Goal: Task Accomplishment & Management: Manage account settings

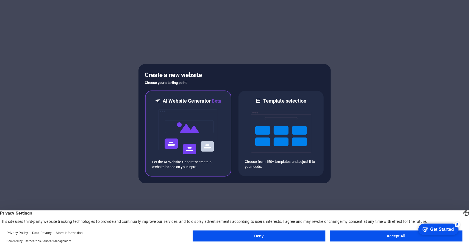
click at [192, 129] on img at bounding box center [188, 131] width 60 height 55
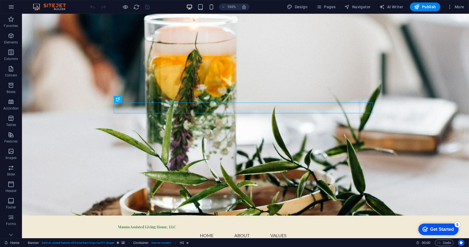
click at [434, 231] on div "Get Started" at bounding box center [442, 228] width 24 height 5
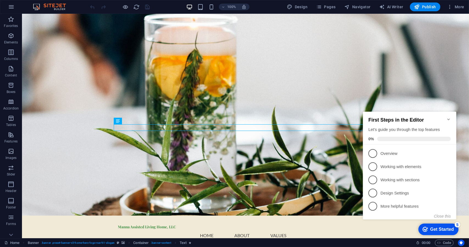
click at [435, 231] on div "Get Started" at bounding box center [442, 228] width 24 height 5
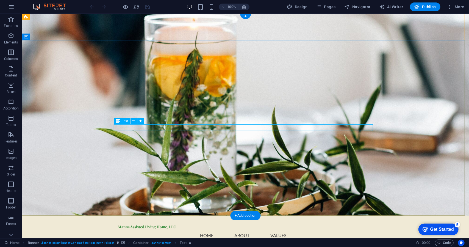
click at [121, 122] on div "Text" at bounding box center [122, 121] width 16 height 7
click at [135, 121] on icon at bounding box center [133, 121] width 3 height 6
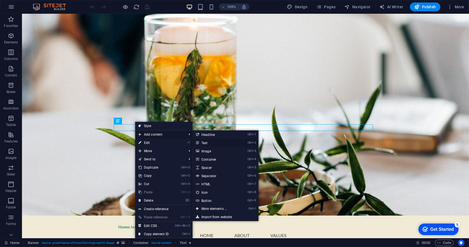
click at [208, 142] on link "Ctrl 2 Text" at bounding box center [215, 142] width 45 height 8
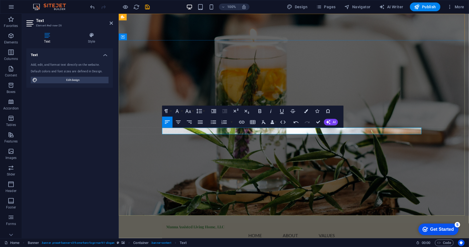
click at [182, 122] on button "Align Center" at bounding box center [178, 121] width 10 height 11
click at [261, 112] on icon "button" at bounding box center [260, 111] width 7 height 7
drag, startPoint x: 297, startPoint y: 130, endPoint x: 288, endPoint y: 130, distance: 8.8
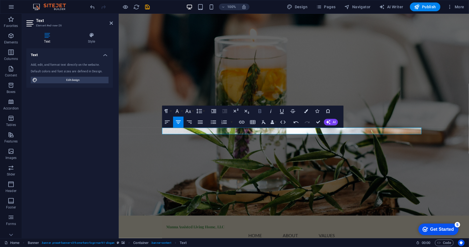
click at [262, 111] on icon "button" at bounding box center [260, 111] width 7 height 7
click at [192, 112] on button "Font Size" at bounding box center [189, 110] width 10 height 11
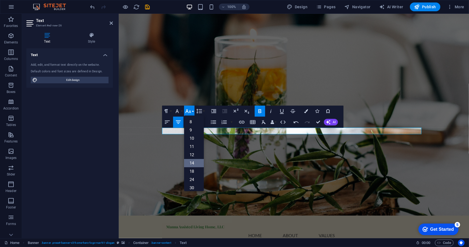
click at [193, 161] on link "14" at bounding box center [194, 163] width 20 height 8
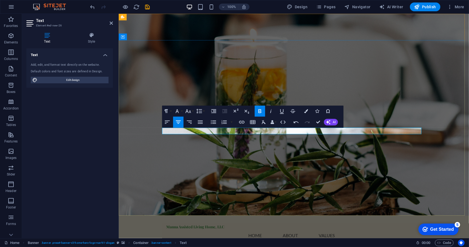
drag, startPoint x: 333, startPoint y: 130, endPoint x: 256, endPoint y: 128, distance: 76.4
click at [192, 113] on button "Font Size" at bounding box center [189, 110] width 10 height 11
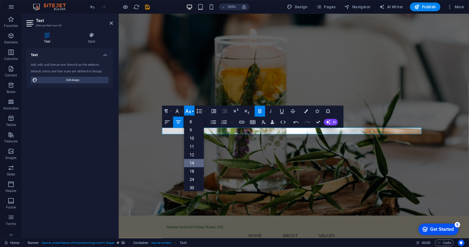
click at [195, 164] on link "14" at bounding box center [194, 163] width 20 height 8
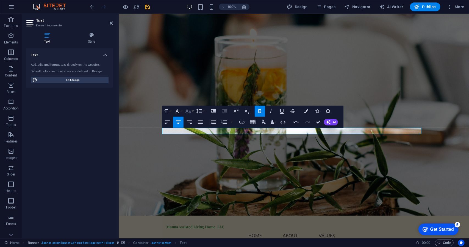
click at [193, 112] on button "Font Size" at bounding box center [189, 110] width 10 height 11
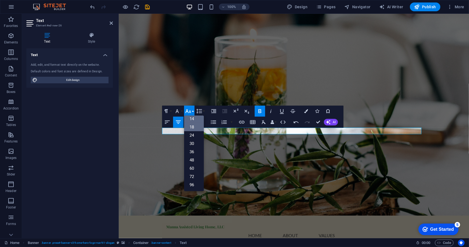
scroll to position [44, 0]
click at [195, 136] on link "24" at bounding box center [194, 135] width 20 height 8
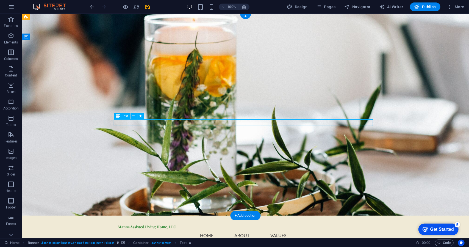
drag, startPoint x: 288, startPoint y: 123, endPoint x: 225, endPoint y: 125, distance: 63.2
click at [426, 226] on div "checkmark Get Started 5" at bounding box center [437, 228] width 31 height 5
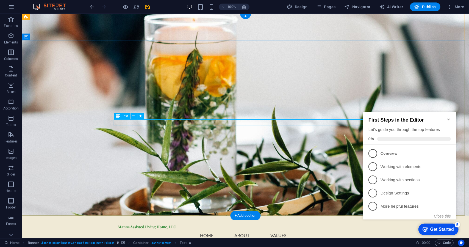
drag, startPoint x: 290, startPoint y: 122, endPoint x: 278, endPoint y: 123, distance: 12.2
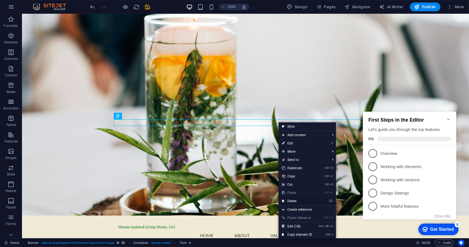
click at [296, 200] on link "⌦ Delete" at bounding box center [297, 201] width 37 height 8
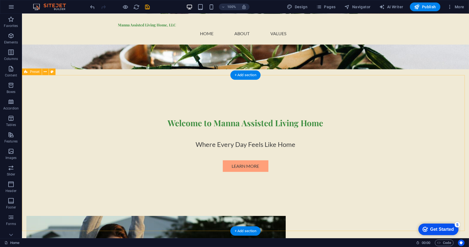
scroll to position [165, 0]
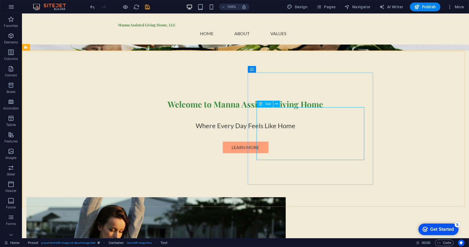
click at [266, 105] on span "Text" at bounding box center [268, 103] width 6 height 3
click at [261, 105] on icon at bounding box center [261, 104] width 4 height 7
drag, startPoint x: 358, startPoint y: 154, endPoint x: 299, endPoint y: 132, distance: 62.9
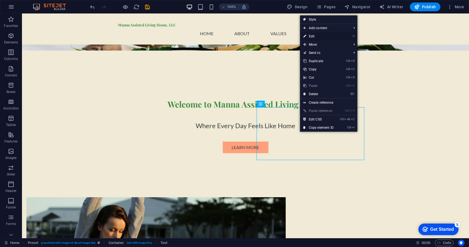
click at [313, 34] on link "⏎ Edit" at bounding box center [318, 36] width 37 height 8
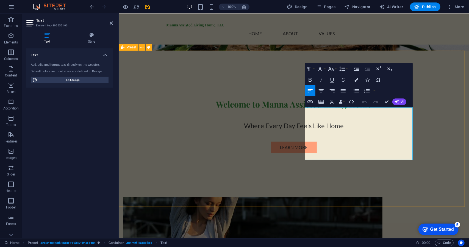
drag, startPoint x: 411, startPoint y: 155, endPoint x: 288, endPoint y: 106, distance: 132.4
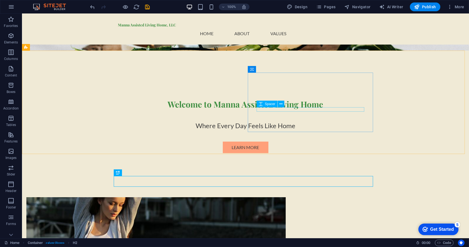
click at [273, 105] on span "Spacer" at bounding box center [270, 103] width 10 height 3
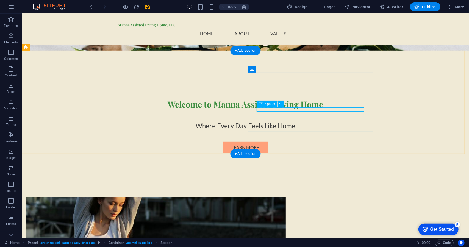
click at [272, 101] on span "Spacer" at bounding box center [270, 99] width 10 height 3
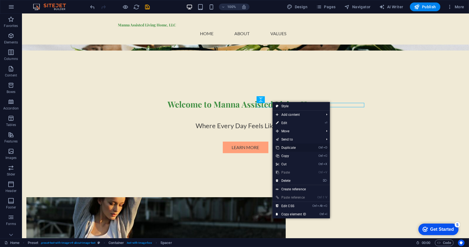
click at [294, 146] on link "Ctrl D Duplicate" at bounding box center [290, 147] width 37 height 8
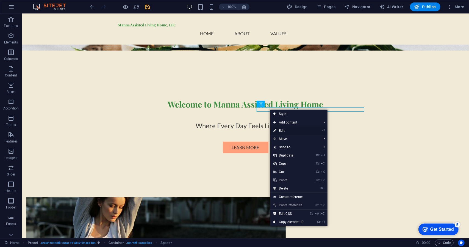
click at [286, 129] on link "⏎ Edit" at bounding box center [288, 130] width 37 height 8
select select "px"
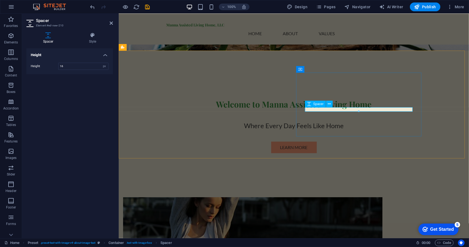
click at [316, 105] on span "Spacer" at bounding box center [318, 103] width 10 height 3
drag, startPoint x: 451, startPoint y: 125, endPoint x: 297, endPoint y: 145, distance: 155.4
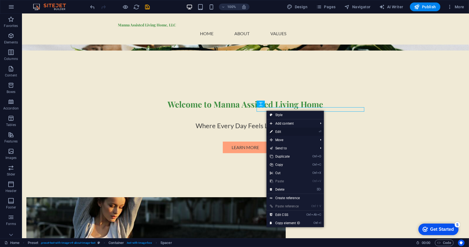
click at [282, 131] on link "⏎ Edit" at bounding box center [284, 131] width 37 height 8
select select "px"
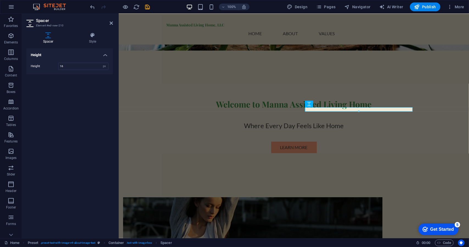
drag, startPoint x: 442, startPoint y: 126, endPoint x: 326, endPoint y: 110, distance: 117.5
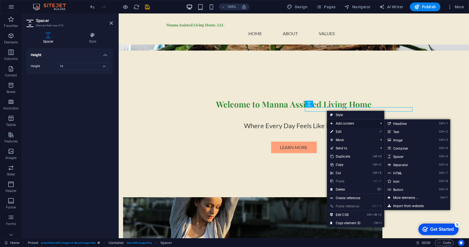
click at [349, 123] on span "Add content" at bounding box center [351, 123] width 49 height 8
click at [402, 131] on link "Ctrl 2 Text" at bounding box center [406, 131] width 45 height 8
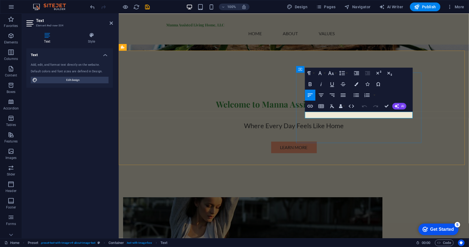
drag, startPoint x: 351, startPoint y: 114, endPoint x: 385, endPoint y: 163, distance: 59.7
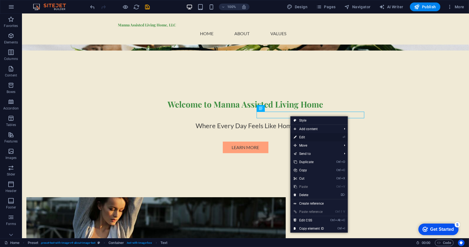
click at [306, 135] on link "⏎ Edit" at bounding box center [308, 137] width 37 height 8
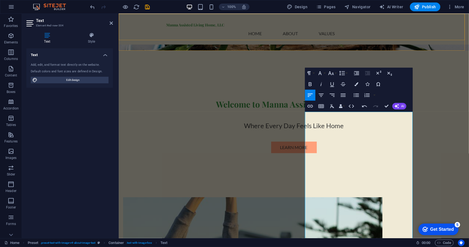
scroll to position [4869, 1]
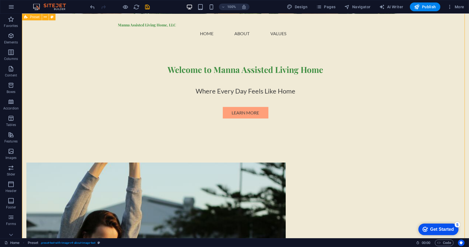
scroll to position [192, 0]
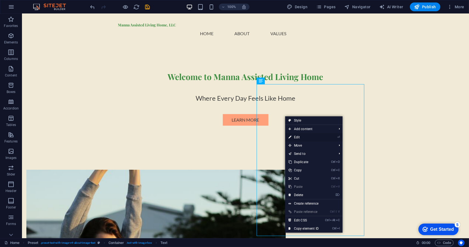
click at [300, 137] on link "⏎ Edit" at bounding box center [303, 137] width 37 height 8
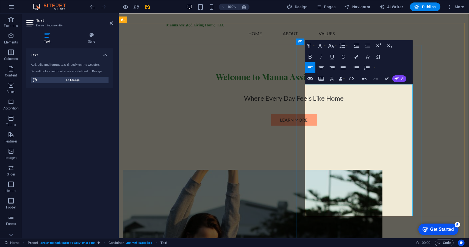
drag, startPoint x: 398, startPoint y: 213, endPoint x: 306, endPoint y: 115, distance: 134.1
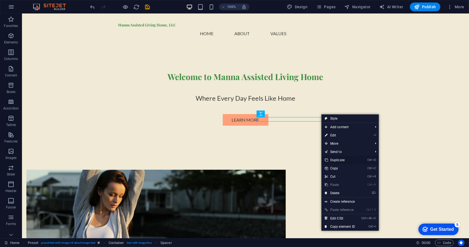
click at [347, 157] on link "Ctrl D Duplicate" at bounding box center [339, 160] width 37 height 8
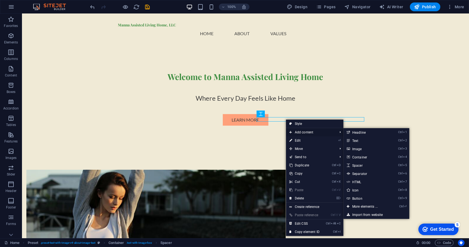
click at [300, 129] on span "Add content" at bounding box center [310, 132] width 49 height 8
click at [364, 139] on link "Ctrl 2 Text" at bounding box center [365, 140] width 45 height 8
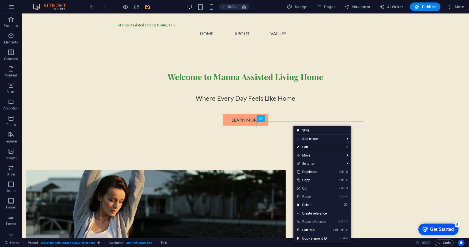
click at [308, 144] on link "⏎ Edit" at bounding box center [311, 147] width 37 height 8
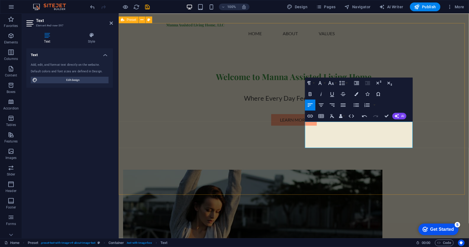
scroll to position [643, 1]
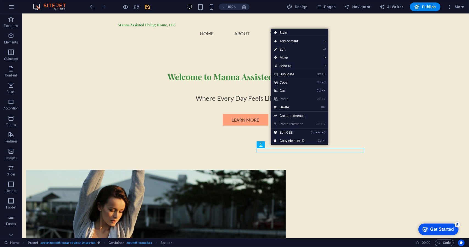
click at [285, 73] on link "Ctrl D Duplicate" at bounding box center [289, 74] width 37 height 8
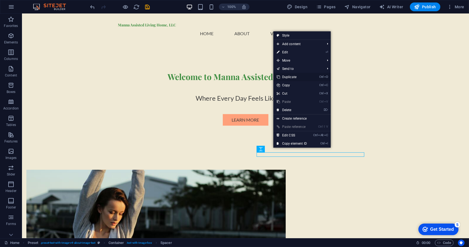
click at [289, 75] on link "Ctrl D Duplicate" at bounding box center [291, 77] width 37 height 8
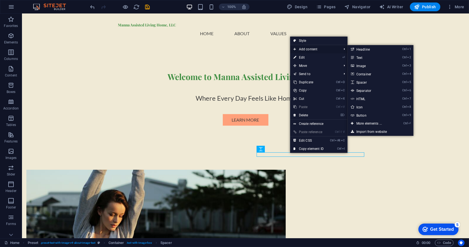
click at [310, 50] on span "Add content" at bounding box center [314, 49] width 49 height 8
click at [310, 49] on span "Add content" at bounding box center [314, 49] width 49 height 8
click at [366, 56] on link "Ctrl 2 Text" at bounding box center [369, 57] width 45 height 8
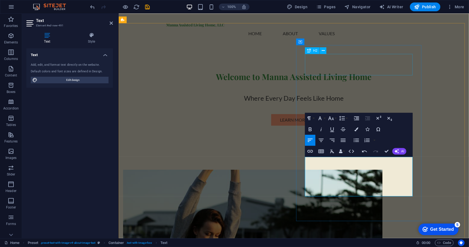
scroll to position [1326, 1]
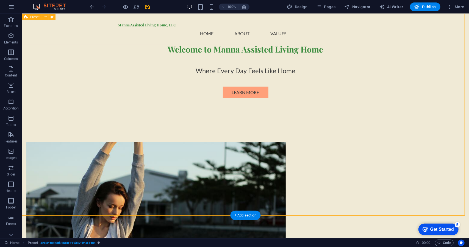
scroll to position [192, 0]
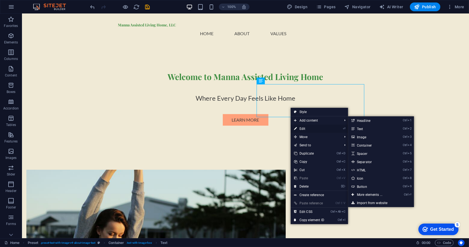
click at [304, 128] on link "⏎ Edit" at bounding box center [309, 128] width 37 height 8
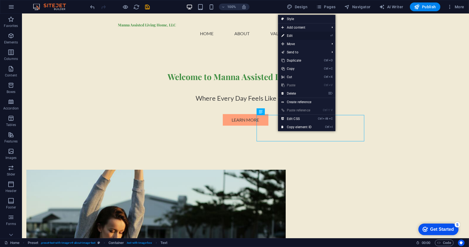
click at [292, 34] on link "⏎ Edit" at bounding box center [296, 36] width 37 height 8
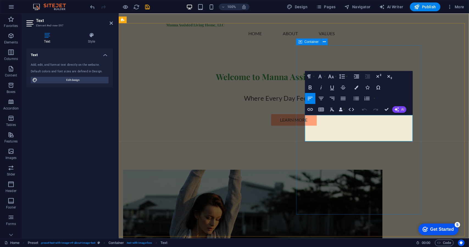
drag, startPoint x: 352, startPoint y: 137, endPoint x: 303, endPoint y: 116, distance: 53.9
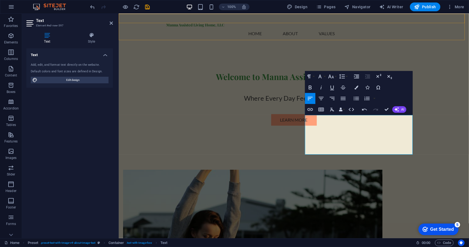
scroll to position [1326, 1]
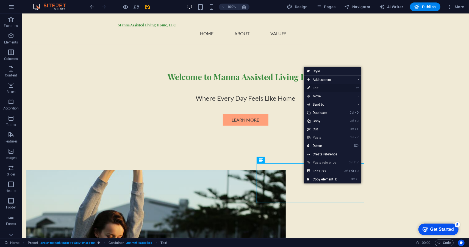
drag, startPoint x: 318, startPoint y: 88, endPoint x: 198, endPoint y: 83, distance: 119.6
click at [318, 88] on link "⏎ Edit" at bounding box center [322, 88] width 37 height 8
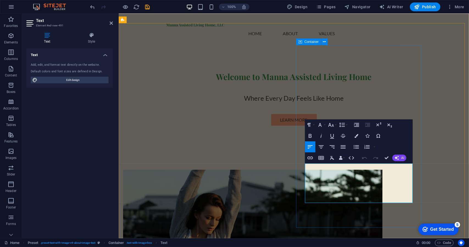
drag, startPoint x: 377, startPoint y: 198, endPoint x: 301, endPoint y: 169, distance: 81.2
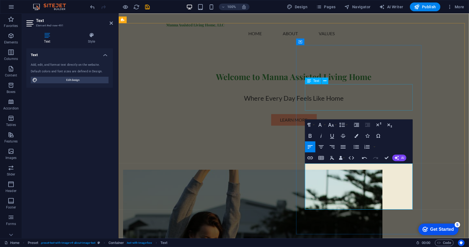
scroll to position [1608, 1]
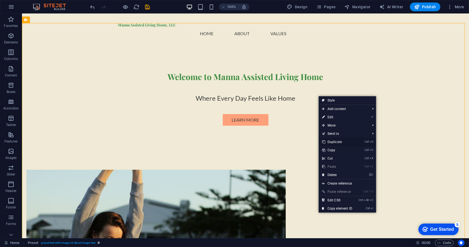
click at [331, 142] on link "Ctrl D Duplicate" at bounding box center [337, 142] width 37 height 8
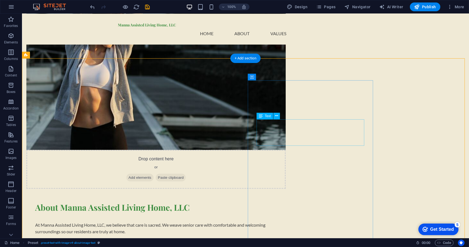
scroll to position [439, 0]
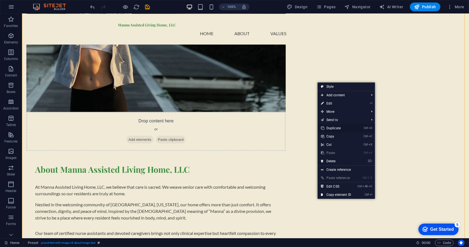
click at [334, 128] on link "Ctrl D Duplicate" at bounding box center [336, 128] width 37 height 8
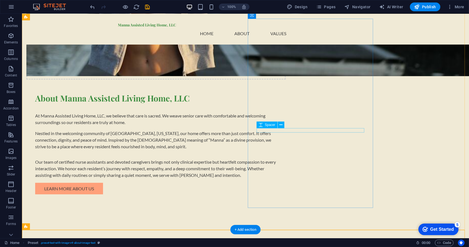
scroll to position [671, 0]
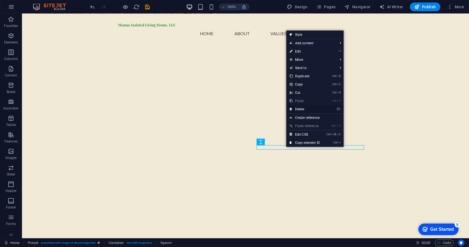
click at [300, 110] on link "⌦ Delete" at bounding box center [304, 109] width 37 height 8
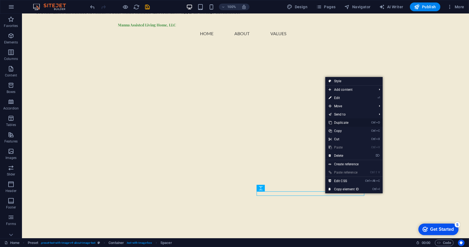
click at [341, 124] on link "Ctrl D Duplicate" at bounding box center [343, 122] width 37 height 8
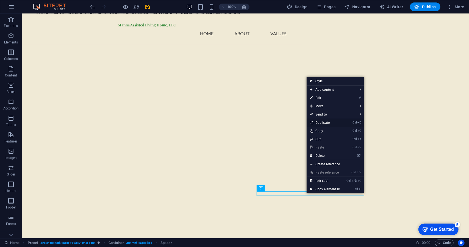
click at [321, 124] on link "Ctrl D Duplicate" at bounding box center [325, 122] width 37 height 8
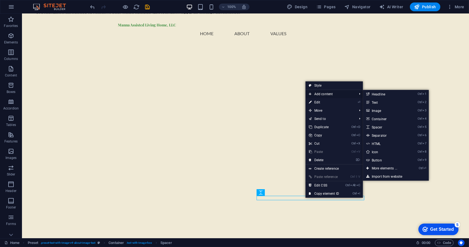
click at [322, 94] on span "Add content" at bounding box center [329, 94] width 49 height 8
click at [379, 101] on link "Ctrl 2 Text" at bounding box center [385, 102] width 45 height 8
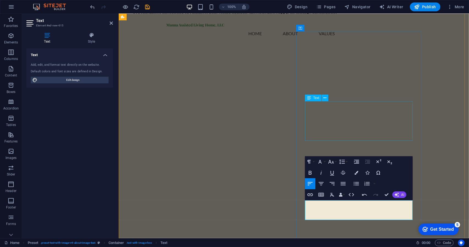
scroll to position [600, 1]
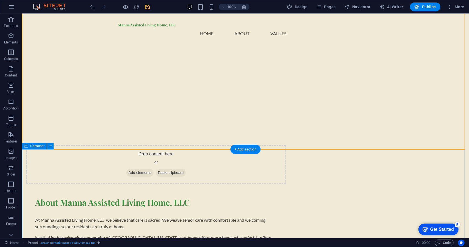
scroll to position [809, 0]
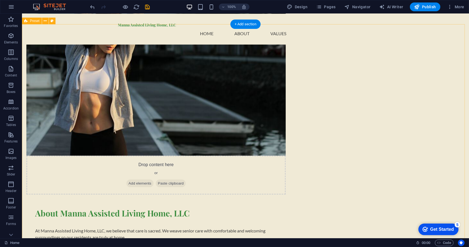
scroll to position [342, 0]
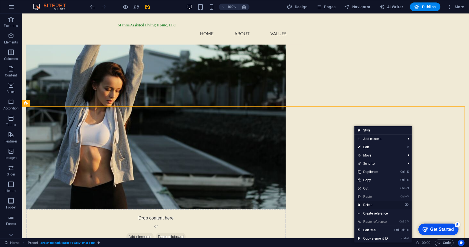
click at [372, 205] on link "⌦ Delete" at bounding box center [372, 205] width 37 height 8
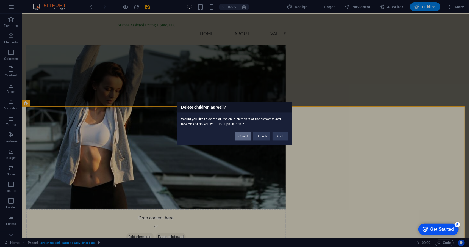
click at [249, 138] on button "Cancel" at bounding box center [243, 136] width 16 height 8
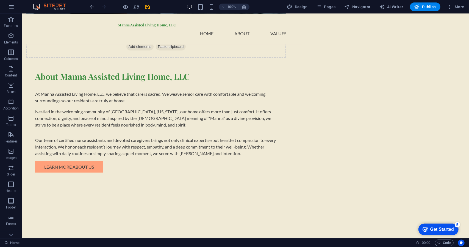
scroll to position [529, 0]
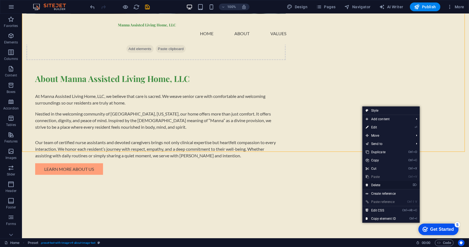
click at [375, 184] on link "⌦ Delete" at bounding box center [380, 185] width 37 height 8
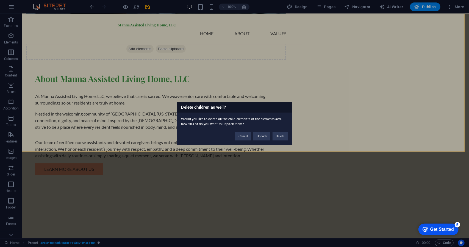
click at [412, 123] on div "Delete children as well? Would you like to delete all the child elements of the…" at bounding box center [234, 123] width 469 height 247
click at [246, 136] on button "Cancel" at bounding box center [243, 136] width 16 height 8
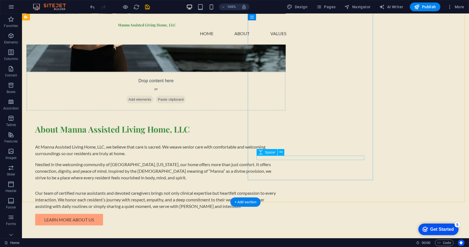
scroll to position [479, 0]
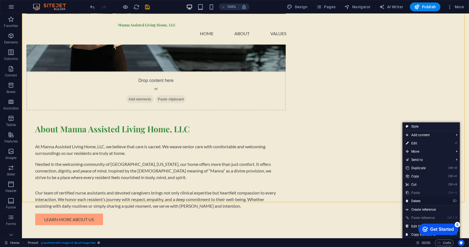
click at [421, 201] on link "⌦ Delete" at bounding box center [420, 201] width 37 height 8
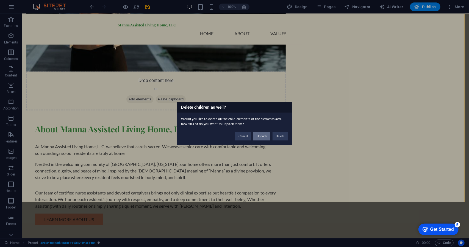
click at [261, 135] on button "Unpack" at bounding box center [261, 136] width 17 height 8
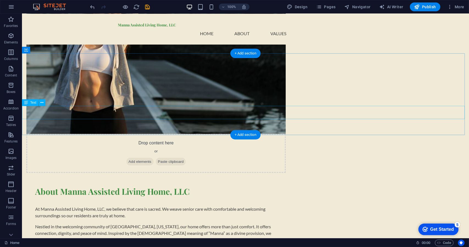
scroll to position [407, 0]
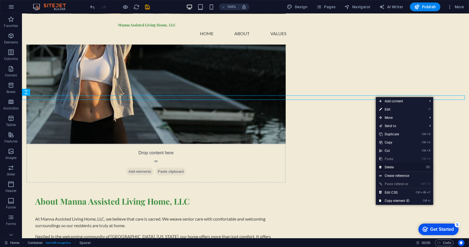
click at [395, 164] on link "⌦ Delete" at bounding box center [394, 167] width 37 height 8
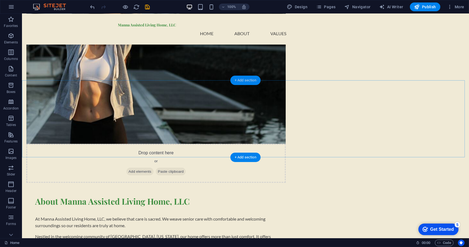
drag, startPoint x: 233, startPoint y: 72, endPoint x: 253, endPoint y: 83, distance: 22.6
drag, startPoint x: 275, startPoint y: 97, endPoint x: 374, endPoint y: 97, distance: 98.9
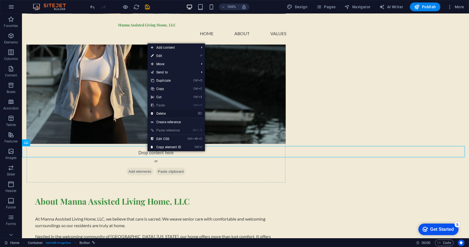
click at [163, 112] on link "⌦ Delete" at bounding box center [165, 113] width 37 height 8
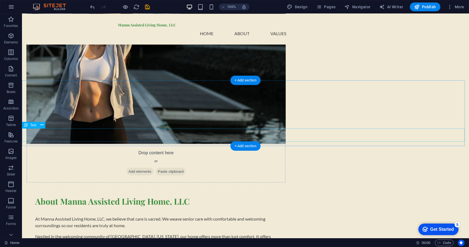
drag, startPoint x: 270, startPoint y: 138, endPoint x: 239, endPoint y: 135, distance: 31.2
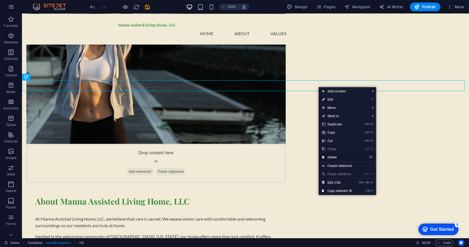
click at [343, 155] on link "⌦ Delete" at bounding box center [337, 157] width 37 height 8
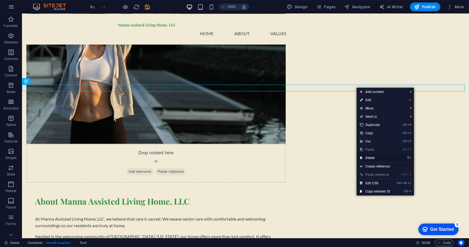
click at [376, 156] on link "⌦ Delete" at bounding box center [375, 158] width 37 height 8
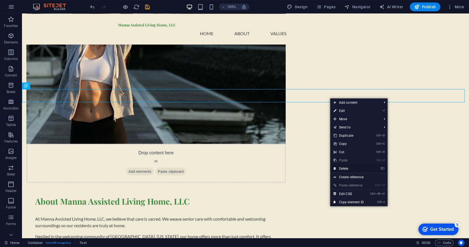
click at [350, 166] on link "⌦ Delete" at bounding box center [348, 168] width 37 height 8
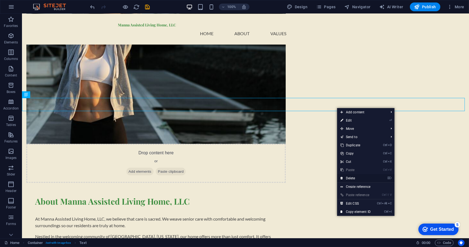
click at [354, 180] on link "⌦ Delete" at bounding box center [355, 178] width 37 height 8
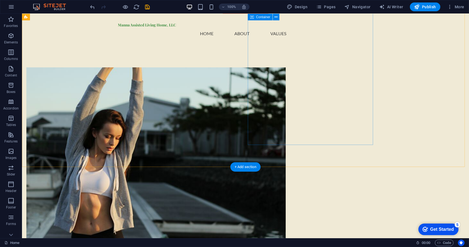
scroll to position [297, 0]
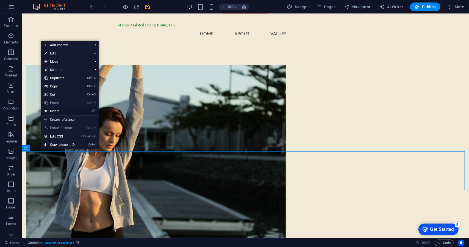
click at [58, 111] on link "⌦ Delete" at bounding box center [59, 111] width 37 height 8
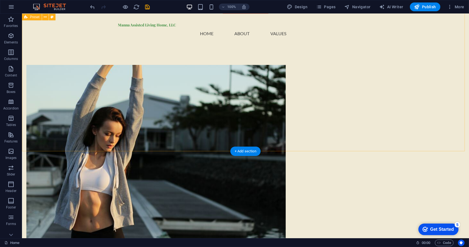
scroll to position [215, 0]
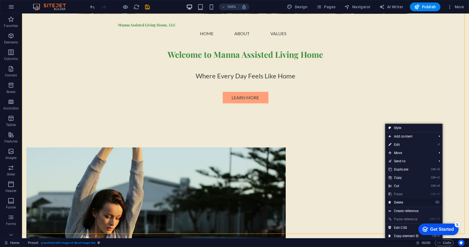
click at [404, 199] on link "⌦ Delete" at bounding box center [403, 202] width 37 height 8
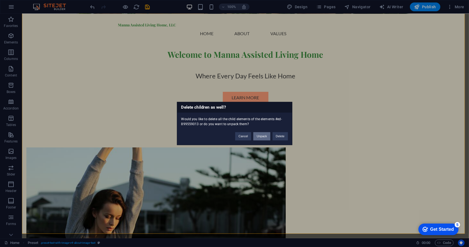
click at [260, 138] on button "Unpack" at bounding box center [261, 136] width 17 height 8
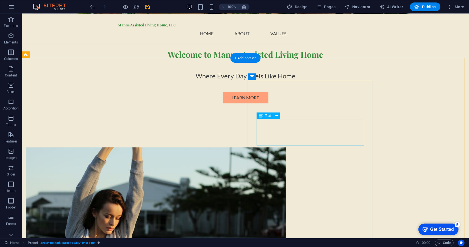
scroll to position [299, 0]
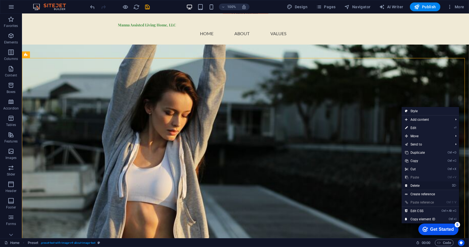
click at [419, 183] on link "⌦ Delete" at bounding box center [420, 185] width 37 height 8
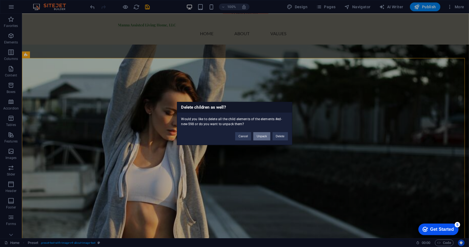
drag, startPoint x: 266, startPoint y: 136, endPoint x: 245, endPoint y: 122, distance: 25.0
click at [266, 136] on button "Unpack" at bounding box center [261, 136] width 17 height 8
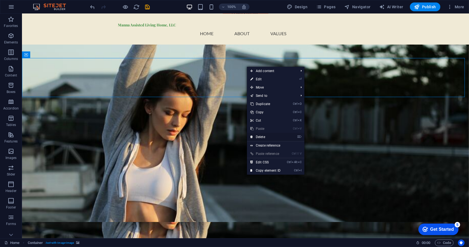
click at [263, 135] on link "⌦ Delete" at bounding box center [265, 137] width 37 height 8
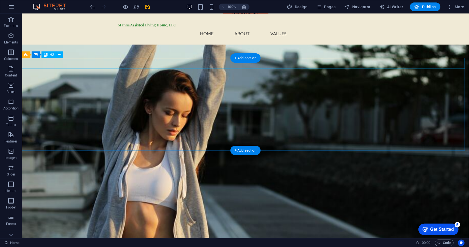
click at [24, 221] on div "About Manna Assisted Living Home, LLC" at bounding box center [245, 226] width 447 height 11
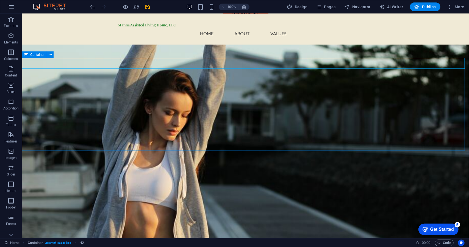
click at [30, 57] on div "Container" at bounding box center [34, 54] width 25 height 7
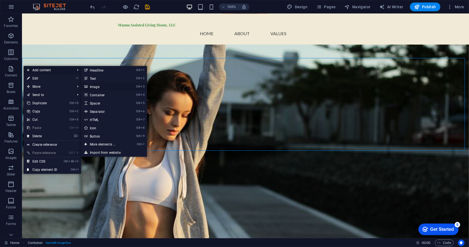
click at [97, 84] on link "Ctrl 3 Image" at bounding box center [103, 86] width 45 height 8
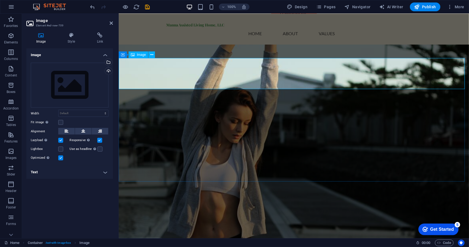
drag, startPoint x: 184, startPoint y: 98, endPoint x: 149, endPoint y: 77, distance: 40.8
click at [105, 114] on select "Default auto px rem % em vh vw" at bounding box center [84, 113] width 50 height 7
select select "%"
click at [101, 110] on select "Default auto px rem % em vh vw" at bounding box center [84, 113] width 50 height 7
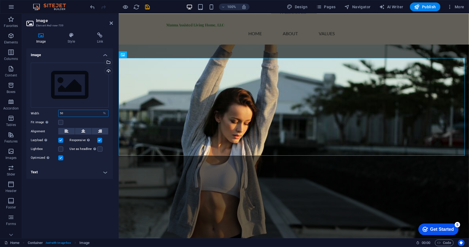
type input "50"
click at [80, 165] on div "Drag files here, click to choose files or select files from Files or our free s…" at bounding box center [69, 111] width 87 height 107
click at [68, 129] on button at bounding box center [66, 131] width 16 height 7
click at [62, 121] on label at bounding box center [60, 122] width 5 height 5
click at [0, 0] on input "Fit image Automatically fit image to a fixed width and height" at bounding box center [0, 0] width 0 height 0
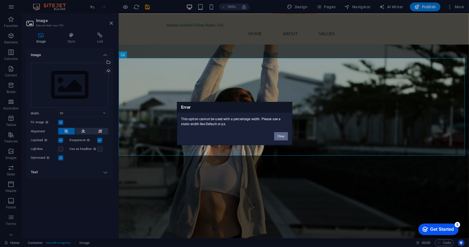
click at [283, 136] on button "Okay" at bounding box center [281, 136] width 14 height 8
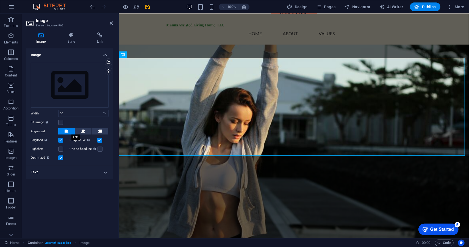
click at [68, 131] on icon at bounding box center [67, 131] width 4 height 7
click at [71, 171] on h4 "Text" at bounding box center [69, 171] width 87 height 13
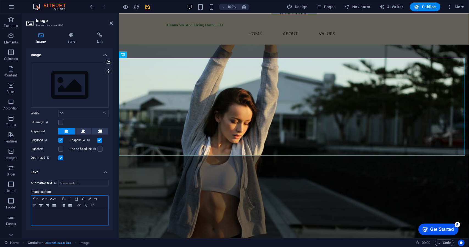
click at [35, 205] on icon "button" at bounding box center [34, 205] width 7 height 4
click at [76, 172] on h4 "Text" at bounding box center [69, 170] width 87 height 10
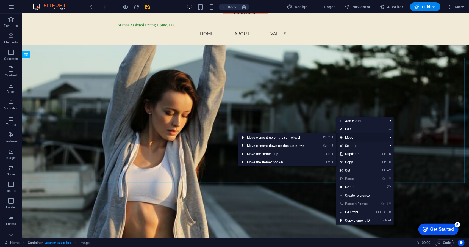
click at [353, 136] on span "Move" at bounding box center [360, 137] width 49 height 8
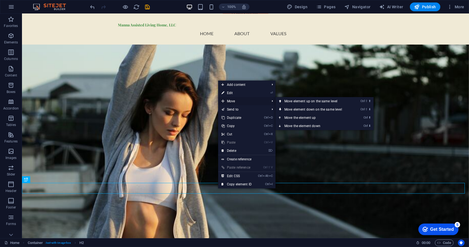
click at [234, 100] on span "Move" at bounding box center [242, 101] width 49 height 8
click at [310, 116] on link "Ctrl ⬆ Move the element up" at bounding box center [313, 117] width 77 height 8
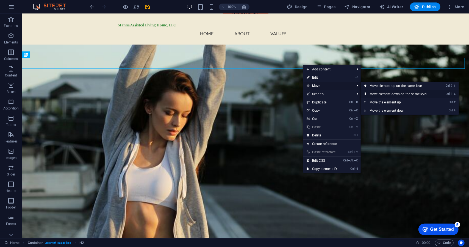
click at [388, 93] on link "Ctrl ⇧ ⬇ Move element down on the same level" at bounding box center [399, 94] width 77 height 8
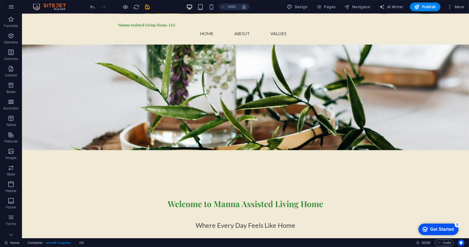
scroll to position [60, 0]
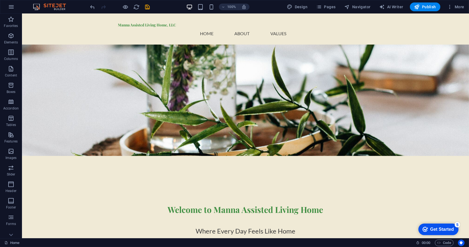
click at [439, 226] on div "Get Started" at bounding box center [442, 228] width 24 height 5
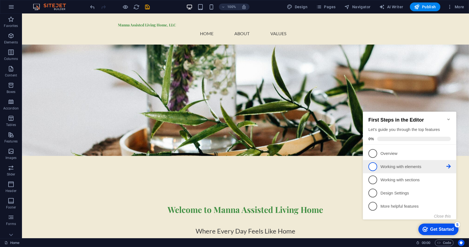
click at [375, 165] on span "2" at bounding box center [372, 166] width 9 height 9
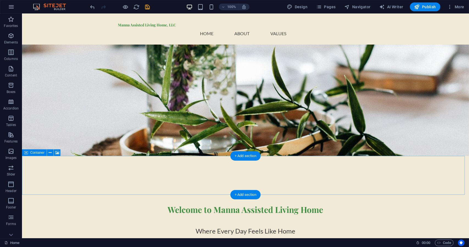
scroll to position [0, 0]
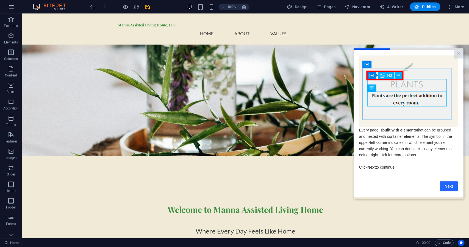
click at [447, 187] on link "Next" at bounding box center [448, 186] width 18 height 10
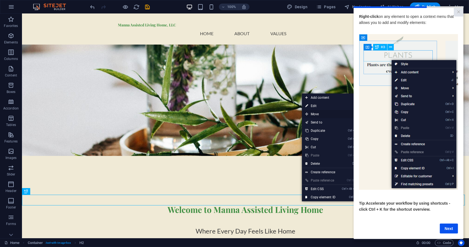
click at [316, 114] on span "Move" at bounding box center [326, 114] width 49 height 8
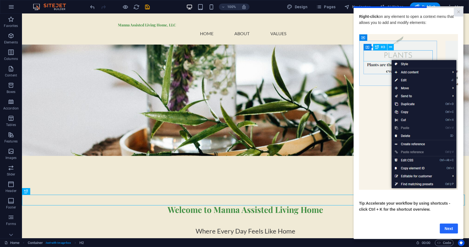
click at [449, 230] on link "Next" at bounding box center [448, 228] width 18 height 10
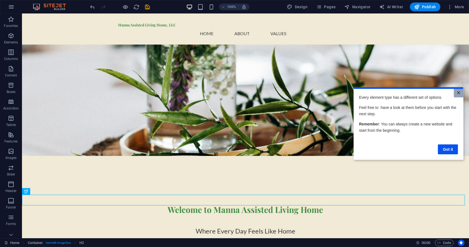
click at [459, 94] on link "×" at bounding box center [458, 92] width 10 height 9
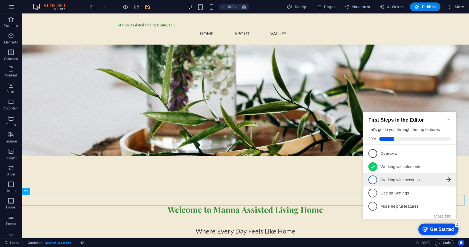
click at [424, 182] on p "Working with sections - incomplete" at bounding box center [413, 180] width 66 height 6
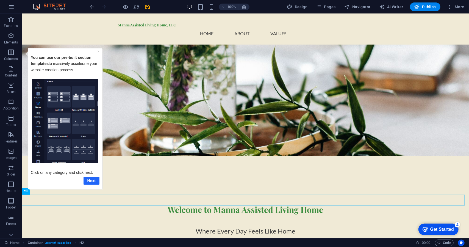
click at [96, 183] on link "Next" at bounding box center [91, 180] width 16 height 8
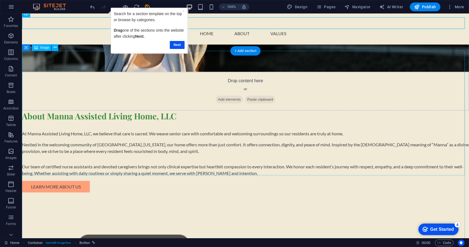
scroll to position [279, 0]
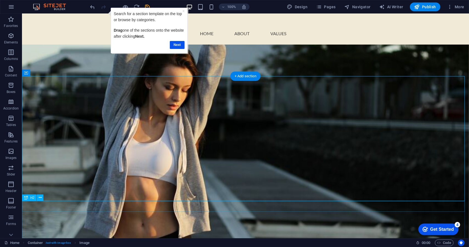
scroll to position [362, 0]
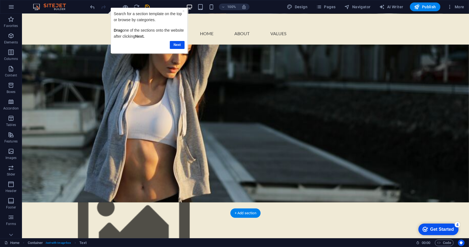
drag, startPoint x: 325, startPoint y: 191, endPoint x: 102, endPoint y: 168, distance: 223.7
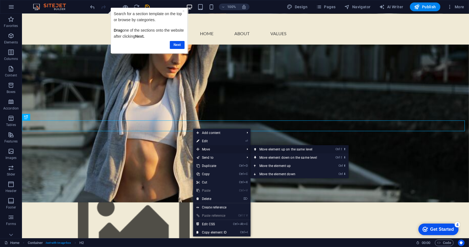
click at [304, 150] on link "Ctrl ⇧ ⬆ Move element up on the same level" at bounding box center [289, 149] width 77 height 8
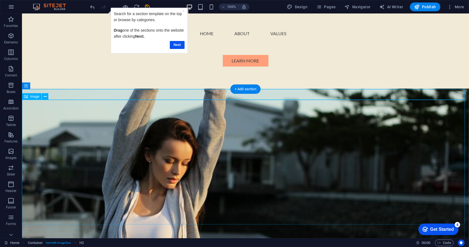
scroll to position [237, 0]
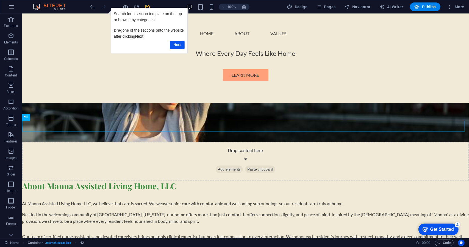
click at [270, 4] on div "100% Design Pages Navigator AI Writer Publish More" at bounding box center [277, 6] width 377 height 9
click at [183, 10] on link "×" at bounding box center [183, 11] width 2 height 4
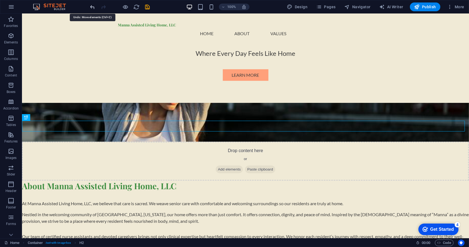
click at [95, 7] on icon "undo" at bounding box center [93, 7] width 6 height 6
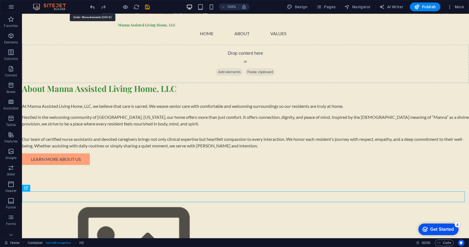
scroll to position [361, 0]
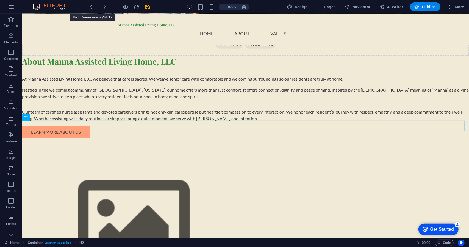
click at [95, 7] on icon "undo" at bounding box center [93, 7] width 6 height 6
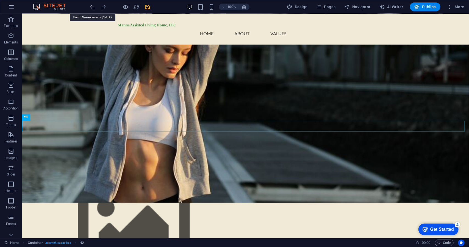
click at [95, 7] on icon "undo" at bounding box center [93, 7] width 6 height 6
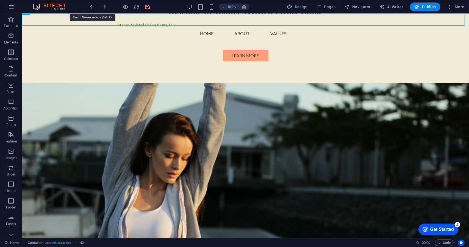
click at [95, 7] on icon "undo" at bounding box center [93, 7] width 6 height 6
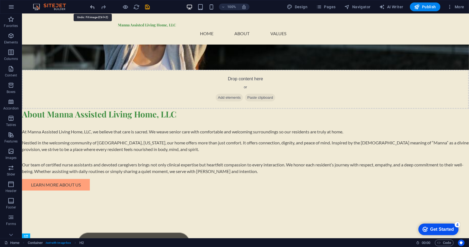
click at [95, 7] on icon "undo" at bounding box center [93, 7] width 6 height 6
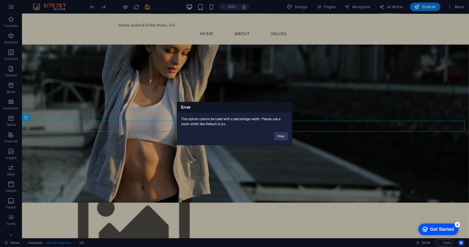
click at [95, 7] on div "Error This option cannot be used with a percentage width. Please use a static w…" at bounding box center [234, 123] width 469 height 247
click at [94, 6] on div "Error This option cannot be used with a percentage width. Please use a static w…" at bounding box center [234, 123] width 469 height 247
drag, startPoint x: 264, startPoint y: 120, endPoint x: 284, endPoint y: 135, distance: 24.6
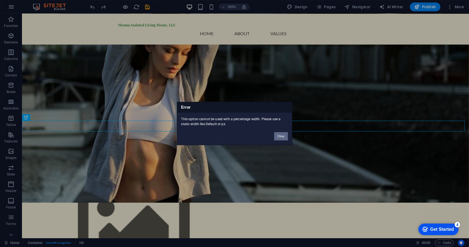
click at [284, 135] on button "Okay" at bounding box center [281, 136] width 14 height 8
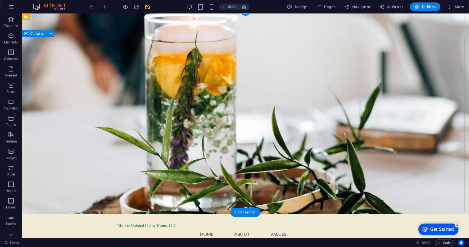
scroll to position [0, 0]
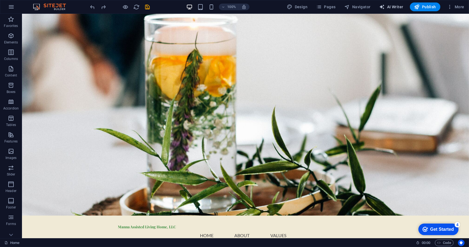
click at [397, 6] on span "AI Writer" at bounding box center [391, 6] width 24 height 5
select select "English"
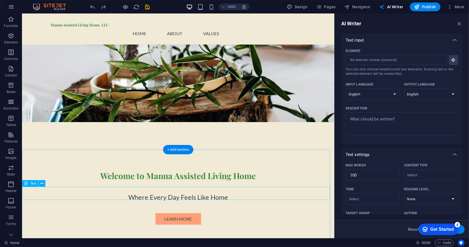
scroll to position [110, 0]
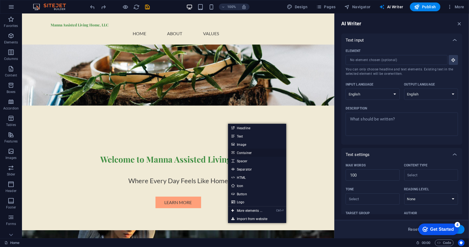
click at [242, 153] on link "Container" at bounding box center [257, 152] width 58 height 8
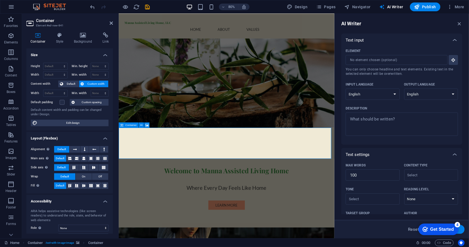
click at [127, 124] on span "Container" at bounding box center [131, 125] width 12 height 3
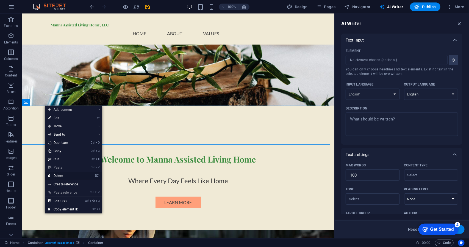
click at [68, 173] on link "⌦ Delete" at bounding box center [63, 175] width 37 height 8
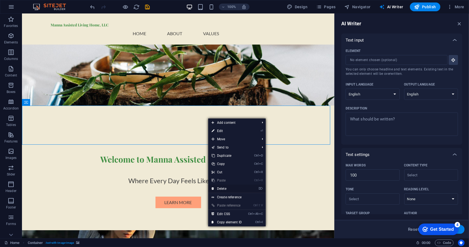
click at [224, 185] on link "⌦ Delete" at bounding box center [226, 188] width 37 height 8
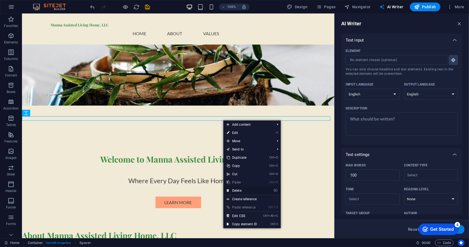
click at [238, 188] on link "⌦ Delete" at bounding box center [241, 190] width 37 height 8
click at [238, 186] on link "⌦ Delete" at bounding box center [241, 189] width 37 height 8
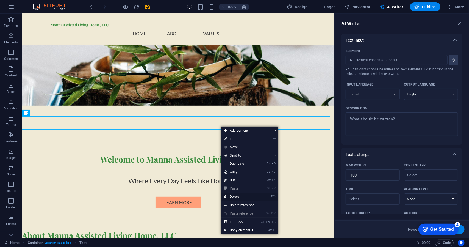
click at [236, 195] on link "⌦ Delete" at bounding box center [239, 196] width 37 height 8
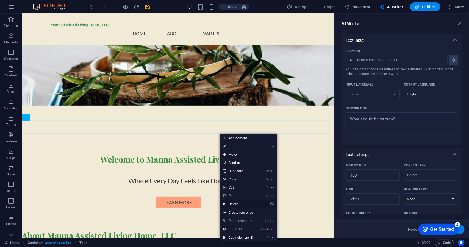
drag, startPoint x: 237, startPoint y: 202, endPoint x: 214, endPoint y: 170, distance: 39.8
click at [237, 202] on link "⌦ Delete" at bounding box center [238, 204] width 37 height 8
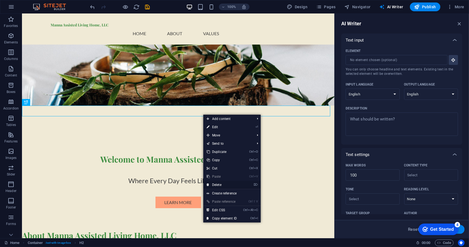
click at [220, 186] on link "⌦ Delete" at bounding box center [221, 184] width 37 height 8
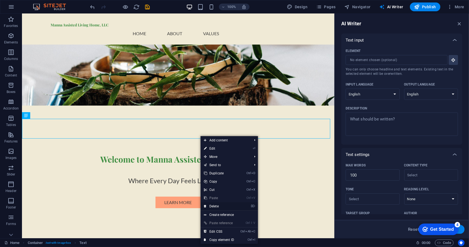
drag, startPoint x: 216, startPoint y: 204, endPoint x: 195, endPoint y: 188, distance: 26.5
click at [216, 204] on link "⌦ Delete" at bounding box center [219, 206] width 37 height 8
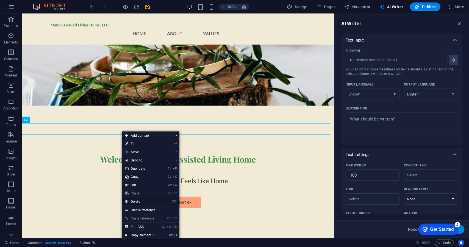
drag, startPoint x: 141, startPoint y: 200, endPoint x: 119, endPoint y: 185, distance: 26.2
click at [141, 200] on link "⌦ Delete" at bounding box center [140, 201] width 37 height 8
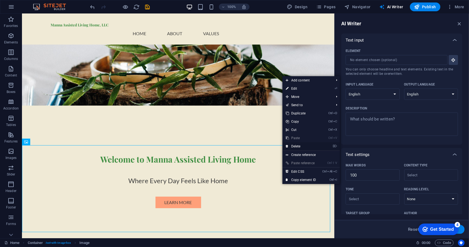
click at [299, 144] on link "⌦ Delete" at bounding box center [300, 146] width 37 height 8
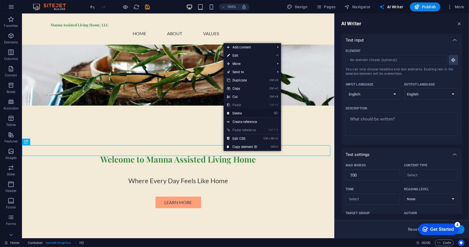
click at [239, 112] on link "⌦ Delete" at bounding box center [242, 113] width 37 height 8
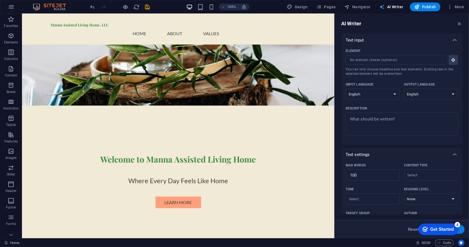
click at [392, 5] on span "AI Writer" at bounding box center [391, 6] width 24 height 5
click at [427, 226] on div "checkmark Get Started 4" at bounding box center [437, 228] width 31 height 5
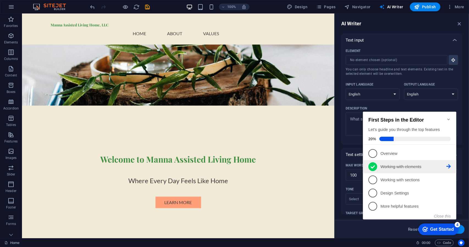
click at [372, 162] on icon at bounding box center [372, 166] width 4 height 8
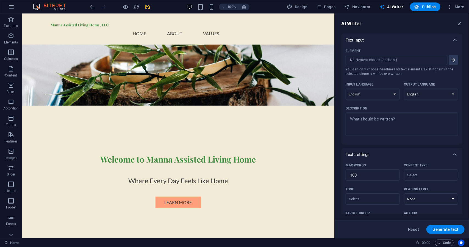
scroll to position [0, 0]
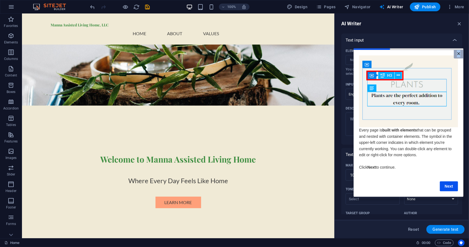
click at [458, 54] on link "×" at bounding box center [458, 54] width 10 height 9
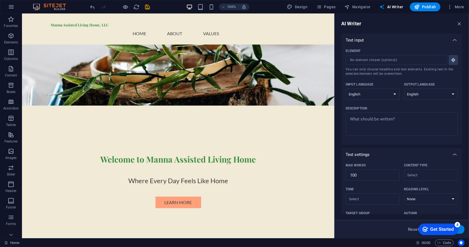
click at [55, 5] on img at bounding box center [52, 7] width 41 height 7
click at [136, 6] on icon "reload" at bounding box center [136, 7] width 6 height 6
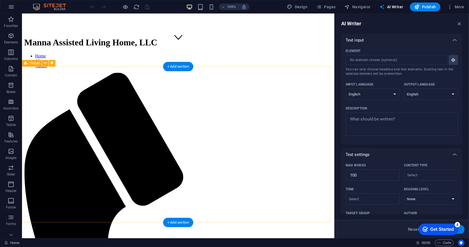
scroll to position [192, 0]
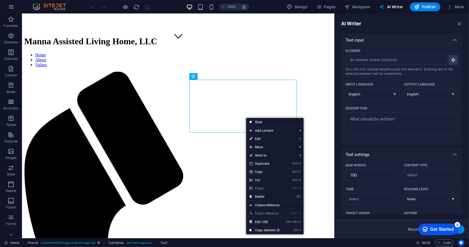
drag, startPoint x: 282, startPoint y: 153, endPoint x: 237, endPoint y: 127, distance: 51.8
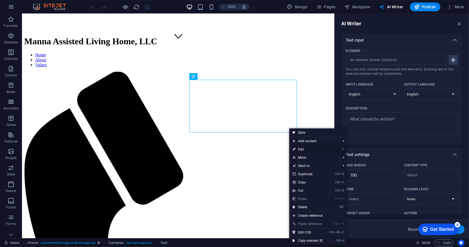
click at [306, 149] on link "⏎ Edit" at bounding box center [307, 149] width 37 height 8
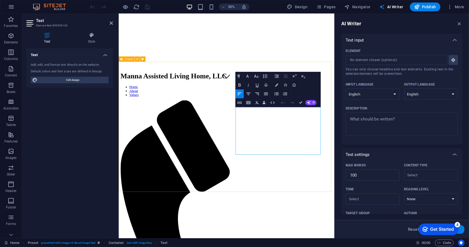
drag, startPoint x: 319, startPoint y: 184, endPoint x: 254, endPoint y: 118, distance: 93.6
copy p "At Manna Assisted Living Home, LLC, we prioritize the sacredness of care, seaml…"
drag, startPoint x: 266, startPoint y: 135, endPoint x: 365, endPoint y: 165, distance: 103.3
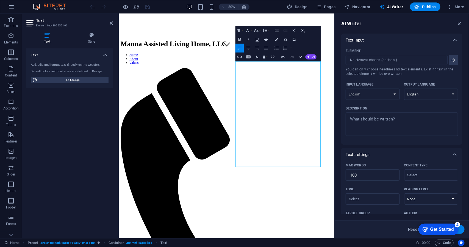
scroll to position [228, 0]
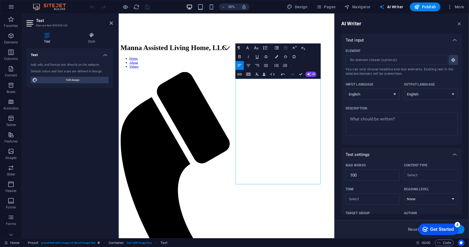
drag, startPoint x: 386, startPoint y: 191, endPoint x: 454, endPoint y: 181, distance: 68.4
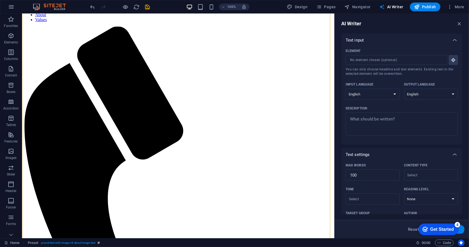
scroll to position [240, 0]
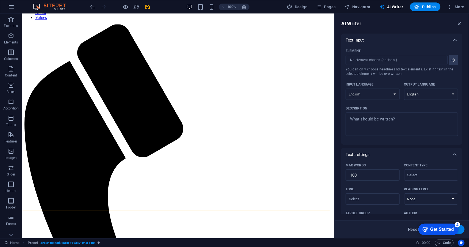
drag, startPoint x: 332, startPoint y: 138, endPoint x: 363, endPoint y: 158, distance: 36.9
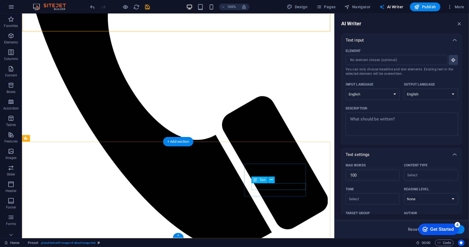
scroll to position [419, 0]
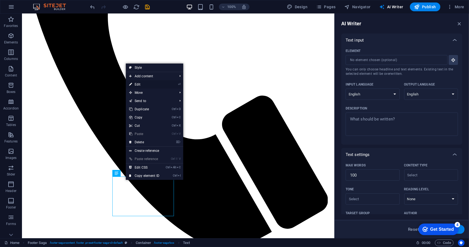
drag, startPoint x: 25, startPoint y: 90, endPoint x: 139, endPoint y: 83, distance: 114.2
click at [139, 83] on link "⏎ Edit" at bounding box center [144, 84] width 37 height 8
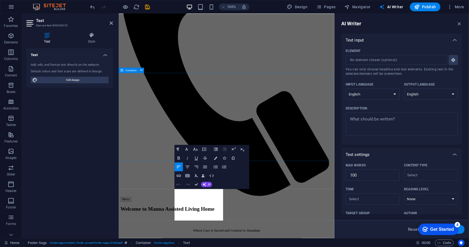
scroll to position [413, 0]
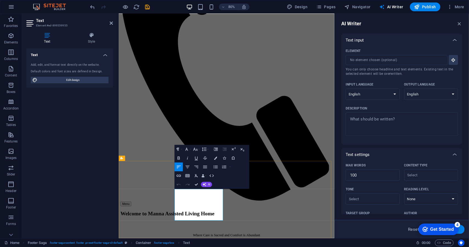
drag, startPoint x: 221, startPoint y: 242, endPoint x: 189, endPoint y: 238, distance: 32.6
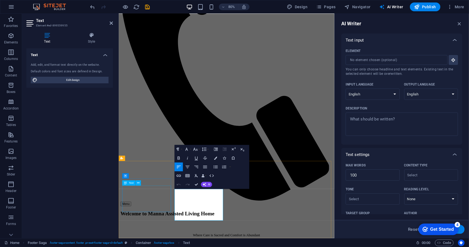
drag, startPoint x: 222, startPoint y: 236, endPoint x: 181, endPoint y: 235, distance: 41.8
drag, startPoint x: 233, startPoint y: 248, endPoint x: 219, endPoint y: 248, distance: 14.0
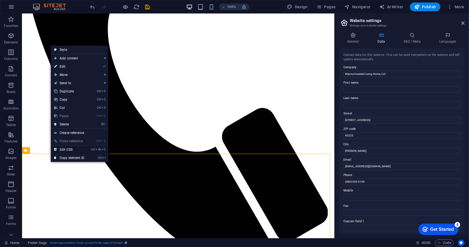
click at [71, 149] on link "Ctrl Alt C Edit CSS" at bounding box center [69, 149] width 37 height 8
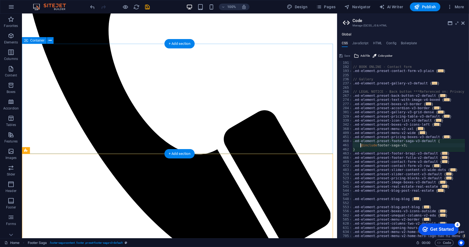
scroll to position [91, 0]
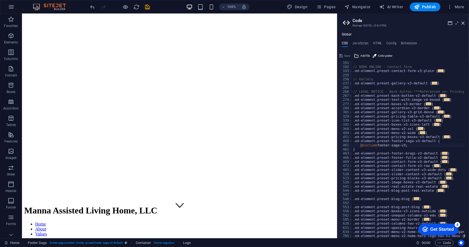
scroll to position [0, 0]
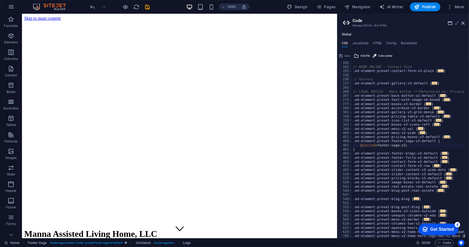
drag, startPoint x: 334, startPoint y: 164, endPoint x: 369, endPoint y: 29, distance: 139.6
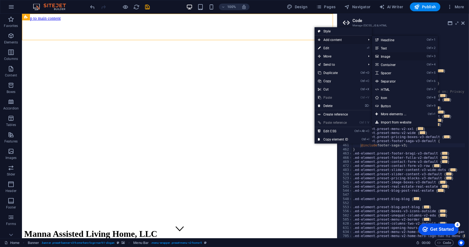
click at [387, 55] on link "Ctrl 3 Image" at bounding box center [394, 56] width 45 height 8
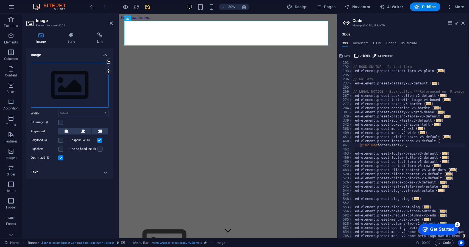
drag, startPoint x: 43, startPoint y: 35, endPoint x: 39, endPoint y: 80, distance: 45.7
click at [39, 80] on div "Drag files here, click to choose files or select files from Files or our free s…" at bounding box center [70, 85] width 78 height 45
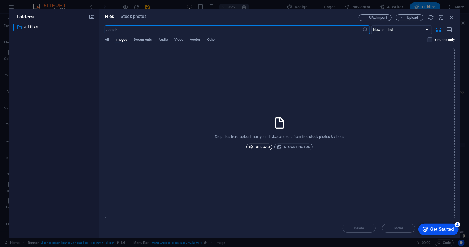
click at [268, 147] on span "Upload" at bounding box center [259, 146] width 21 height 7
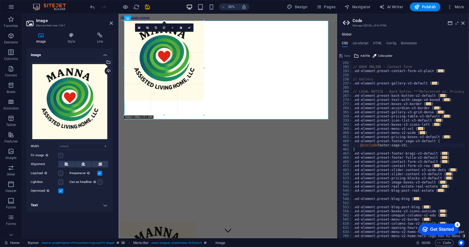
drag, startPoint x: 328, startPoint y: 226, endPoint x: 62, endPoint y: 27, distance: 332.1
type input "346"
select select "px"
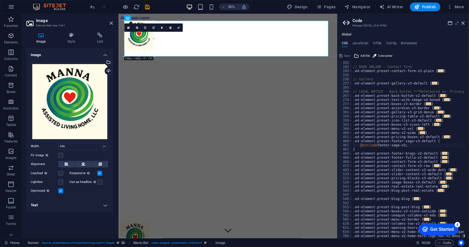
drag, startPoint x: 200, startPoint y: 98, endPoint x: 29, endPoint y: 10, distance: 192.4
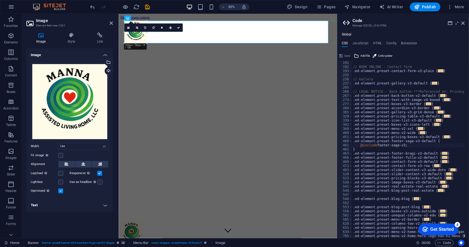
drag, startPoint x: 153, startPoint y: 50, endPoint x: 143, endPoint y: 33, distance: 19.2
type input "101"
click at [74, 222] on div "Image Drag files here, click to choose files or select files from Files or our …" at bounding box center [69, 140] width 87 height 185
click at [463, 23] on icon at bounding box center [462, 23] width 3 height 4
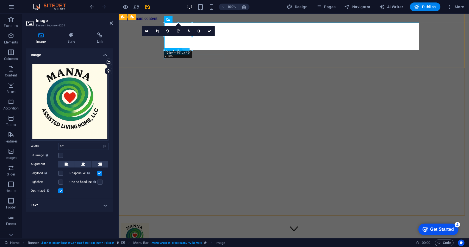
click at [186, 52] on icon at bounding box center [186, 51] width 3 height 6
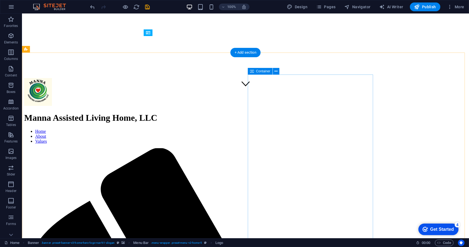
scroll to position [137, 0]
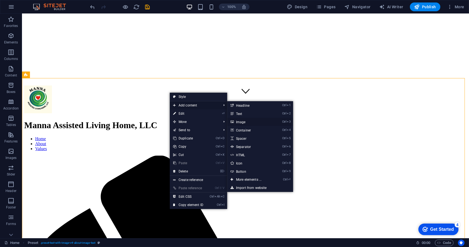
click at [246, 120] on link "Ctrl 3 Image" at bounding box center [249, 122] width 45 height 8
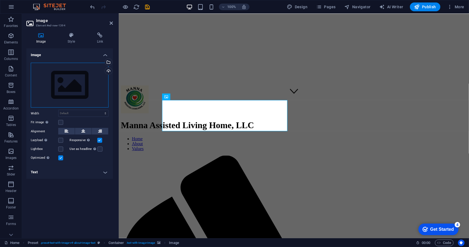
drag, startPoint x: 65, startPoint y: 75, endPoint x: 48, endPoint y: 77, distance: 16.6
click at [48, 77] on div "Drag files here, click to choose files or select files from Files or our free s…" at bounding box center [70, 85] width 78 height 45
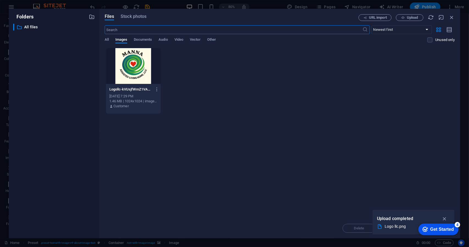
click at [135, 69] on div at bounding box center [133, 66] width 55 height 36
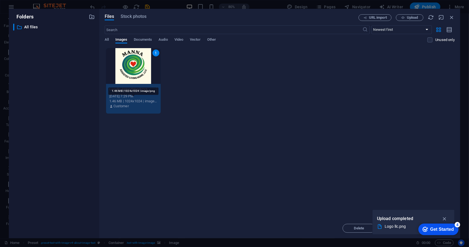
click at [144, 101] on div "1.46 MB | 1024x1024 | image/png" at bounding box center [133, 101] width 48 height 5
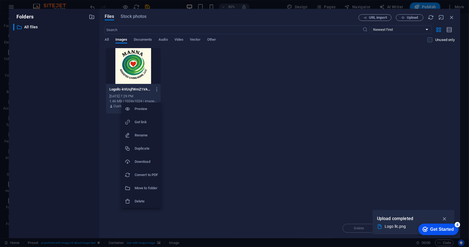
click at [157, 90] on div at bounding box center [234, 123] width 469 height 247
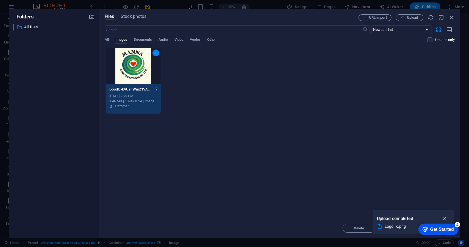
click at [447, 217] on icon "button" at bounding box center [444, 218] width 6 height 6
click at [410, 16] on span "Upload" at bounding box center [412, 17] width 11 height 3
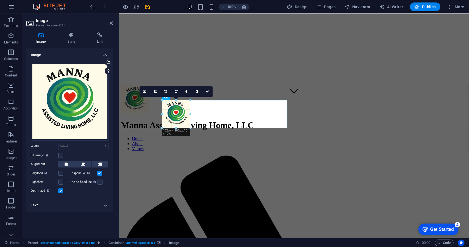
drag, startPoint x: 287, startPoint y: 226, endPoint x: 191, endPoint y: 100, distance: 158.3
type input "102"
select select "px"
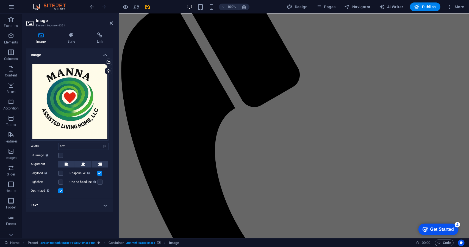
scroll to position [342, 0]
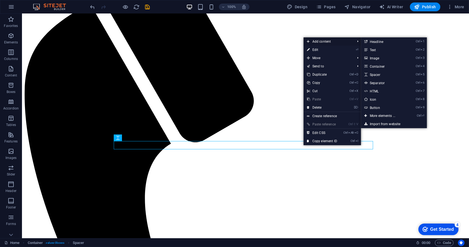
click at [321, 42] on span "Add content" at bounding box center [328, 41] width 49 height 8
click at [375, 57] on link "Ctrl 3 Image" at bounding box center [383, 58] width 45 height 8
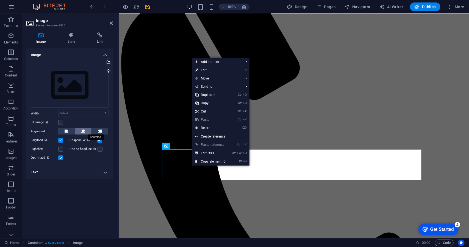
click at [83, 129] on icon at bounding box center [83, 131] width 4 height 7
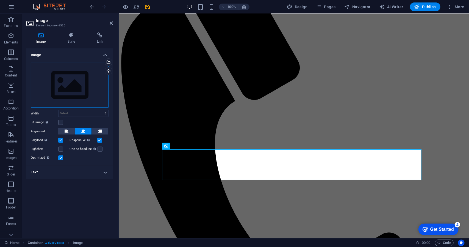
click at [68, 84] on div "Drag files here, click to choose files or select files from Files or our free s…" at bounding box center [70, 85] width 78 height 45
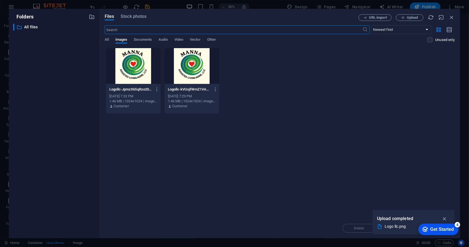
click at [142, 66] on div at bounding box center [133, 66] width 55 height 36
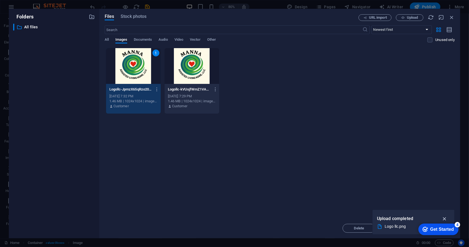
click at [446, 216] on icon "button" at bounding box center [444, 218] width 6 height 6
click at [75, 84] on div "​ All files All files" at bounding box center [54, 129] width 82 height 210
click at [447, 229] on div "Get Started" at bounding box center [442, 228] width 24 height 5
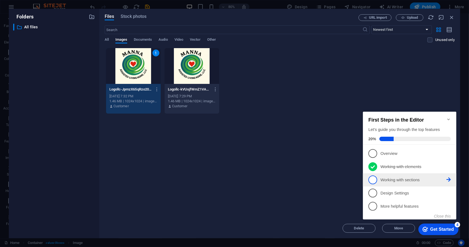
click at [372, 180] on span "3" at bounding box center [372, 179] width 9 height 9
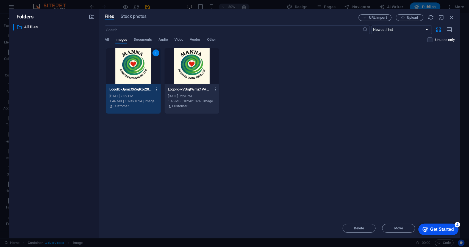
click at [157, 90] on icon "button" at bounding box center [156, 89] width 5 height 5
click at [156, 53] on div at bounding box center [234, 123] width 469 height 247
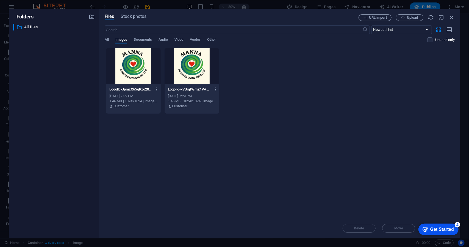
click at [363, 229] on div "Delete Move Insert" at bounding box center [280, 225] width 350 height 14
click at [188, 52] on div at bounding box center [192, 66] width 55 height 36
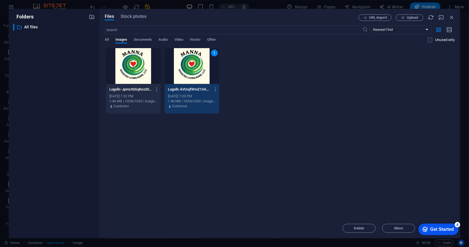
click at [147, 66] on div at bounding box center [133, 66] width 55 height 36
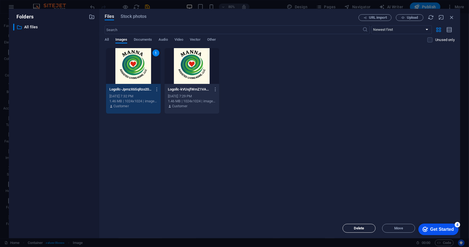
click at [371, 225] on button "Delete" at bounding box center [359, 228] width 33 height 9
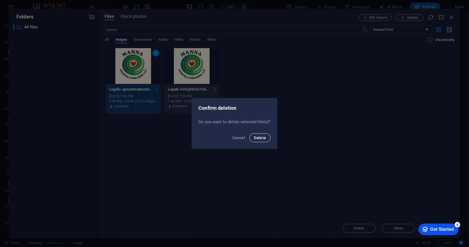
click at [262, 140] on button "Delete" at bounding box center [259, 137] width 21 height 9
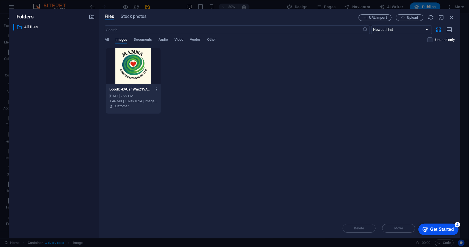
click at [144, 60] on div at bounding box center [133, 66] width 55 height 36
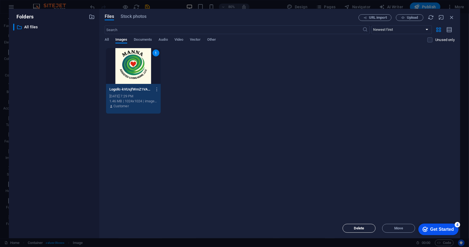
click at [366, 230] on button "Delete" at bounding box center [359, 228] width 33 height 9
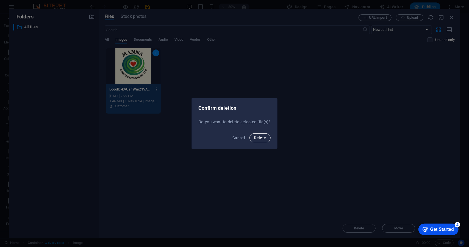
click at [260, 137] on span "Delete" at bounding box center [260, 137] width 12 height 4
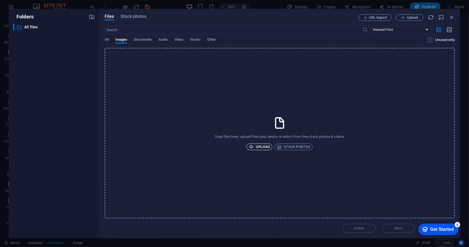
click at [264, 144] on span "Upload" at bounding box center [259, 146] width 21 height 7
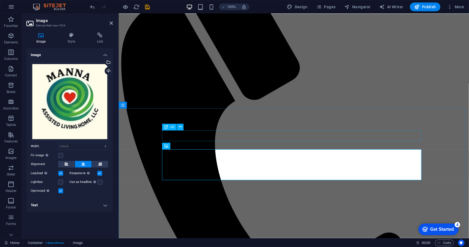
scroll to position [0, 0]
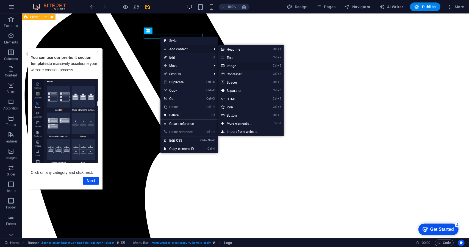
click at [234, 64] on link "Ctrl 3 Image" at bounding box center [240, 66] width 45 height 8
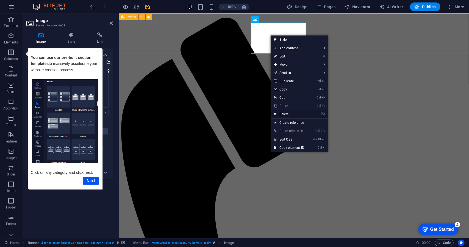
click at [288, 114] on link "⌦ Delete" at bounding box center [289, 114] width 37 height 8
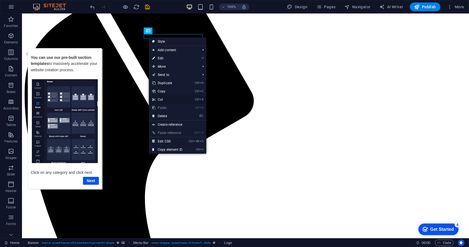
click at [162, 98] on link "Ctrl X Cut" at bounding box center [167, 99] width 37 height 8
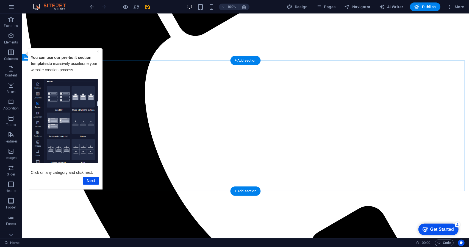
scroll to position [433, 0]
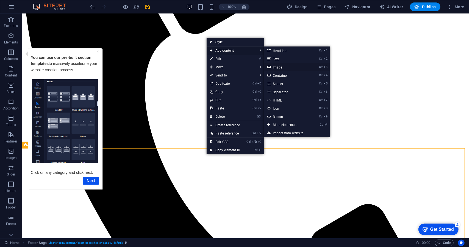
click at [284, 67] on link "Ctrl 3 Image" at bounding box center [286, 67] width 45 height 8
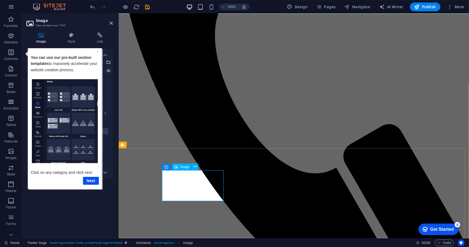
click at [64, 217] on div "Image Drag files here, click to choose files or select files from Files or our …" at bounding box center [69, 140] width 87 height 185
drag, startPoint x: 89, startPoint y: 181, endPoint x: 112, endPoint y: 230, distance: 54.2
click at [89, 181] on link "Next" at bounding box center [91, 180] width 16 height 8
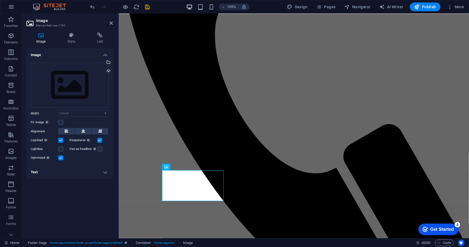
scroll to position [0, 0]
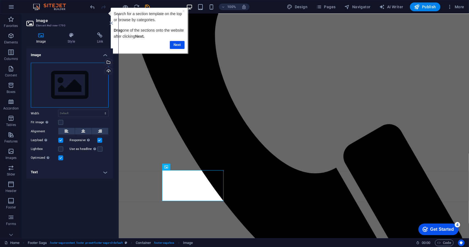
click at [77, 88] on div "Drag files here, click to choose files or select files from Files or our free s…" at bounding box center [70, 85] width 78 height 45
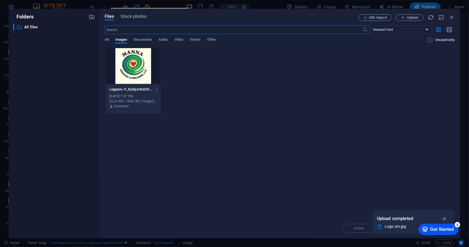
scroll to position [454, 0]
click at [137, 74] on div at bounding box center [133, 66] width 55 height 36
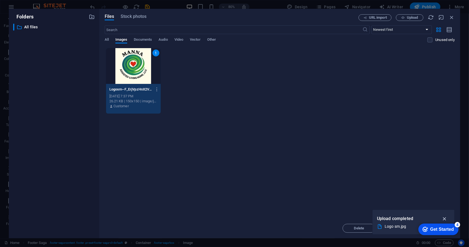
click at [446, 218] on icon "button" at bounding box center [444, 218] width 6 height 6
click at [401, 228] on span "Move" at bounding box center [398, 227] width 9 height 3
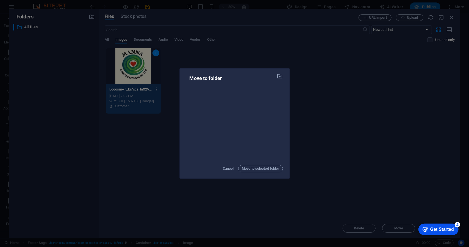
click at [365, 146] on div "Move to folder Cancel Move to selected folder" at bounding box center [234, 123] width 469 height 247
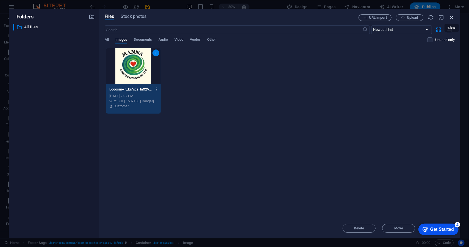
click at [452, 17] on icon "button" at bounding box center [452, 17] width 6 height 6
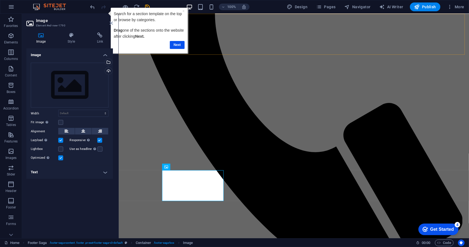
scroll to position [433, 0]
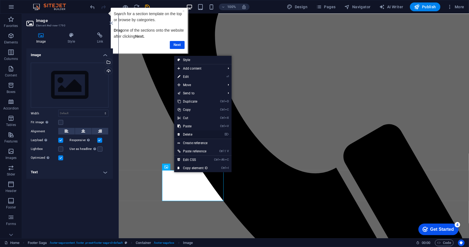
click at [193, 135] on link "⌦ Delete" at bounding box center [192, 134] width 37 height 8
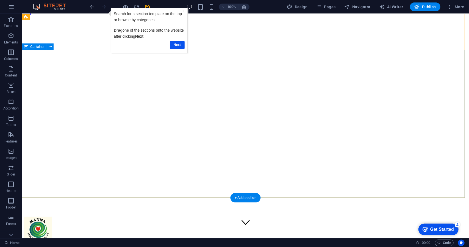
scroll to position [0, 0]
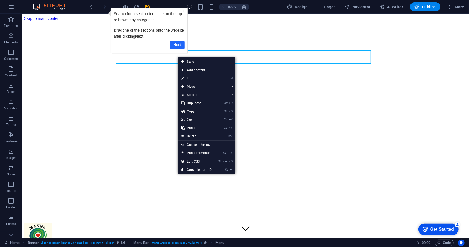
click at [181, 43] on link "Next" at bounding box center [176, 45] width 15 height 8
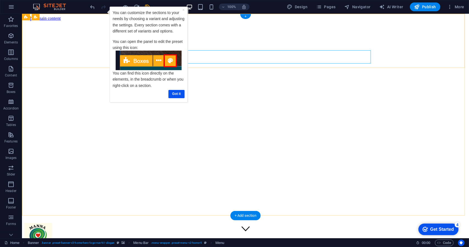
click at [179, 95] on link "Got it" at bounding box center [176, 94] width 16 height 8
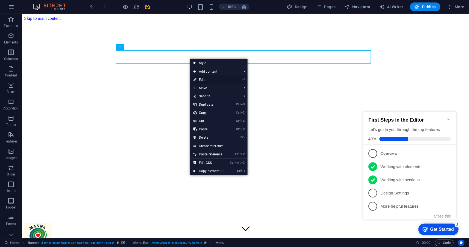
click at [203, 78] on link "⏎ Edit" at bounding box center [208, 80] width 37 height 8
select select
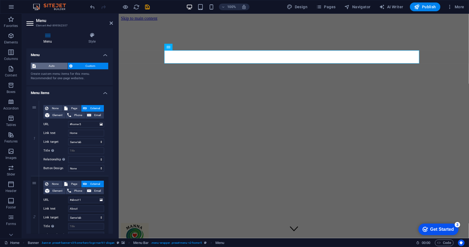
click at [55, 63] on span "Auto" at bounding box center [51, 66] width 29 height 7
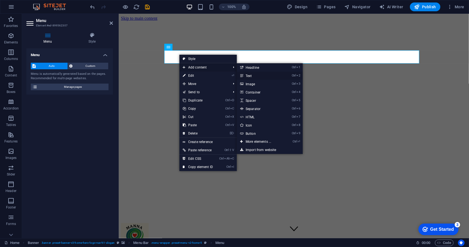
click at [252, 74] on link "Ctrl 2 Text" at bounding box center [259, 75] width 45 height 8
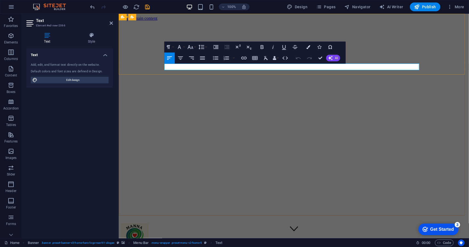
drag, startPoint x: 219, startPoint y: 69, endPoint x: 172, endPoint y: 65, distance: 47.4
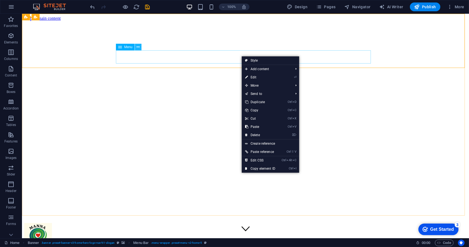
click at [139, 48] on icon at bounding box center [138, 47] width 3 height 6
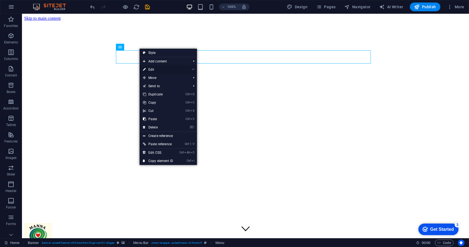
click at [155, 69] on link "⏎ Edit" at bounding box center [158, 69] width 37 height 8
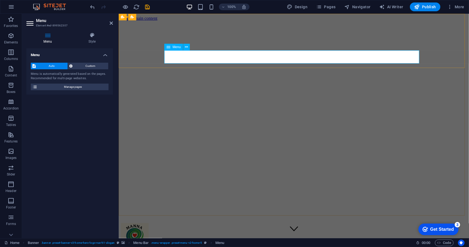
click at [83, 85] on span "Manage pages" at bounding box center [73, 87] width 68 height 7
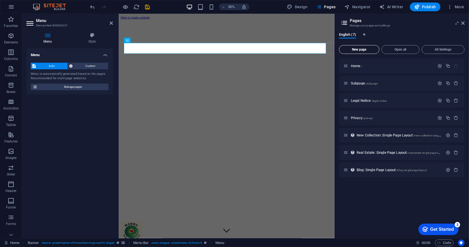
click at [366, 49] on span "New page" at bounding box center [358, 49] width 35 height 3
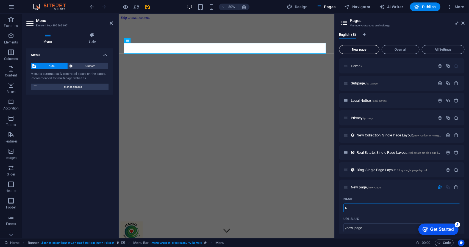
type input "R"
type input "/r"
type input "Reg"
type input "/re"
type input "Regist"
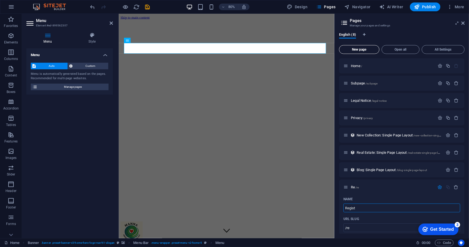
type input "/regis"
type input "Registr"
type input "/registr"
type input "Registrati"
type input "/registrat"
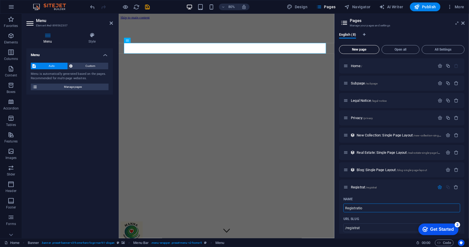
type input "Registration"
type input "/registratio"
type input "Registration"
type input "/registration"
click at [376, 209] on input "Registration" at bounding box center [401, 207] width 117 height 9
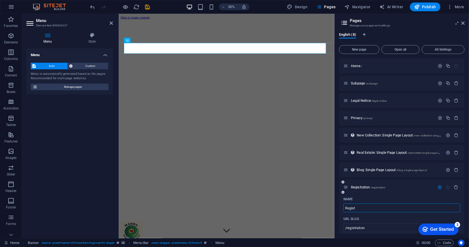
type input "Regis"
type input "/registr"
type input "R"
type input "/"
type input "RE"
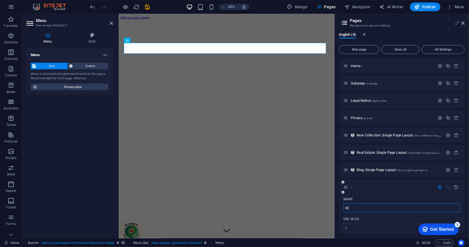
type input "/r"
type input "R"
type input "REG"
type input "/re"
type input "RE"
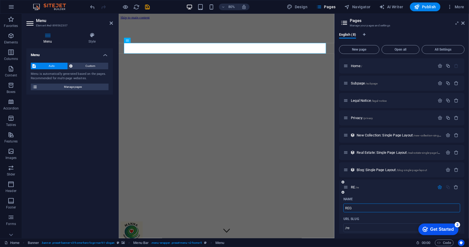
type input "REGI"
type input "/reg"
type input "REG"
type input "REGIS"
type input "/regi"
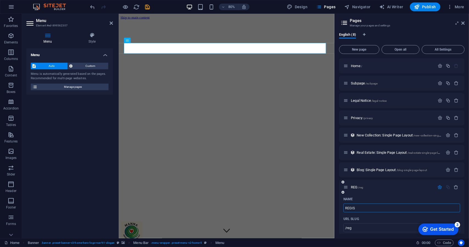
type input "REGI"
type input "REGISTRA"
type input "/registr"
type input "REGISTR"
type input "REGISTRAT"
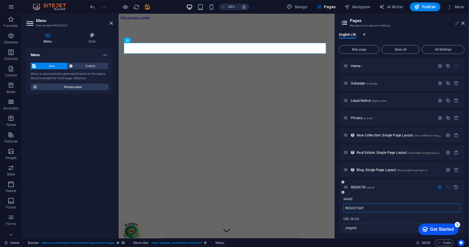
type input "/registrat"
type input "REGISTRAT"
type input "REGISTRATION"
type input "/registratio"
type input "REGISTRATIO"
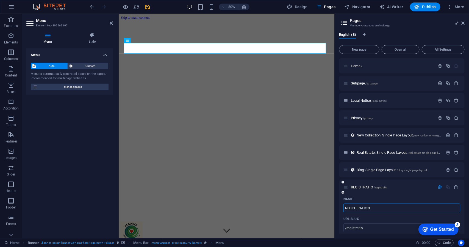
type input "REGISTRATION"
type input "/registration"
type input "REGISTRATION"
click at [403, 82] on p "Subpage /subpage" at bounding box center [392, 83] width 82 height 4
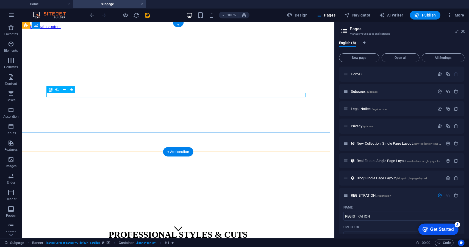
click at [210, 229] on div "PROFESSIONAL STYLES & CUTS" at bounding box center [178, 234] width 308 height 10
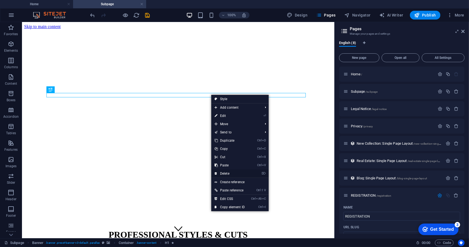
click at [227, 172] on link "⌦ Delete" at bounding box center [229, 173] width 37 height 8
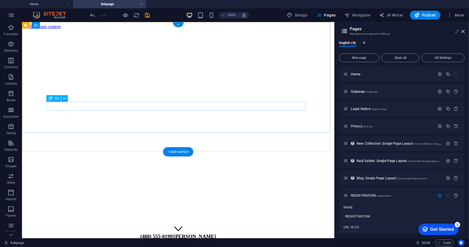
click at [211, 233] on div "(480) 555-0199 | [PERSON_NAME]" at bounding box center [178, 236] width 308 height 6
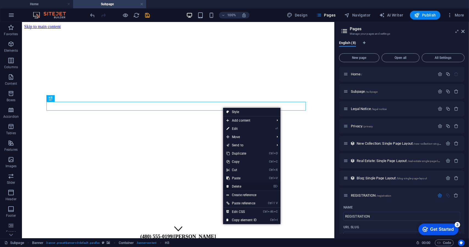
click at [238, 184] on link "⌦ Delete" at bounding box center [241, 186] width 37 height 8
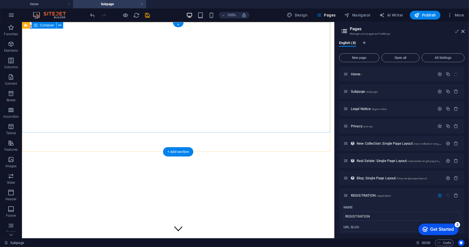
click at [175, 223] on div at bounding box center [178, 225] width 308 height 4
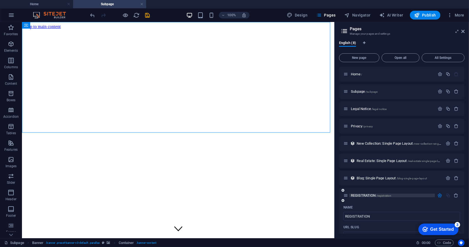
click at [405, 195] on p "REGISTRATION /registration" at bounding box center [392, 195] width 82 height 4
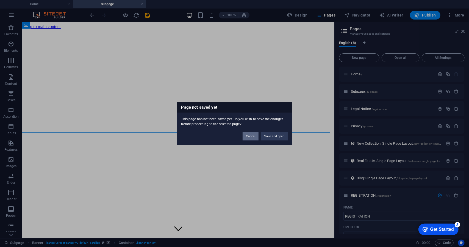
click at [254, 134] on button "Cancel" at bounding box center [251, 136] width 16 height 8
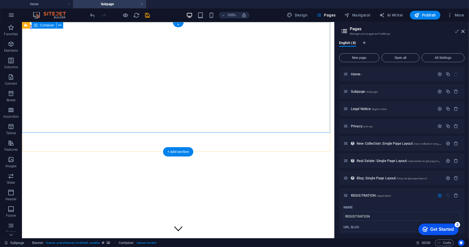
click at [222, 223] on div at bounding box center [178, 225] width 308 height 4
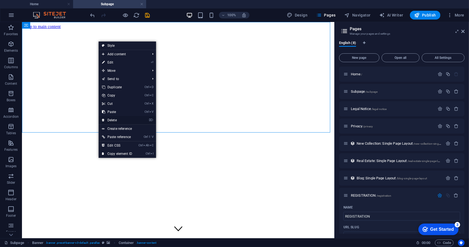
click at [118, 117] on link "⌦ Delete" at bounding box center [117, 120] width 37 height 8
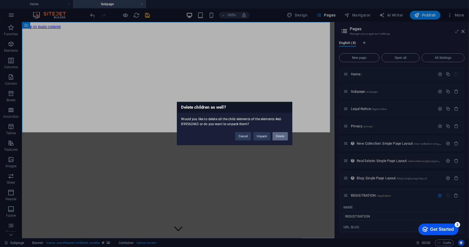
click at [278, 135] on button "Delete" at bounding box center [279, 136] width 15 height 8
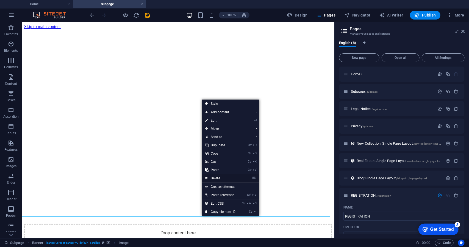
click at [224, 177] on link "⌦ Delete" at bounding box center [220, 178] width 37 height 8
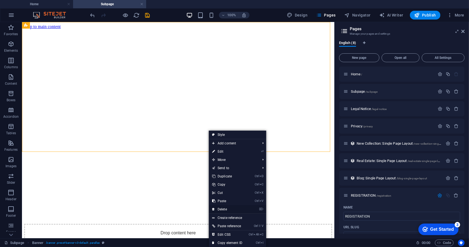
click at [226, 208] on link "⌦ Delete" at bounding box center [227, 209] width 37 height 8
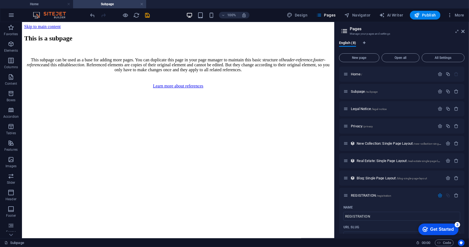
drag, startPoint x: 211, startPoint y: 143, endPoint x: 182, endPoint y: 114, distance: 40.8
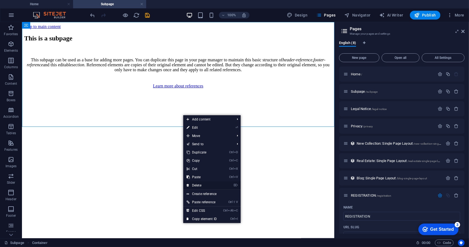
click at [202, 183] on link "⌦ Delete" at bounding box center [201, 185] width 37 height 8
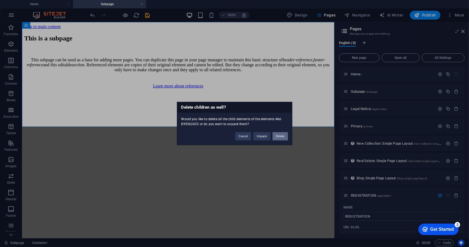
click at [282, 135] on button "Delete" at bounding box center [279, 136] width 15 height 8
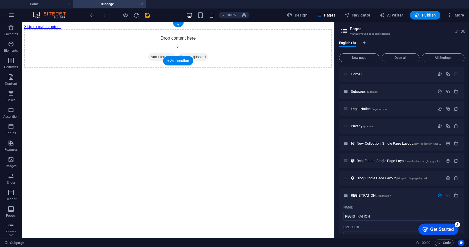
click at [238, 44] on div "Drop content here or Add elements Paste clipboard" at bounding box center [178, 48] width 308 height 39
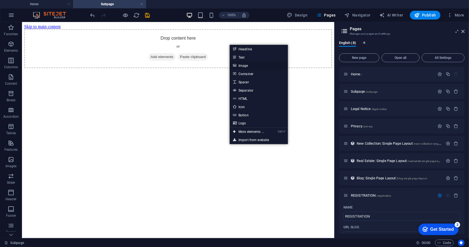
click at [244, 65] on link "Image" at bounding box center [259, 65] width 58 height 8
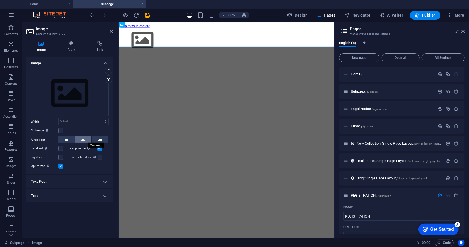
click at [83, 140] on icon at bounding box center [83, 139] width 4 height 7
drag, startPoint x: 68, startPoint y: 98, endPoint x: 74, endPoint y: 89, distance: 11.4
drag, startPoint x: 74, startPoint y: 89, endPoint x: 63, endPoint y: 90, distance: 11.8
click at [63, 90] on div "Drag files here, click to choose files or select files from Files or our free s…" at bounding box center [70, 93] width 78 height 45
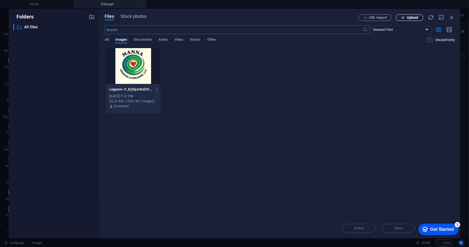
click at [403, 16] on icon "button" at bounding box center [403, 18] width 4 height 4
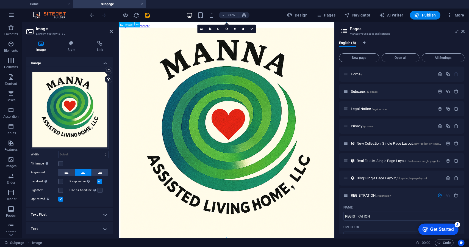
drag, startPoint x: 452, startPoint y: 259, endPoint x: 335, endPoint y: 142, distance: 165.7
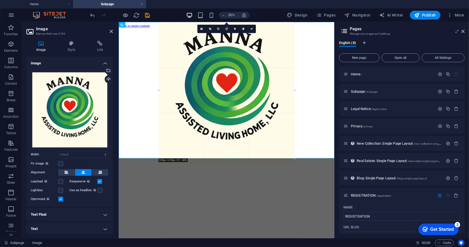
type input "619"
select select "px"
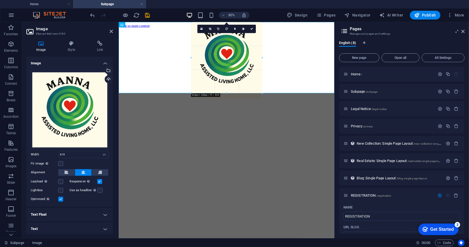
drag, startPoint x: 294, startPoint y: 158, endPoint x: 213, endPoint y: 8, distance: 170.8
type input "323"
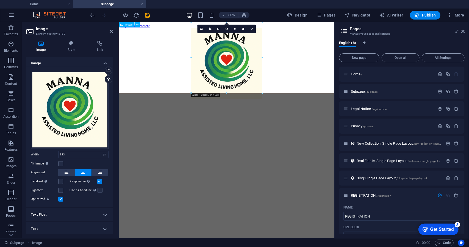
click at [326, 105] on figure at bounding box center [253, 74] width 265 height 90
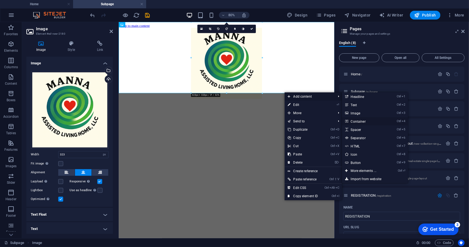
click at [366, 122] on link "Ctrl 4 Container" at bounding box center [364, 121] width 45 height 8
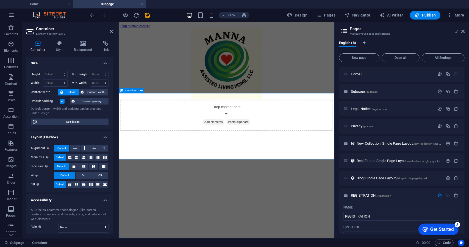
click at [243, 150] on span "Add elements" at bounding box center [236, 147] width 27 height 8
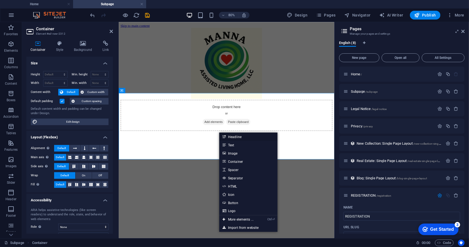
click at [233, 137] on link "Headline" at bounding box center [248, 136] width 58 height 8
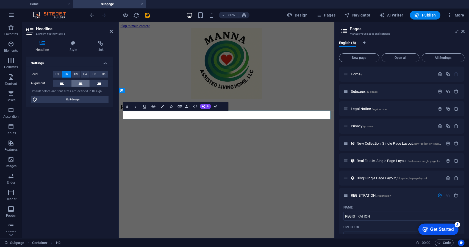
click at [80, 82] on icon at bounding box center [81, 83] width 4 height 7
click at [351, 132] on h2 "Registration" at bounding box center [253, 127] width 265 height 7
click at [357, 137] on html "Skip to main content Registration" at bounding box center [252, 79] width 269 height 115
drag, startPoint x: 311, startPoint y: 143, endPoint x: 264, endPoint y: 150, distance: 47.7
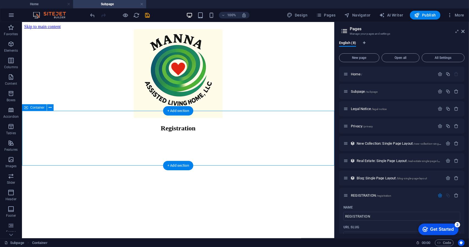
click at [188, 132] on div "Registration" at bounding box center [178, 127] width 308 height 7
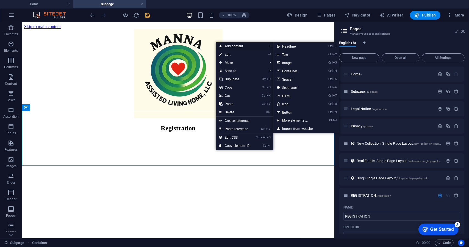
click at [240, 48] on span "Add content" at bounding box center [240, 46] width 49 height 8
click at [291, 79] on link "Ctrl 5 Spacer" at bounding box center [295, 79] width 45 height 8
select select "px"
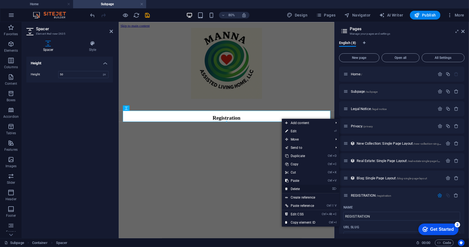
click at [301, 189] on link "⌦ Delete" at bounding box center [300, 189] width 37 height 8
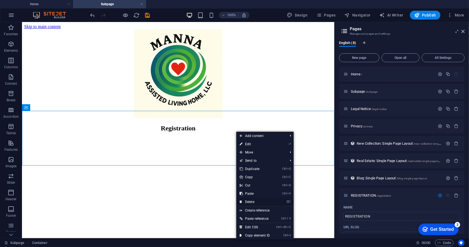
click at [257, 199] on link "⌦ Delete" at bounding box center [254, 201] width 37 height 8
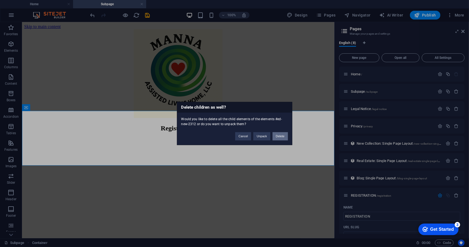
click at [277, 136] on button "Delete" at bounding box center [279, 136] width 15 height 8
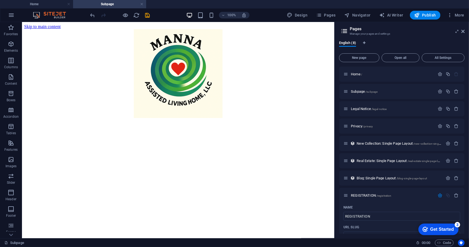
click at [182, 119] on html "Skip to main content" at bounding box center [178, 71] width 312 height 99
drag, startPoint x: 182, startPoint y: 119, endPoint x: 178, endPoint y: 131, distance: 12.2
drag, startPoint x: 178, startPoint y: 131, endPoint x: 156, endPoint y: 119, distance: 24.6
drag, startPoint x: 156, startPoint y: 119, endPoint x: 213, endPoint y: 129, distance: 57.8
click at [213, 121] on html "Skip to main content" at bounding box center [178, 71] width 312 height 99
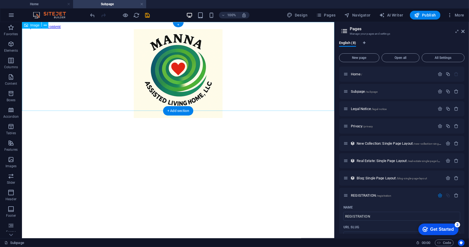
drag, startPoint x: 189, startPoint y: 137, endPoint x: 171, endPoint y: 104, distance: 38.0
click at [171, 104] on figure at bounding box center [178, 74] width 308 height 90
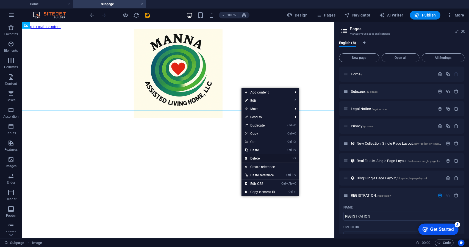
click at [259, 155] on link "⌦ Delete" at bounding box center [259, 158] width 37 height 8
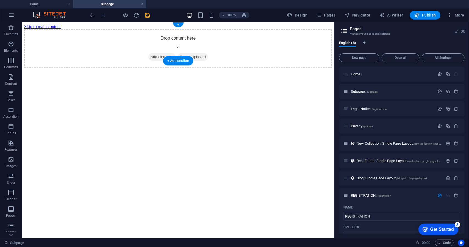
click at [165, 53] on span "Add elements" at bounding box center [161, 57] width 27 height 8
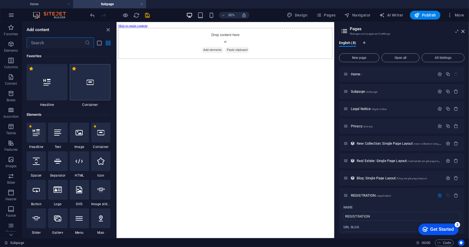
click at [91, 84] on icon at bounding box center [90, 82] width 7 height 7
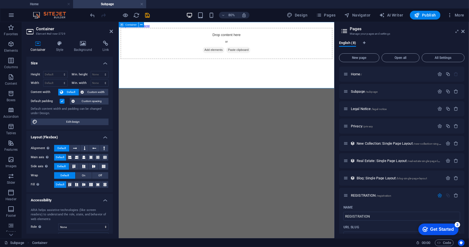
click at [240, 60] on span "Add elements" at bounding box center [236, 57] width 27 height 8
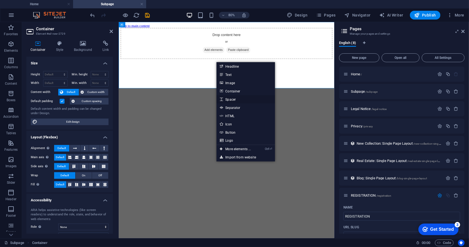
click at [232, 98] on link "Spacer" at bounding box center [245, 99] width 58 height 8
select select "px"
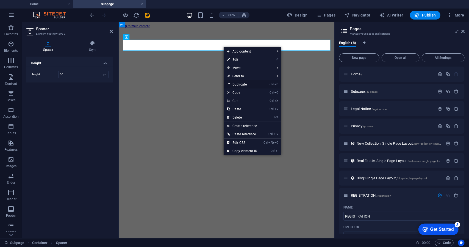
click at [241, 84] on link "Ctrl D Duplicate" at bounding box center [242, 84] width 37 height 8
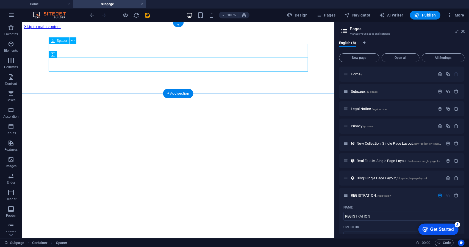
click at [180, 43] on div at bounding box center [178, 36] width 308 height 14
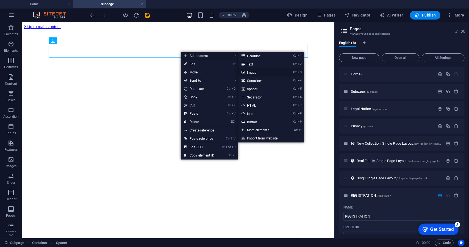
click at [255, 71] on link "Ctrl 3 Image" at bounding box center [260, 72] width 45 height 8
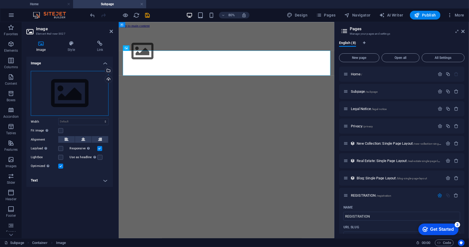
click at [75, 93] on div "Drag files here, click to choose files or select files from Files or our free s…" at bounding box center [70, 93] width 78 height 45
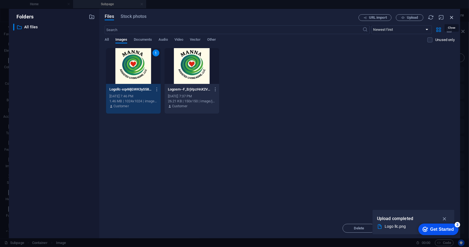
click at [453, 15] on icon "button" at bounding box center [452, 17] width 6 height 6
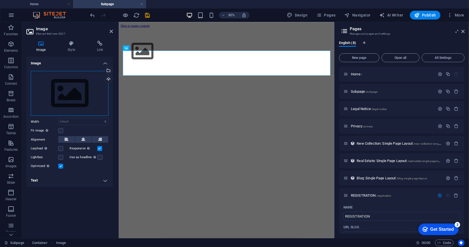
click at [77, 101] on div "Drag files here, click to choose files or select files from Files or our free s…" at bounding box center [70, 93] width 78 height 45
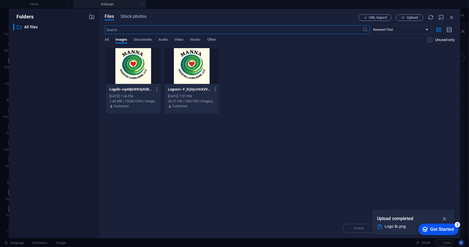
click at [131, 73] on div at bounding box center [133, 66] width 55 height 36
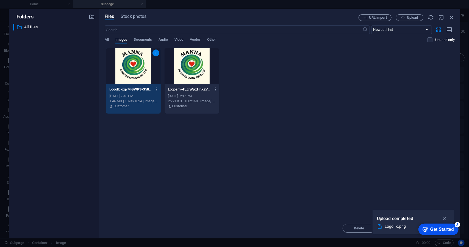
click at [131, 73] on div "1" at bounding box center [133, 66] width 55 height 36
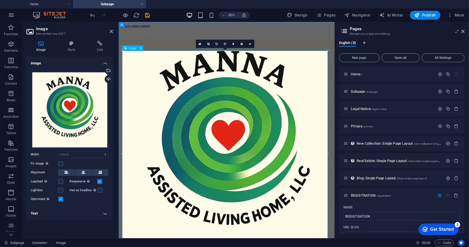
click at [352, 246] on figure at bounding box center [253, 178] width 265 height 271
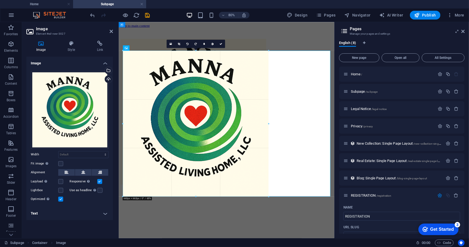
drag, startPoint x: 327, startPoint y: 236, endPoint x: 174, endPoint y: 69, distance: 225.9
type input "663"
select select "px"
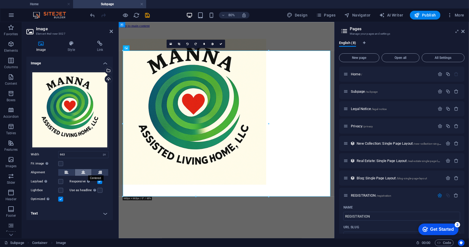
click at [82, 172] on icon at bounding box center [83, 172] width 4 height 7
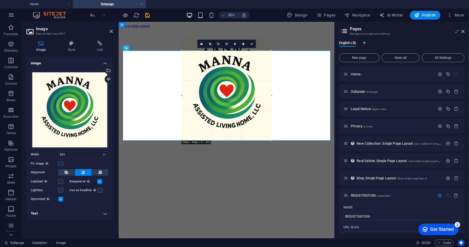
drag, startPoint x: 299, startPoint y: 197, endPoint x: 156, endPoint y: 68, distance: 192.9
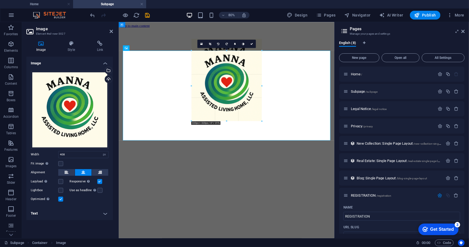
drag, startPoint x: 271, startPoint y: 140, endPoint x: 159, endPoint y: 51, distance: 143.1
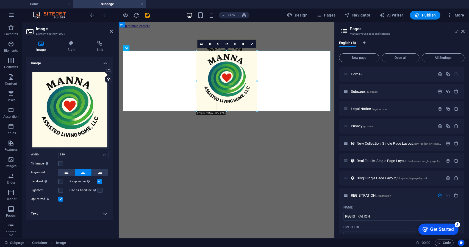
drag, startPoint x: 261, startPoint y: 120, endPoint x: 161, endPoint y: 49, distance: 122.4
type input "275"
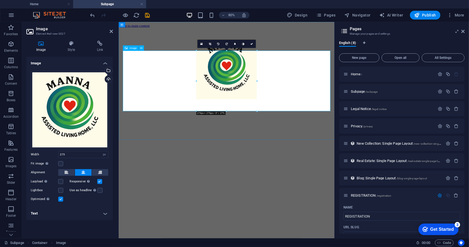
click at [318, 119] on figure at bounding box center [253, 81] width 265 height 77
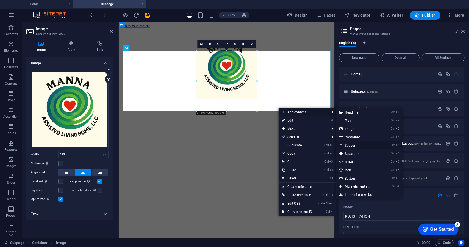
click at [355, 144] on link "Ctrl 5 Spacer" at bounding box center [358, 145] width 45 height 8
select select "px"
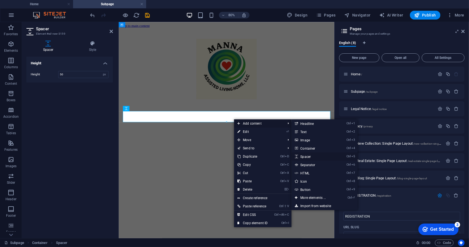
click at [310, 158] on link "Ctrl 5 Spacer" at bounding box center [313, 156] width 45 height 8
select select "px"
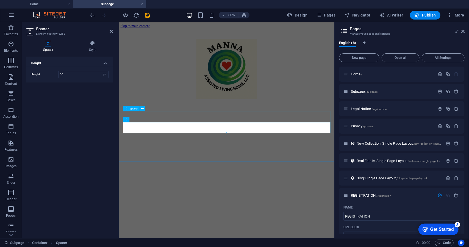
click at [292, 133] on div at bounding box center [253, 126] width 265 height 14
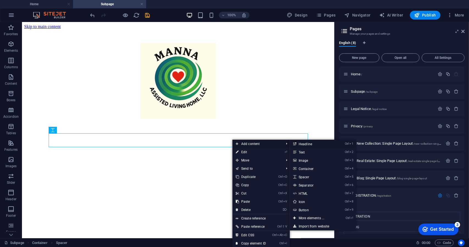
click at [299, 143] on link "Ctrl 1 Headline" at bounding box center [312, 144] width 45 height 8
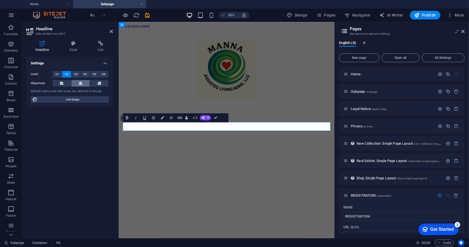
click at [81, 80] on icon at bounding box center [81, 83] width 4 height 7
click at [334, 165] on div at bounding box center [253, 158] width 265 height 14
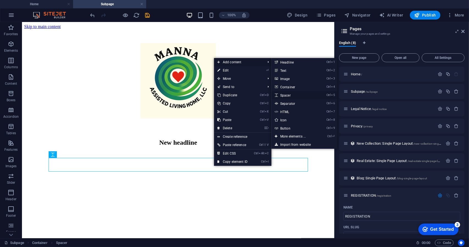
click at [287, 95] on link "Ctrl 5 Spacer" at bounding box center [293, 95] width 45 height 8
select select "px"
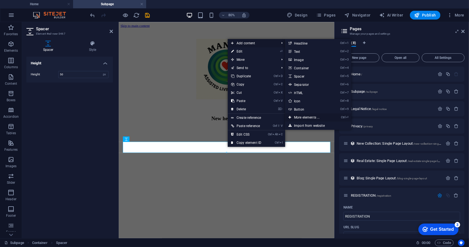
click at [300, 117] on link "Ctrl ⏎ More elements ..." at bounding box center [307, 117] width 45 height 8
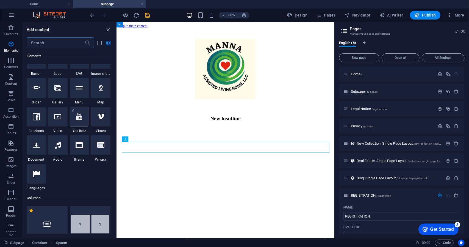
scroll to position [141, 0]
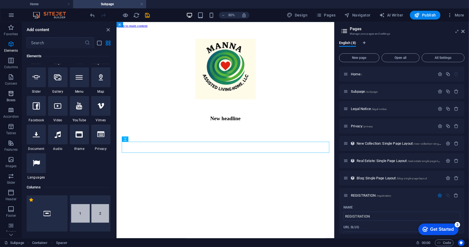
click at [10, 92] on icon "button" at bounding box center [11, 93] width 7 height 7
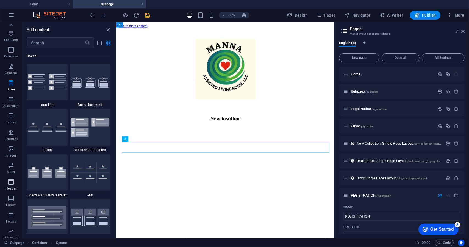
scroll to position [0, 0]
click at [11, 142] on icon "button" at bounding box center [11, 143] width 7 height 7
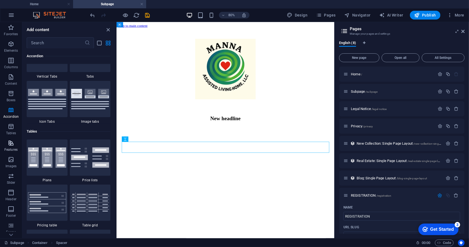
scroll to position [2141, 0]
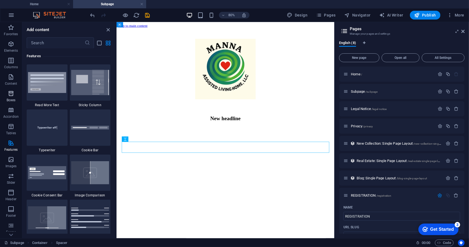
click at [12, 94] on icon "button" at bounding box center [11, 93] width 7 height 7
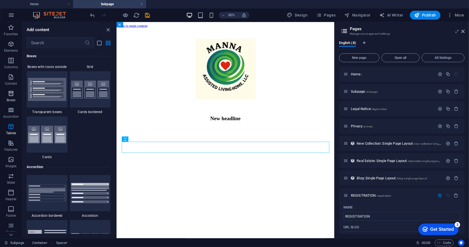
scroll to position [1515, 0]
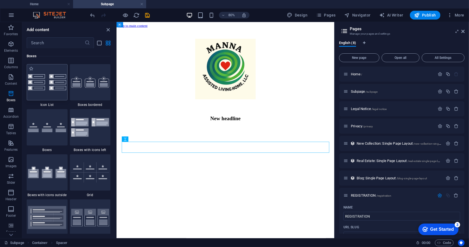
click at [40, 79] on img at bounding box center [47, 82] width 38 height 16
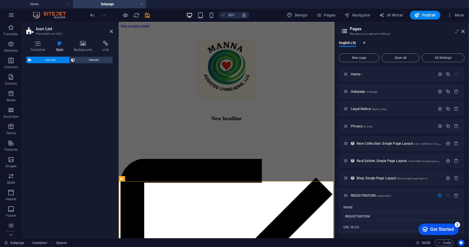
select select "rem"
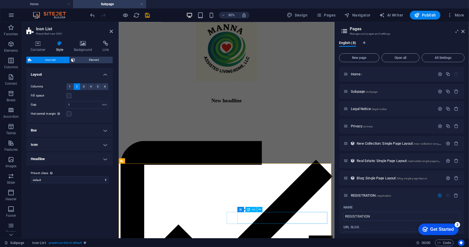
scroll to position [26, 0]
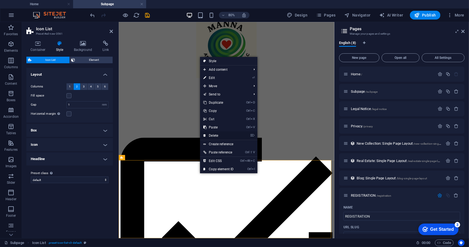
click at [221, 134] on link "⌦ Delete" at bounding box center [218, 135] width 37 height 8
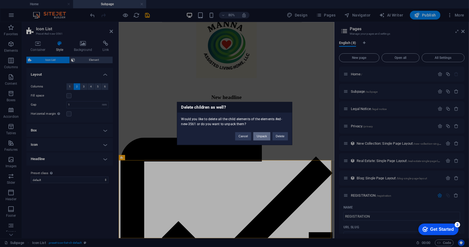
drag, startPoint x: 255, startPoint y: 137, endPoint x: 238, endPoint y: 128, distance: 19.7
click at [255, 137] on button "Unpack" at bounding box center [261, 136] width 17 height 8
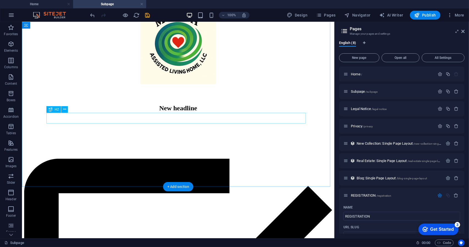
click at [195, 112] on div "New headline" at bounding box center [178, 107] width 308 height 7
click at [204, 112] on div "New headline" at bounding box center [178, 107] width 308 height 7
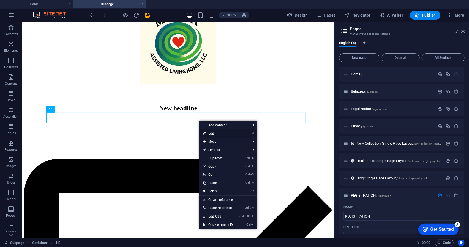
click at [221, 132] on link "⏎ Edit" at bounding box center [217, 133] width 37 height 8
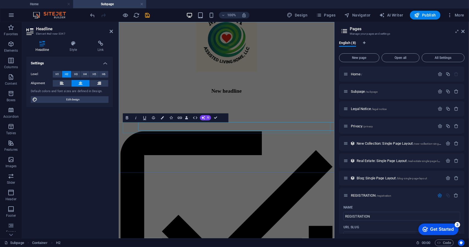
scroll to position [0, 0]
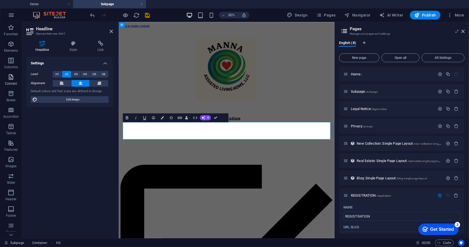
click at [12, 76] on icon "button" at bounding box center [11, 77] width 7 height 7
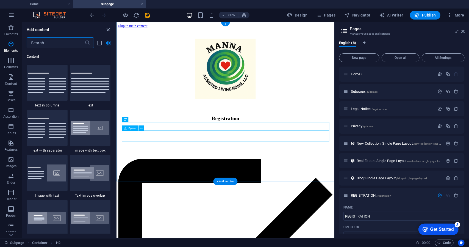
scroll to position [961, 0]
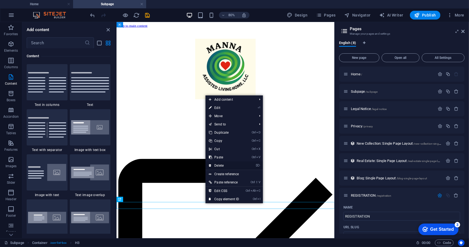
click at [222, 166] on link "⌦ Delete" at bounding box center [223, 165] width 37 height 8
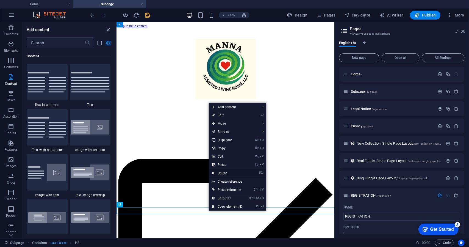
click at [227, 171] on link "⌦ Delete" at bounding box center [227, 173] width 37 height 8
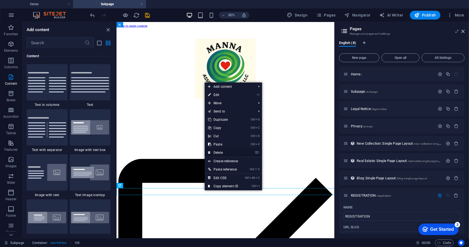
drag, startPoint x: 222, startPoint y: 153, endPoint x: 123, endPoint y: 177, distance: 102.3
click at [222, 153] on link "⌦ Delete" at bounding box center [223, 152] width 37 height 8
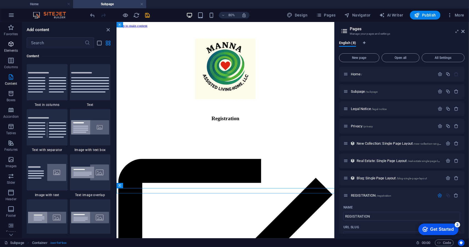
click at [12, 41] on icon "button" at bounding box center [11, 44] width 7 height 7
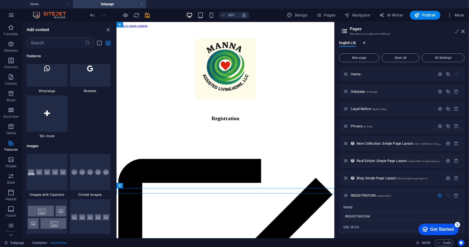
scroll to position [2750, 0]
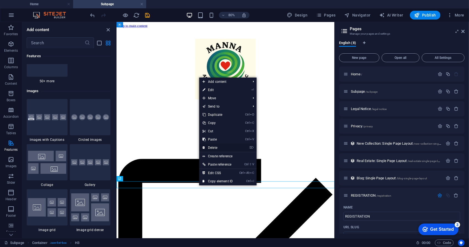
click at [216, 146] on link "⌦ Delete" at bounding box center [217, 147] width 37 height 8
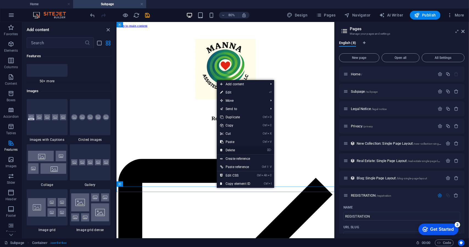
click at [233, 149] on link "⌦ Delete" at bounding box center [235, 150] width 37 height 8
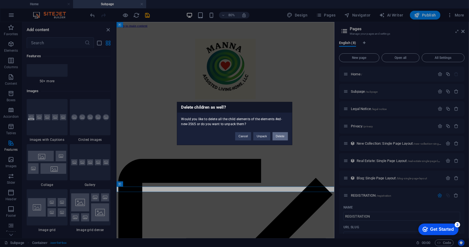
click at [281, 137] on button "Delete" at bounding box center [279, 136] width 15 height 8
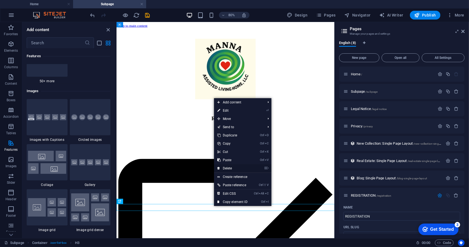
click at [229, 165] on link "⌦ Delete" at bounding box center [232, 168] width 37 height 8
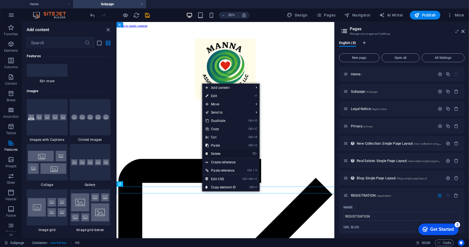
click at [218, 150] on link "⌦ Delete" at bounding box center [220, 153] width 37 height 8
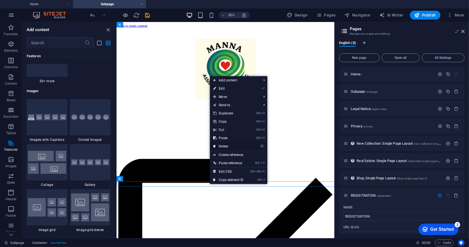
click at [229, 146] on link "⌦ Delete" at bounding box center [228, 146] width 37 height 8
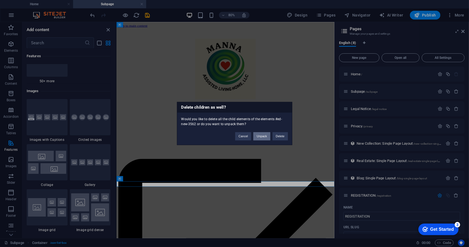
drag, startPoint x: 266, startPoint y: 138, endPoint x: 193, endPoint y: 166, distance: 78.7
click at [266, 138] on button "Unpack" at bounding box center [261, 136] width 17 height 8
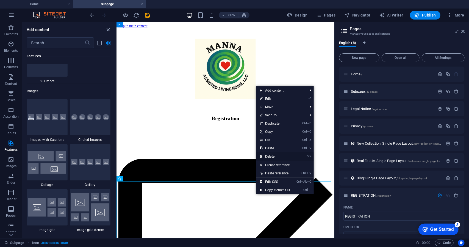
click at [272, 154] on link "⌦ Delete" at bounding box center [274, 156] width 37 height 8
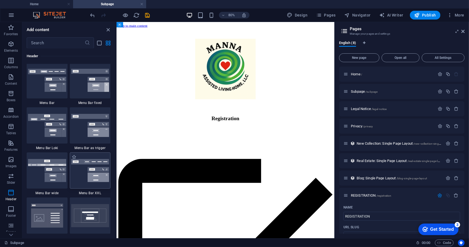
scroll to position [3382, 0]
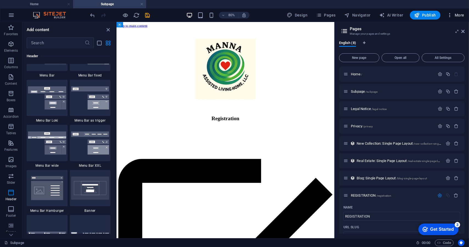
click at [453, 14] on span "More" at bounding box center [455, 14] width 17 height 5
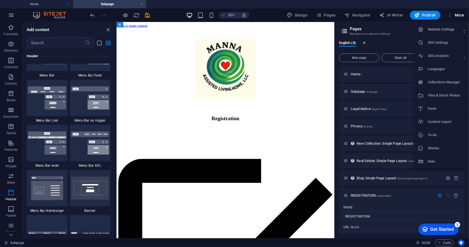
click at [309, 15] on div at bounding box center [234, 123] width 469 height 247
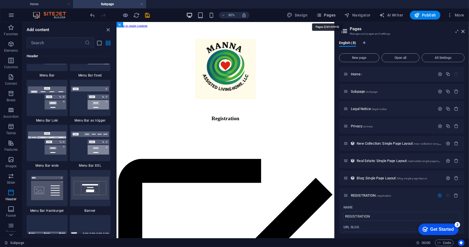
click at [330, 15] on span "Pages" at bounding box center [325, 14] width 19 height 5
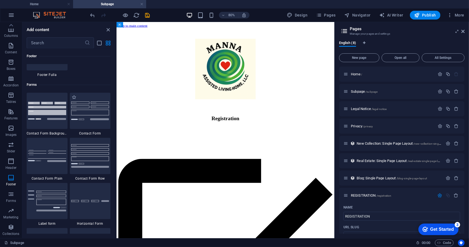
scroll to position [4014, 0]
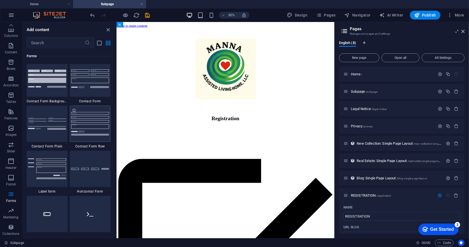
click at [91, 119] on img at bounding box center [90, 123] width 38 height 23
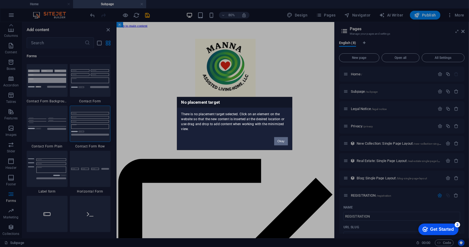
click at [278, 143] on button "Okay" at bounding box center [281, 141] width 14 height 8
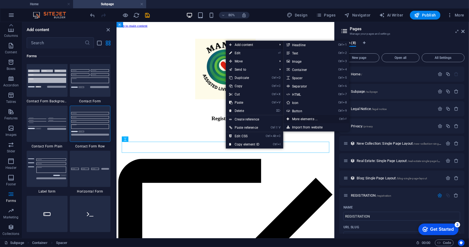
click at [314, 118] on link "Ctrl ⏎ More elements ..." at bounding box center [305, 119] width 45 height 8
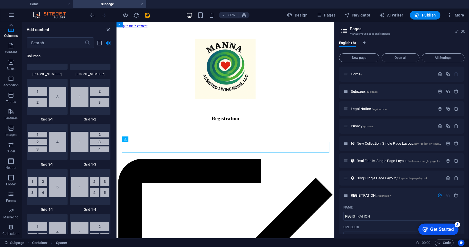
scroll to position [690, 0]
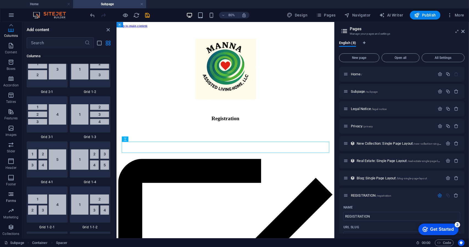
click at [12, 194] on icon "button" at bounding box center [11, 194] width 7 height 7
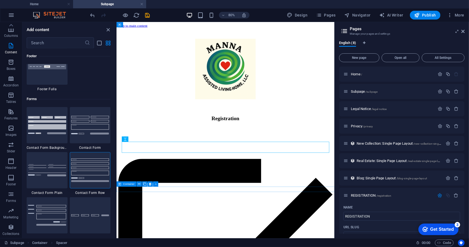
scroll to position [4010, 0]
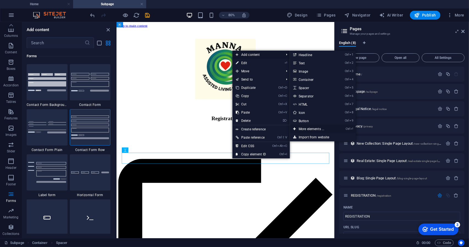
click at [318, 129] on link "Ctrl ⏎ More elements ..." at bounding box center [312, 129] width 45 height 8
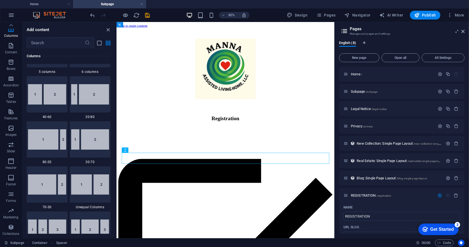
scroll to position [360, 0]
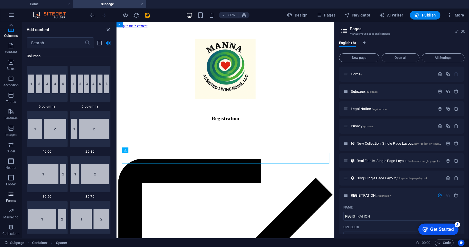
click at [12, 196] on icon "button" at bounding box center [11, 194] width 7 height 7
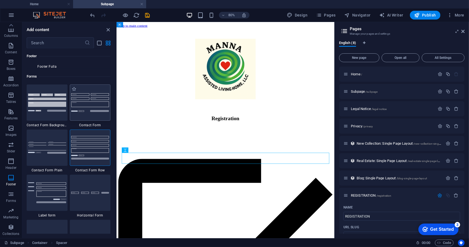
scroll to position [3983, 0]
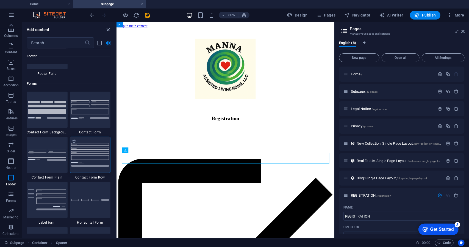
click at [88, 144] on img at bounding box center [90, 154] width 38 height 23
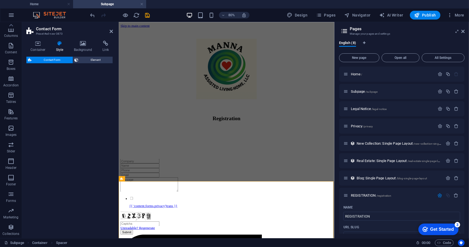
select select "rem"
select select "preset-contact-form-v3-row"
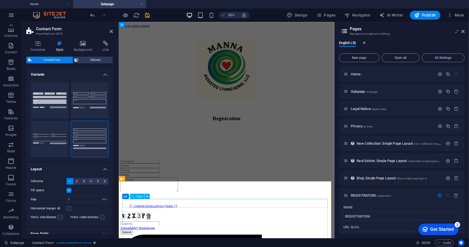
click at [169, 198] on input "text" at bounding box center [145, 196] width 49 height 6
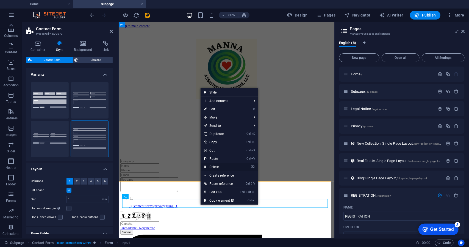
click at [221, 165] on link "⌦ Delete" at bounding box center [219, 167] width 37 height 8
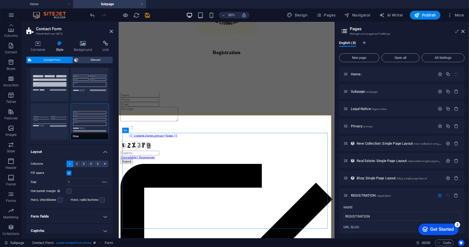
scroll to position [0, 0]
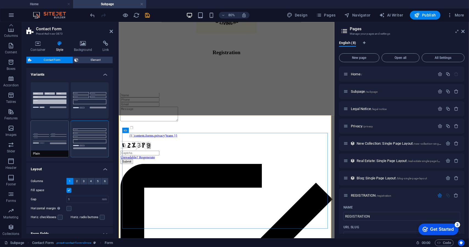
click at [46, 134] on button "Plain" at bounding box center [50, 139] width 38 height 36
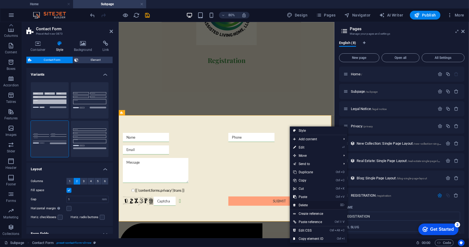
click at [308, 204] on link "⌦ Delete" at bounding box center [308, 205] width 37 height 8
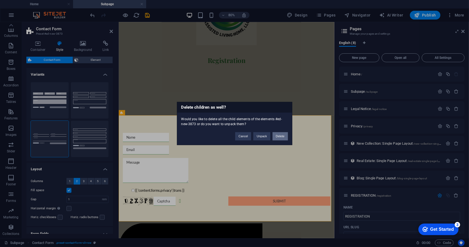
click at [279, 137] on button "Delete" at bounding box center [279, 136] width 15 height 8
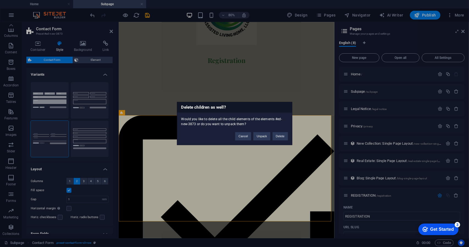
scroll to position [9, 0]
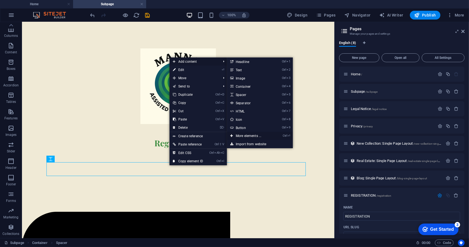
drag, startPoint x: 260, startPoint y: 135, endPoint x: 179, endPoint y: 144, distance: 81.1
click at [260, 135] on link "Ctrl ⏎ More elements ..." at bounding box center [249, 136] width 45 height 8
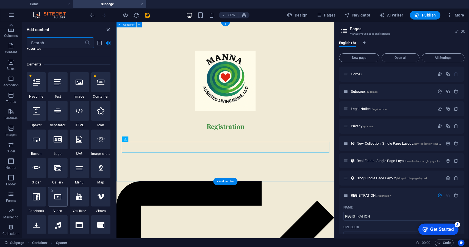
scroll to position [59, 0]
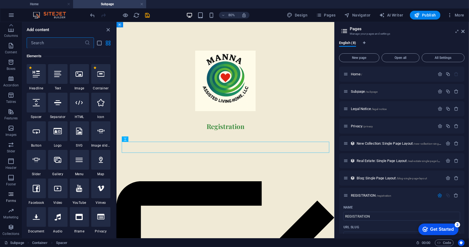
click at [11, 197] on span "Forms" at bounding box center [11, 197] width 22 height 13
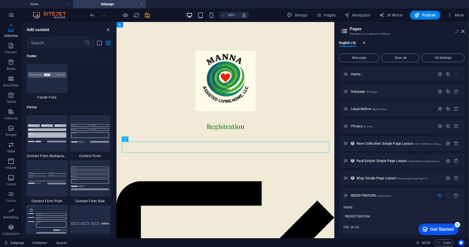
scroll to position [4010, 0]
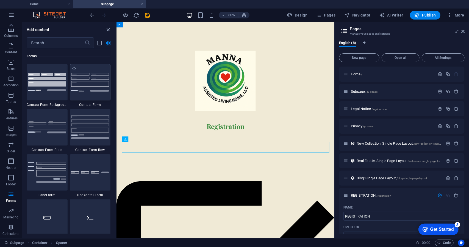
click at [87, 82] on img at bounding box center [90, 82] width 38 height 18
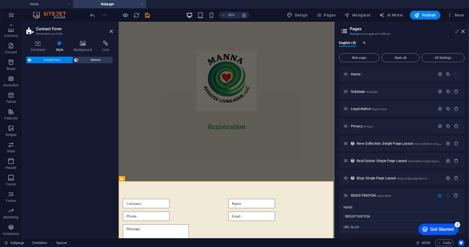
select select "rem"
select select "preset-contact-form-v3-default"
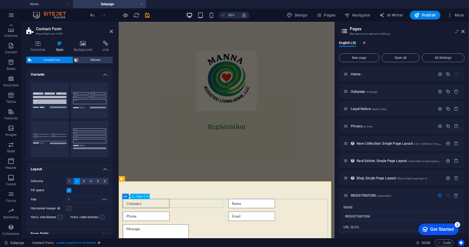
click at [159, 246] on input "text" at bounding box center [153, 249] width 58 height 12
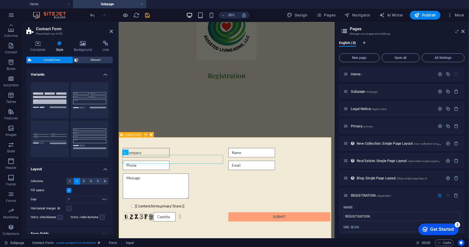
scroll to position [55, 0]
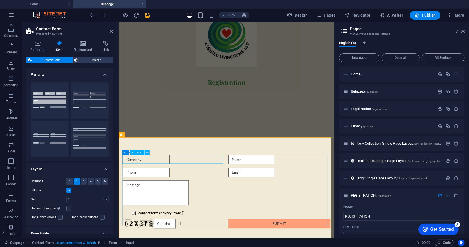
click at [171, 194] on input "text" at bounding box center [153, 194] width 58 height 12
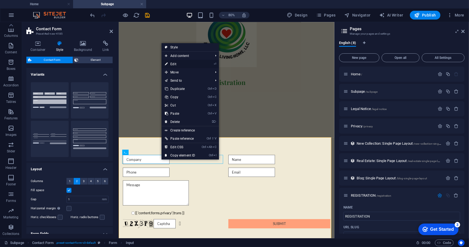
click at [176, 64] on link "⏎ Edit" at bounding box center [180, 64] width 37 height 8
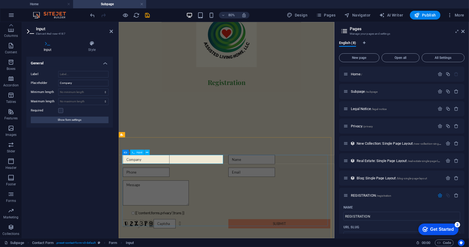
click at [148, 197] on input "text" at bounding box center [153, 194] width 58 height 12
click at [266, 193] on div at bounding box center [318, 194] width 127 height 12
type input "Name"
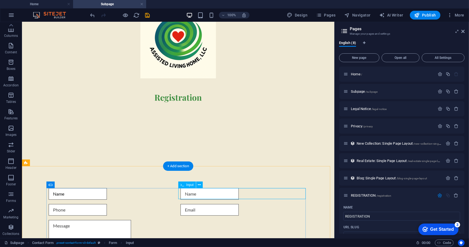
click at [204, 193] on div at bounding box center [243, 194] width 127 height 12
click at [193, 194] on div at bounding box center [243, 194] width 127 height 12
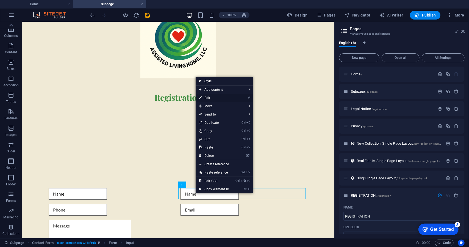
click at [218, 98] on link "⏎ Edit" at bounding box center [214, 98] width 37 height 8
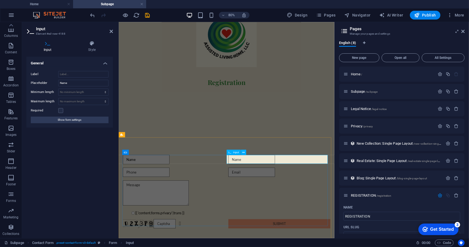
click at [288, 193] on input "text" at bounding box center [284, 194] width 58 height 12
type input "Date of Birth"
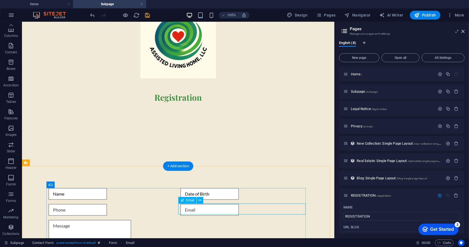
click at [235, 209] on div at bounding box center [243, 210] width 127 height 12
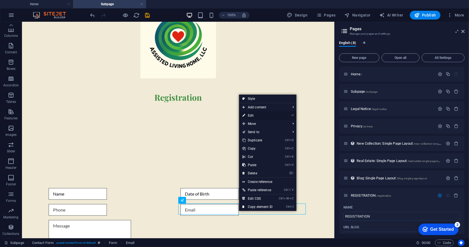
click at [257, 115] on link "⏎ Edit" at bounding box center [257, 115] width 37 height 8
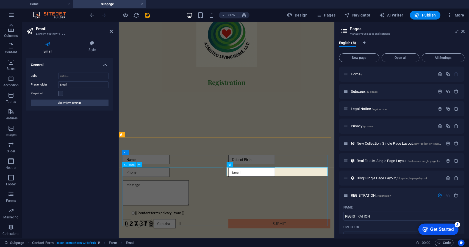
click at [233, 206] on div at bounding box center [187, 210] width 127 height 12
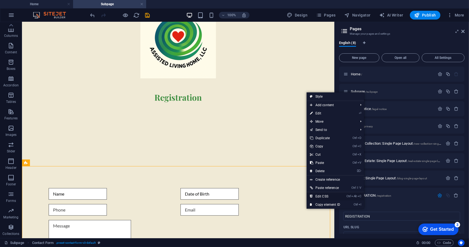
drag, startPoint x: 324, startPoint y: 194, endPoint x: 311, endPoint y: 174, distance: 24.0
click at [324, 194] on link "Ctrl Alt C Edit CSS" at bounding box center [325, 196] width 37 height 8
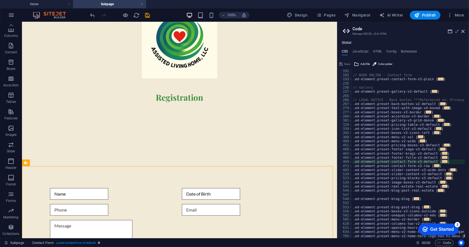
type textarea "@include contact-form-v3;"
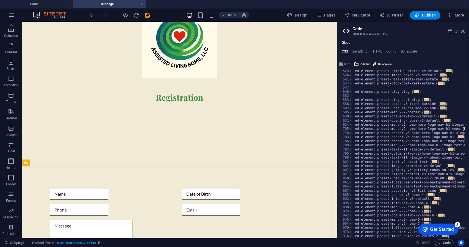
scroll to position [206, 0]
click at [464, 30] on icon at bounding box center [462, 31] width 3 height 4
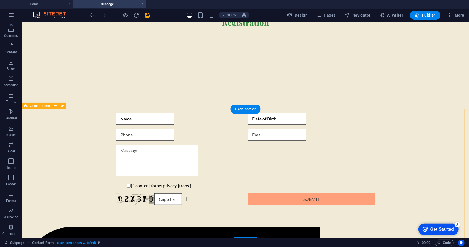
scroll to position [137, 0]
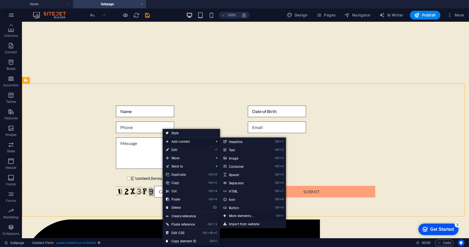
click at [250, 216] on link "Ctrl ⏎ More elements ..." at bounding box center [242, 215] width 45 height 8
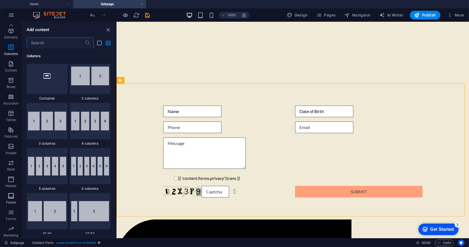
scroll to position [0, 0]
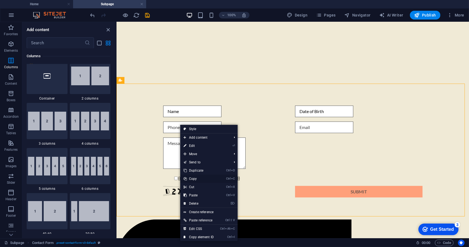
click at [195, 177] on link "Ctrl C Copy" at bounding box center [198, 178] width 37 height 8
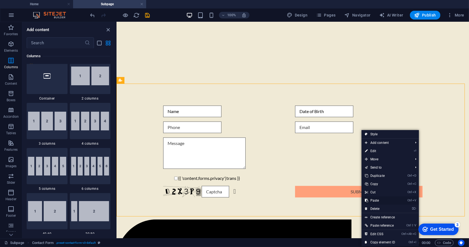
click at [375, 200] on link "Ctrl V Paste" at bounding box center [379, 200] width 37 height 8
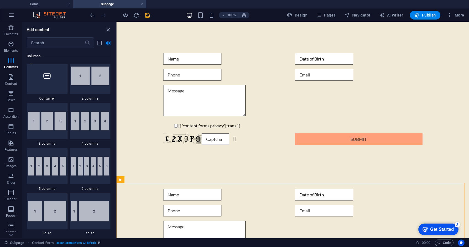
scroll to position [155, 0]
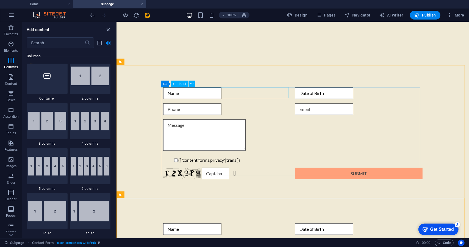
click at [187, 85] on div "Input" at bounding box center [180, 83] width 18 height 7
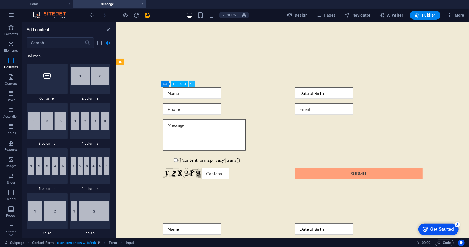
click at [191, 85] on icon at bounding box center [191, 84] width 3 height 6
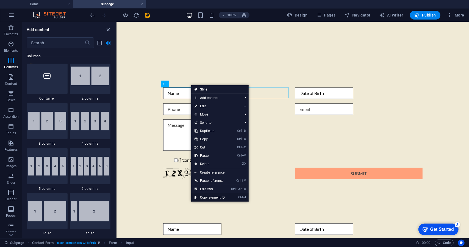
click at [224, 195] on link "Ctrl I Copy element ID" at bounding box center [209, 197] width 37 height 8
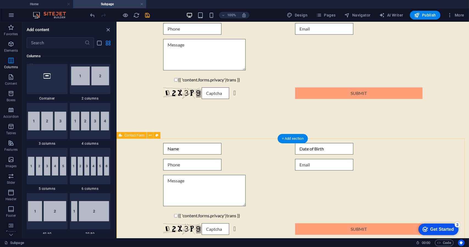
scroll to position [247, 0]
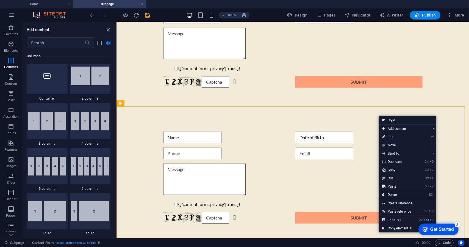
click at [398, 195] on link "⌦ Delete" at bounding box center [397, 194] width 37 height 8
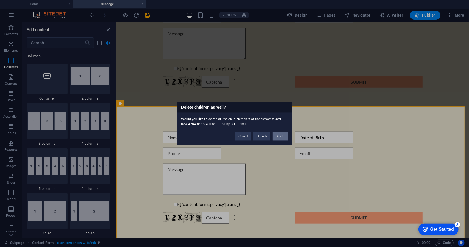
click at [284, 139] on button "Delete" at bounding box center [279, 136] width 15 height 8
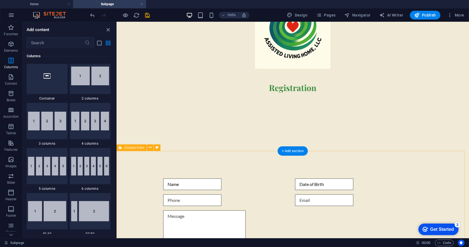
scroll to position [59, 0]
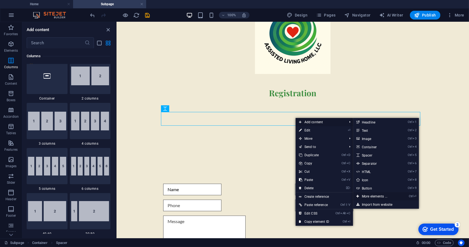
click at [386, 195] on link "Ctrl ⏎ More elements ..." at bounding box center [375, 196] width 45 height 8
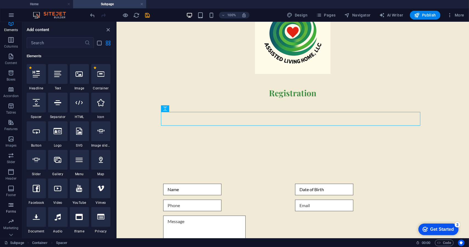
scroll to position [31, 0]
click at [10, 195] on icon "button" at bounding box center [11, 194] width 7 height 7
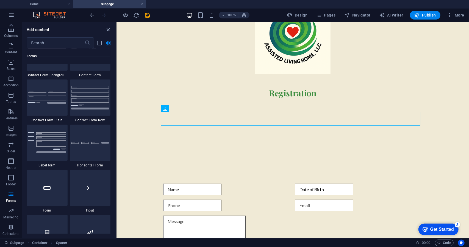
scroll to position [4038, 0]
click at [51, 141] on img at bounding box center [47, 144] width 38 height 21
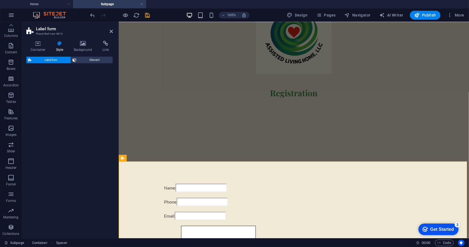
select select "rem"
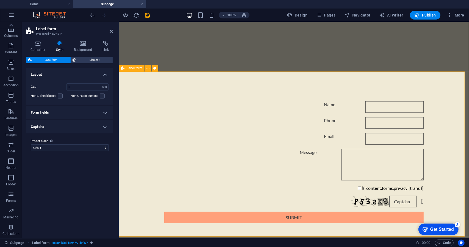
scroll to position [169, 0]
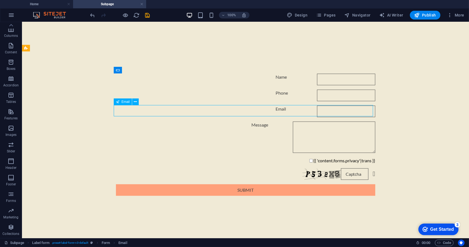
drag, startPoint x: 87, startPoint y: 110, endPoint x: 230, endPoint y: 115, distance: 142.9
click at [230, 115] on div "Email" at bounding box center [245, 111] width 259 height 12
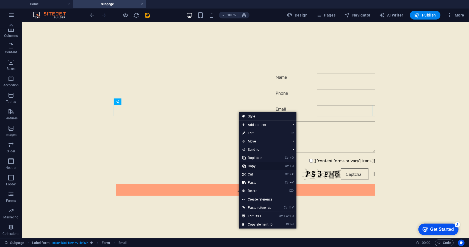
click at [254, 165] on link "Ctrl C Copy" at bounding box center [257, 166] width 37 height 8
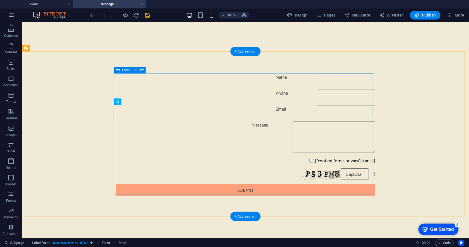
click at [149, 118] on div "Name Phone Email Message {{ 'content.forms.privacy'|trans }} Nicht lesbar? Neu …" at bounding box center [245, 134] width 259 height 126
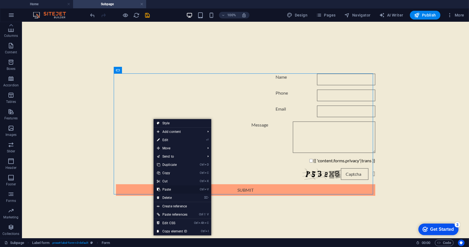
click at [172, 188] on link "Ctrl V Paste" at bounding box center [172, 189] width 37 height 8
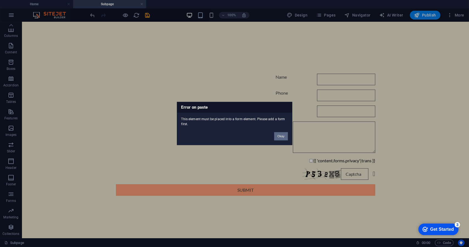
click at [283, 134] on button "Okay" at bounding box center [281, 136] width 14 height 8
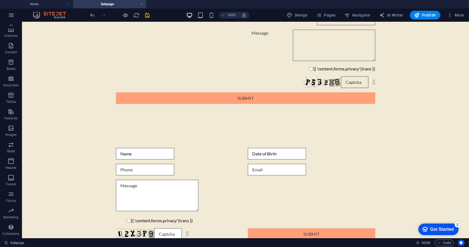
scroll to position [279, 0]
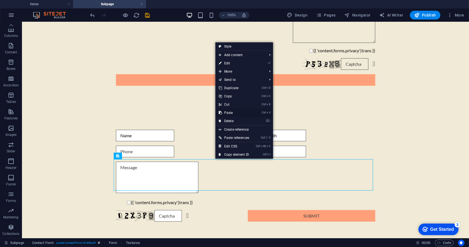
click at [235, 112] on link "Ctrl V Paste" at bounding box center [233, 112] width 37 height 8
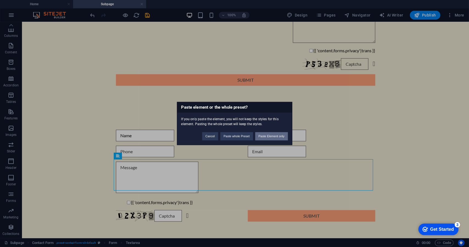
click at [262, 139] on button "Paste Element only" at bounding box center [271, 136] width 33 height 8
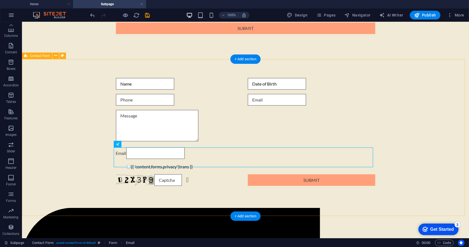
scroll to position [303, 0]
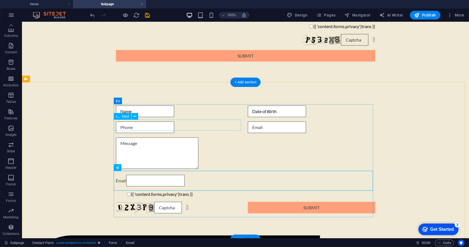
click at [140, 125] on div at bounding box center [179, 127] width 127 height 12
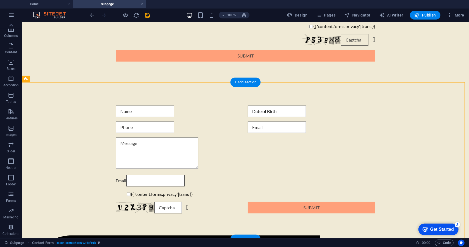
drag, startPoint x: 161, startPoint y: 113, endPoint x: 294, endPoint y: 110, distance: 133.8
click at [294, 110] on form "Name Date of Birth Email {{ 'content.forms.privacy'|trans }} Unreadable? Regene…" at bounding box center [245, 159] width 264 height 112
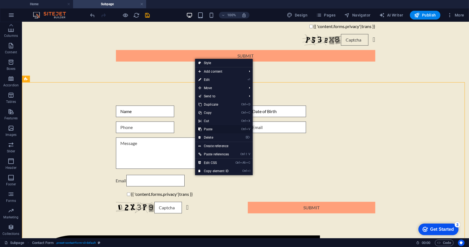
click at [214, 129] on link "Ctrl V Paste" at bounding box center [213, 129] width 37 height 8
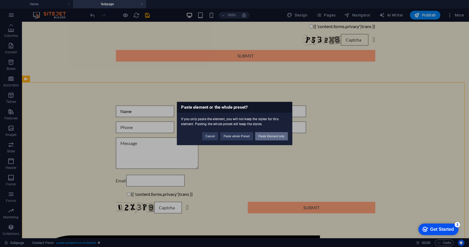
click at [264, 137] on button "Paste Element only" at bounding box center [271, 136] width 33 height 8
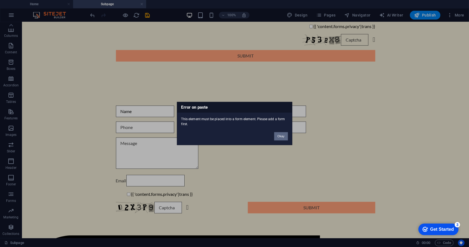
click at [277, 136] on button "Okay" at bounding box center [281, 136] width 14 height 8
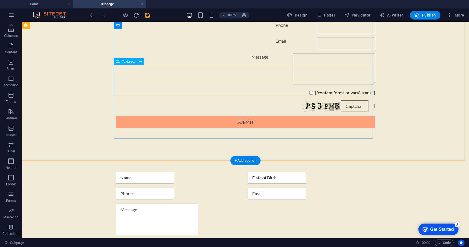
scroll to position [221, 0]
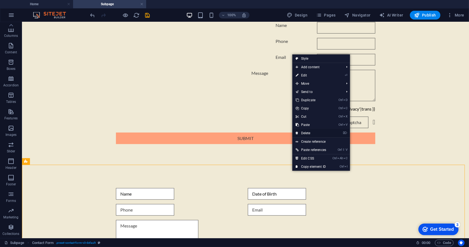
click at [308, 129] on link "⌦ Delete" at bounding box center [310, 133] width 37 height 8
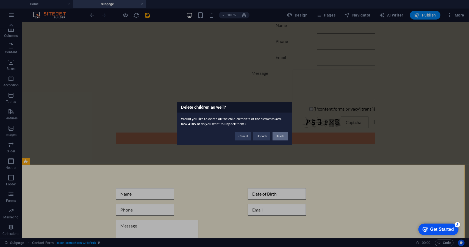
click at [280, 137] on button "Delete" at bounding box center [279, 136] width 15 height 8
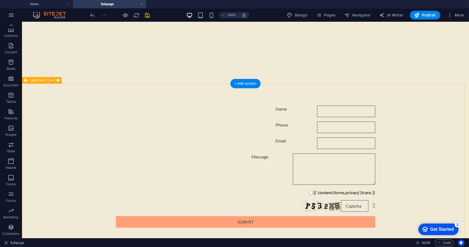
scroll to position [82, 0]
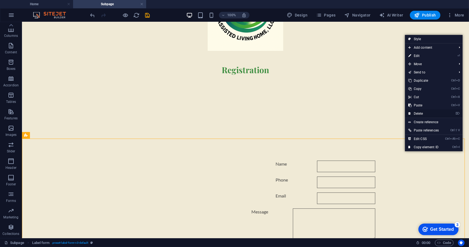
click at [423, 111] on link "⌦ Delete" at bounding box center [423, 113] width 37 height 8
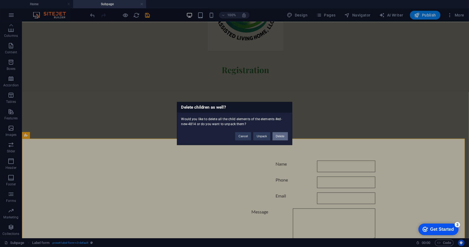
click at [280, 135] on button "Delete" at bounding box center [279, 136] width 15 height 8
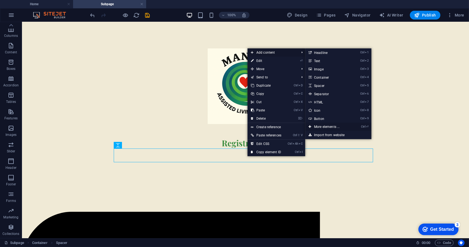
drag, startPoint x: 330, startPoint y: 125, endPoint x: 187, endPoint y: 106, distance: 144.9
click at [330, 125] on link "Ctrl ⏎ More elements ..." at bounding box center [327, 127] width 45 height 8
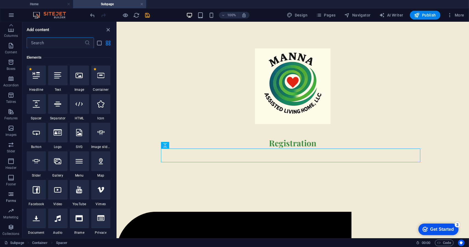
scroll to position [59, 0]
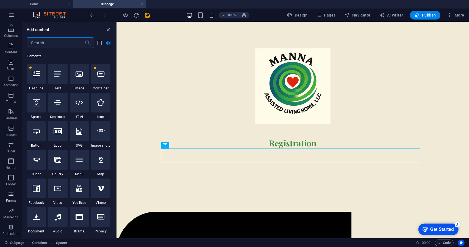
click at [12, 196] on icon "button" at bounding box center [11, 194] width 7 height 7
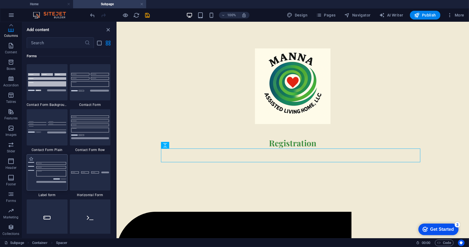
scroll to position [4010, 0]
click at [48, 82] on img at bounding box center [47, 82] width 38 height 18
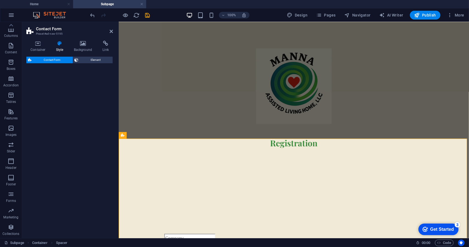
scroll to position [82, 0]
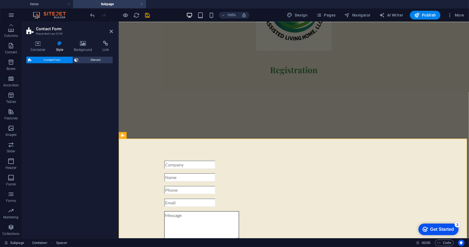
select select "rem"
select select "preset-contact-form-v3-background"
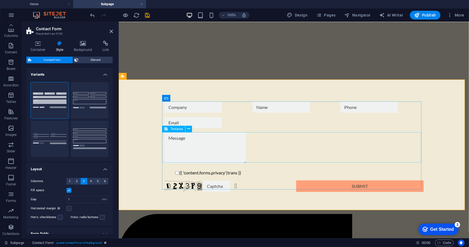
scroll to position [141, 0]
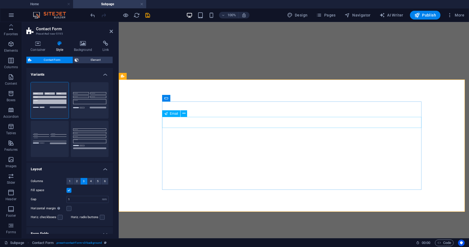
select select "rem"
select select "preset-contact-form-v3-background"
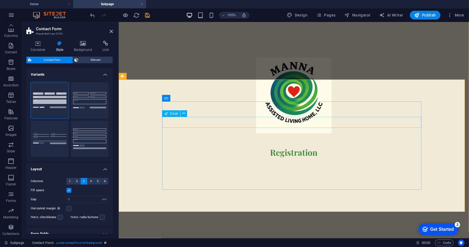
scroll to position [141, 0]
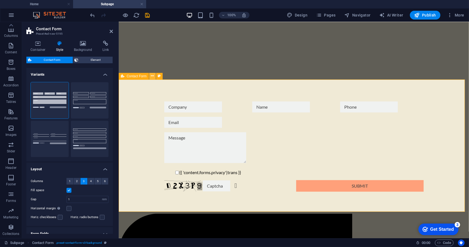
click at [154, 77] on button at bounding box center [152, 76] width 7 height 7
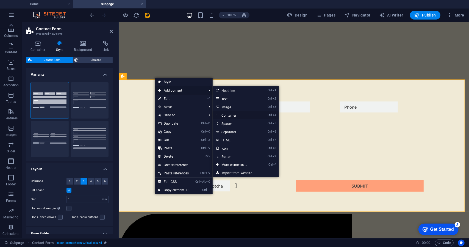
click at [234, 114] on link "Ctrl 4 Container" at bounding box center [235, 115] width 45 height 8
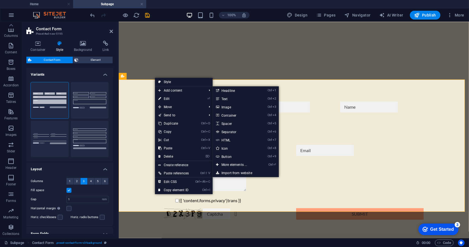
scroll to position [165, 0]
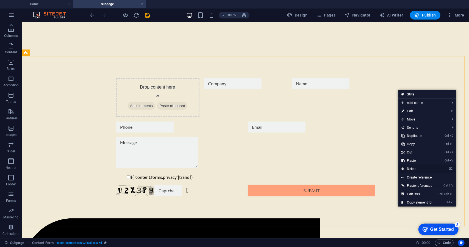
click at [413, 168] on link "⌦ Delete" at bounding box center [416, 169] width 37 height 8
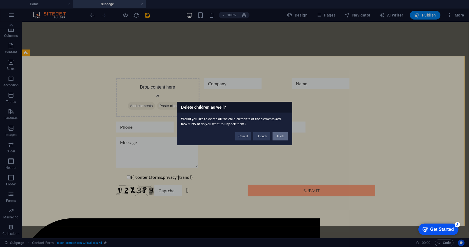
click at [280, 136] on button "Delete" at bounding box center [279, 136] width 15 height 8
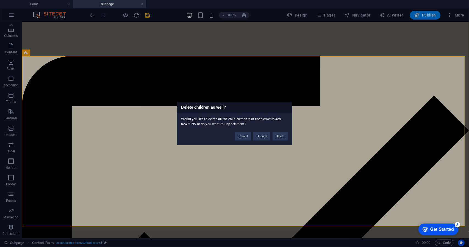
scroll to position [9, 0]
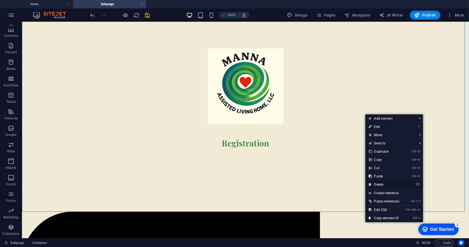
click at [382, 183] on link "⌦ Delete" at bounding box center [383, 184] width 37 height 8
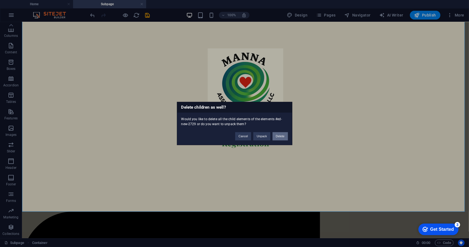
click at [282, 138] on button "Delete" at bounding box center [279, 136] width 15 height 8
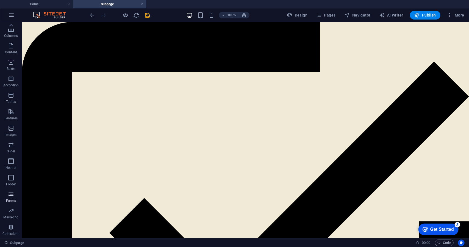
click at [12, 194] on icon "button" at bounding box center [11, 194] width 7 height 7
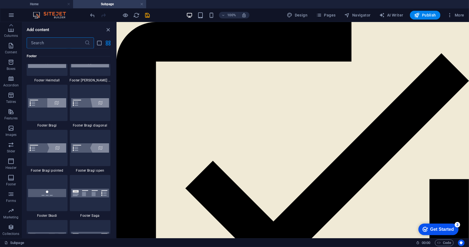
scroll to position [4010, 0]
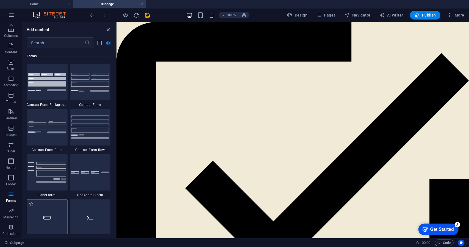
click at [59, 208] on div at bounding box center [47, 217] width 41 height 36
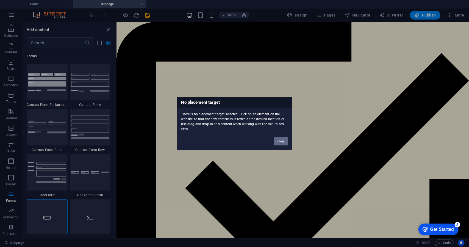
click at [287, 141] on button "Okay" at bounding box center [281, 141] width 14 height 8
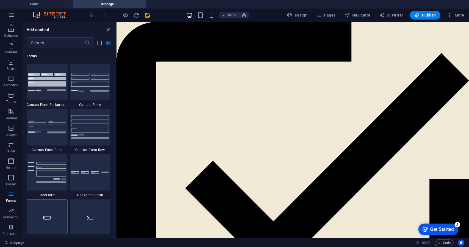
click at [142, 3] on link at bounding box center [141, 4] width 3 height 5
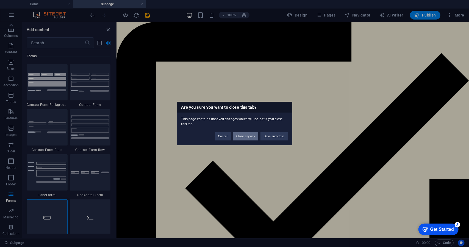
click at [249, 136] on button "Close anyway" at bounding box center [245, 136] width 25 height 8
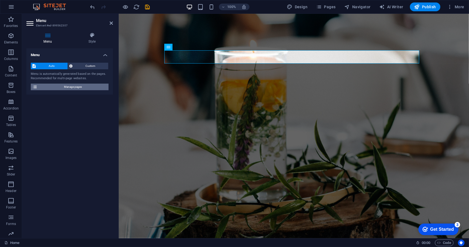
click at [87, 85] on span "Manage pages" at bounding box center [73, 87] width 68 height 7
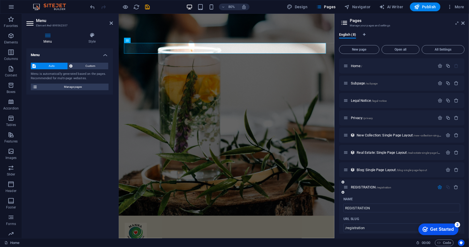
click at [449, 194] on div "REGISTRATION /registration" at bounding box center [402, 186] width 126 height 15
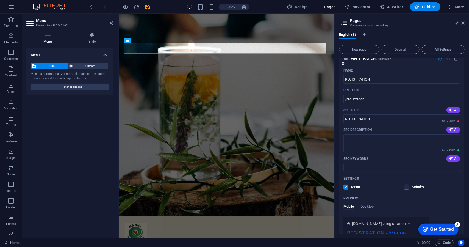
scroll to position [128, 0]
click at [428, 120] on input "REGISTRATION" at bounding box center [401, 119] width 117 height 9
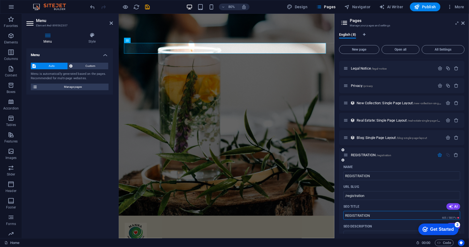
scroll to position [18, 0]
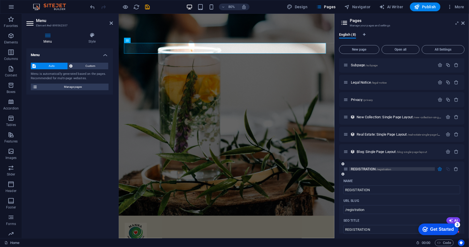
click at [426, 167] on p "REGISTRATION /registration" at bounding box center [392, 169] width 82 height 4
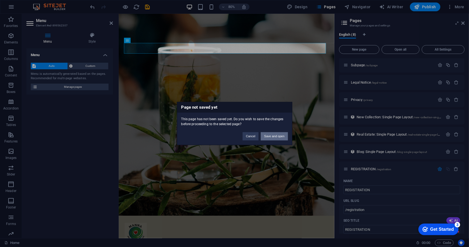
click at [277, 138] on button "Save and open" at bounding box center [274, 136] width 27 height 8
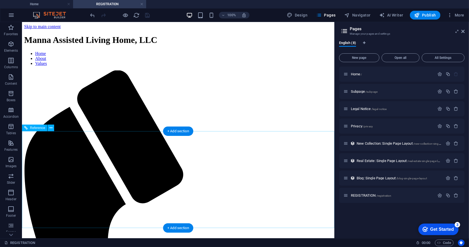
scroll to position [0, 0]
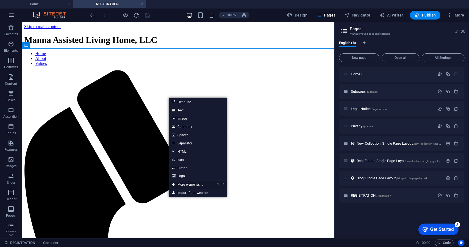
click at [201, 185] on link "Ctrl ⏎ More elements ..." at bounding box center [188, 184] width 38 height 8
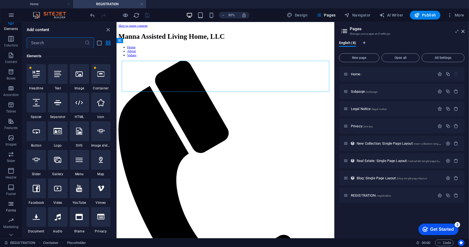
scroll to position [31, 0]
click at [10, 194] on icon "button" at bounding box center [11, 194] width 7 height 7
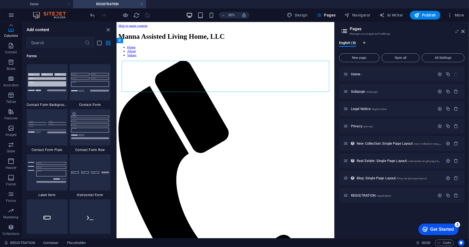
scroll to position [4010, 0]
click at [88, 91] on img at bounding box center [90, 82] width 38 height 18
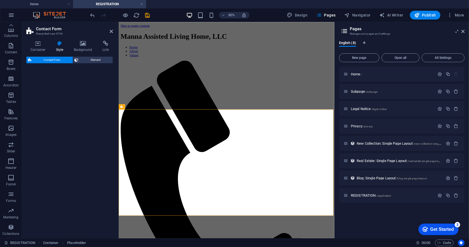
select select "rem"
select select "preset-contact-form-v3-default"
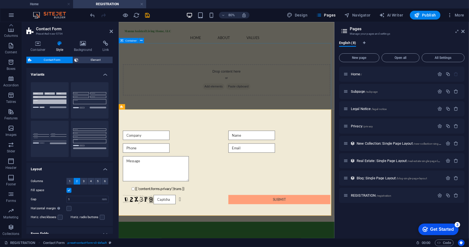
click at [246, 80] on div "Drop content here or Add elements Paste clipboard" at bounding box center [253, 93] width 259 height 39
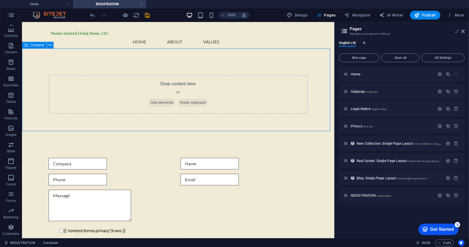
click at [164, 98] on span "Add elements" at bounding box center [161, 102] width 27 height 8
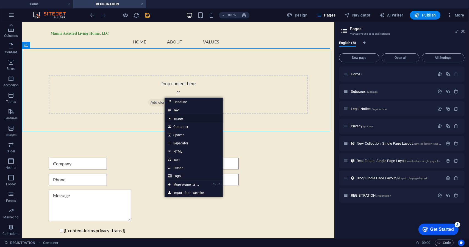
click at [186, 118] on link "Image" at bounding box center [194, 118] width 58 height 8
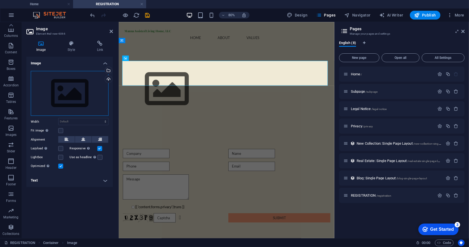
click at [74, 92] on div "Drag files here, click to choose files or select files from Files or our free s…" at bounding box center [70, 93] width 78 height 45
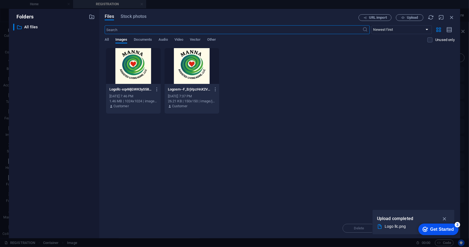
click at [136, 68] on div at bounding box center [133, 66] width 55 height 36
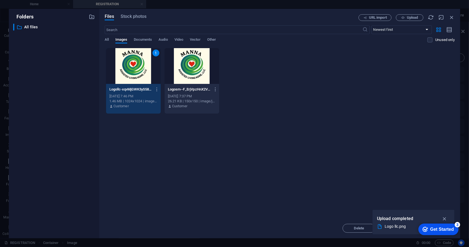
click at [138, 71] on div "1" at bounding box center [133, 66] width 55 height 36
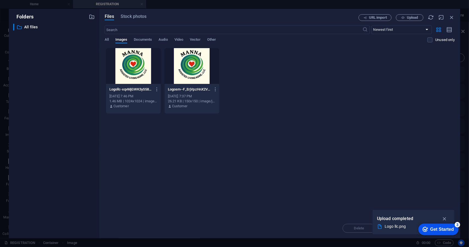
click at [138, 71] on div at bounding box center [133, 66] width 55 height 36
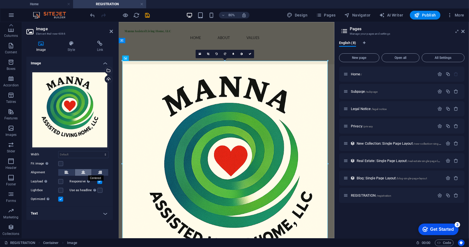
click at [82, 170] on icon at bounding box center [83, 172] width 4 height 7
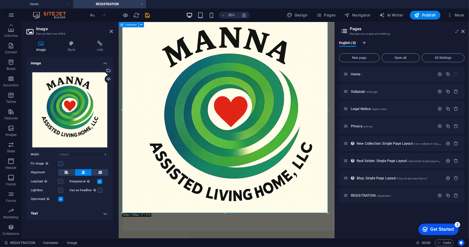
scroll to position [82, 0]
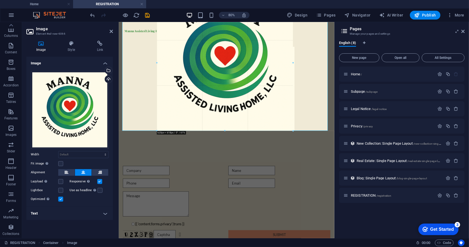
drag, startPoint x: 328, startPoint y: 200, endPoint x: 241, endPoint y: 27, distance: 194.0
type input "619"
select select "px"
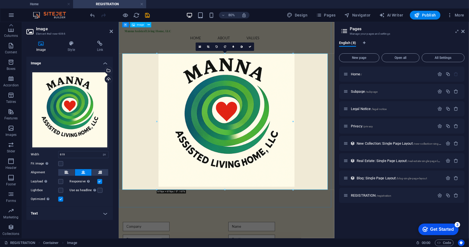
scroll to position [0, 0]
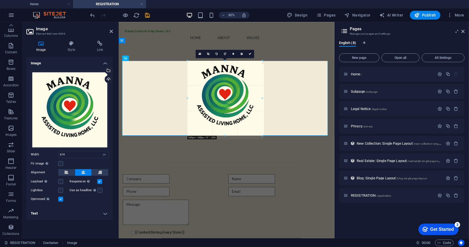
drag, startPoint x: 293, startPoint y: 196, endPoint x: 121, endPoint y: 56, distance: 221.6
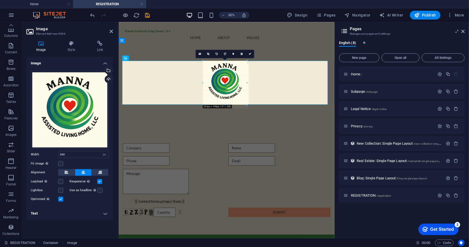
drag, startPoint x: 262, startPoint y: 135, endPoint x: 130, endPoint y: 84, distance: 140.9
type input "202"
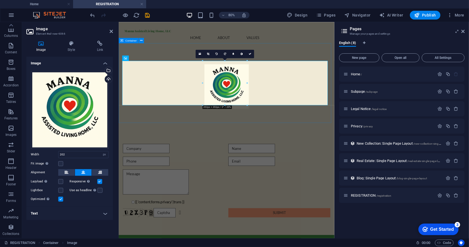
click at [296, 139] on div at bounding box center [252, 101] width 269 height 99
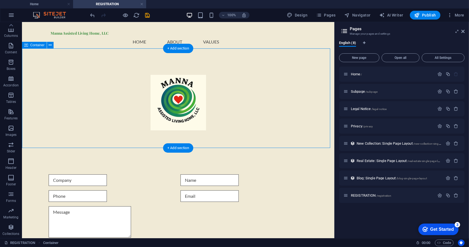
click at [200, 136] on div at bounding box center [178, 101] width 312 height 99
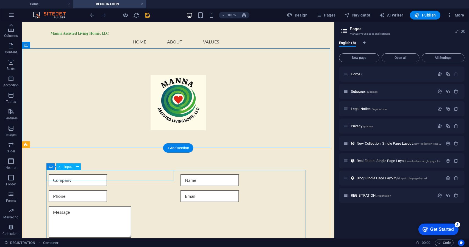
click at [68, 176] on div at bounding box center [111, 180] width 127 height 12
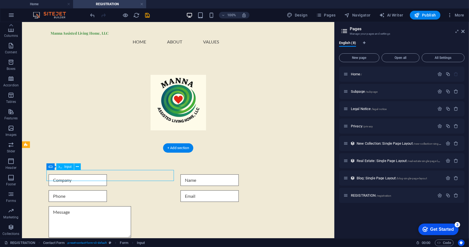
click at [64, 176] on div at bounding box center [111, 180] width 127 height 12
click at [70, 176] on div at bounding box center [111, 180] width 127 height 12
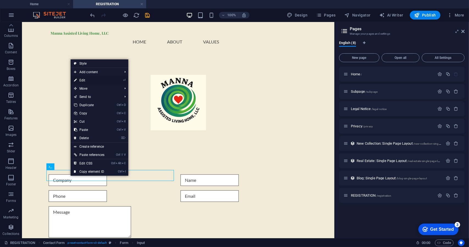
click at [92, 79] on link "⏎ Edit" at bounding box center [89, 80] width 37 height 8
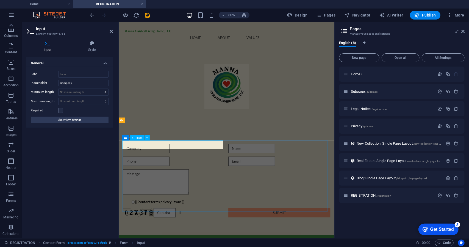
click at [149, 175] on input "text" at bounding box center [153, 180] width 58 height 12
click at [275, 176] on div at bounding box center [318, 180] width 127 height 12
type input "Name"
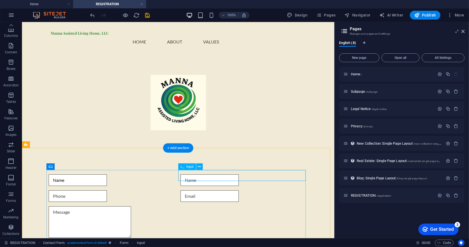
click at [207, 176] on div at bounding box center [243, 180] width 127 height 12
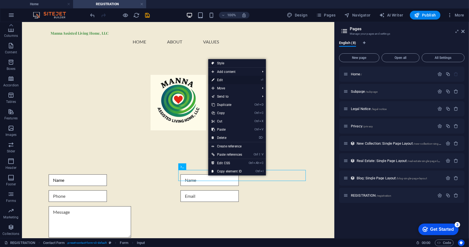
drag, startPoint x: 221, startPoint y: 80, endPoint x: 138, endPoint y: 81, distance: 82.4
click at [221, 80] on link "⏎ Edit" at bounding box center [226, 80] width 37 height 8
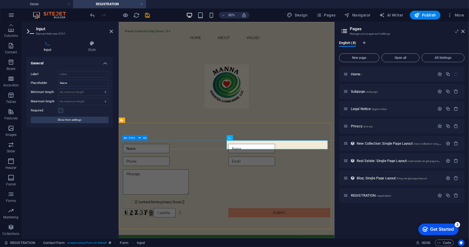
click at [324, 180] on div "Name {{ 'content.forms.privacy'|trans }} Unreadable? Regenerate Submit" at bounding box center [253, 220] width 259 height 96
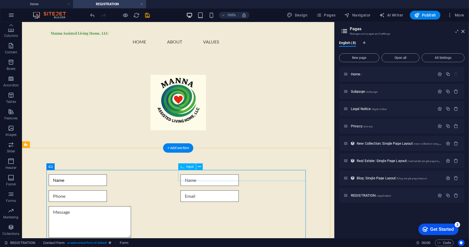
click at [244, 176] on div at bounding box center [243, 180] width 127 height 12
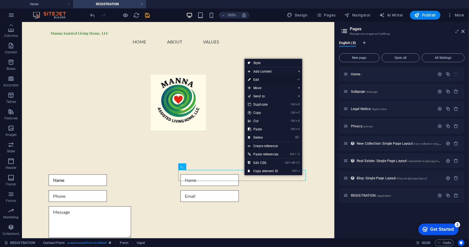
click at [258, 79] on link "⏎ Edit" at bounding box center [262, 80] width 37 height 8
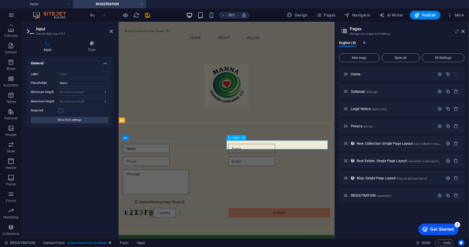
click at [280, 176] on input "text" at bounding box center [284, 180] width 58 height 12
click at [293, 246] on div "Name Date of Birth {{ 'content.forms.privacy'|trans }} Unreadable? Regenerate S…" at bounding box center [252, 220] width 269 height 136
type input "Date of Birth"
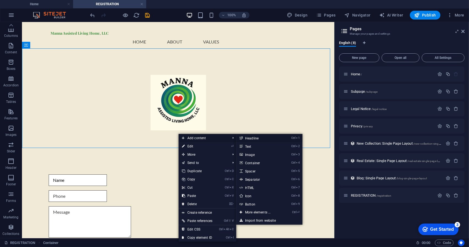
click at [256, 138] on link "Ctrl 1 Headline" at bounding box center [258, 138] width 45 height 8
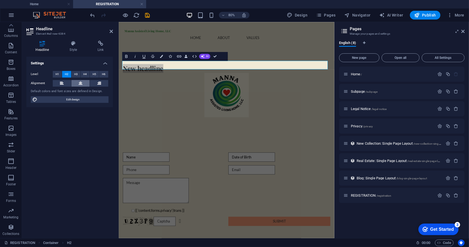
click at [77, 82] on button at bounding box center [80, 83] width 18 height 7
click at [347, 79] on h2 "New headline" at bounding box center [253, 79] width 259 height 11
click at [76, 130] on div "Settings Level H1 H2 H3 H4 H5 H6 Alignment Default colors and font sizes are de…" at bounding box center [69, 145] width 87 height 177
click at [362, 52] on div "Registration" at bounding box center [252, 107] width 269 height 110
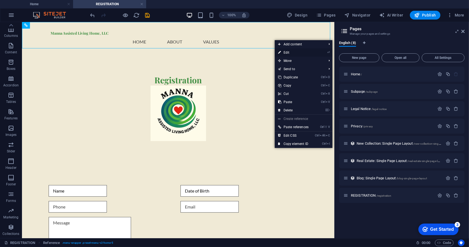
click at [284, 50] on link "⏎ Edit" at bounding box center [293, 52] width 37 height 8
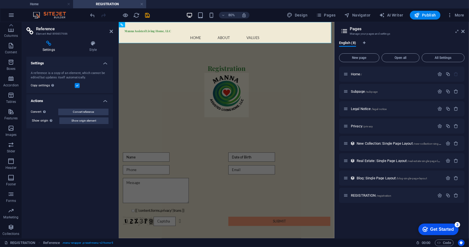
click at [74, 162] on div "Settings A reference is a copy of an element, which cannot be edited but update…" at bounding box center [69, 145] width 87 height 177
click at [111, 30] on icon at bounding box center [111, 31] width 3 height 4
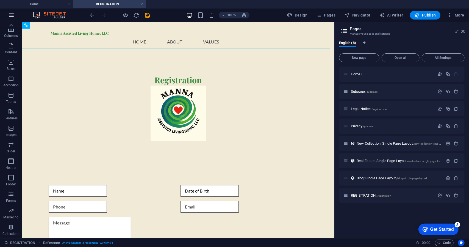
click at [12, 15] on icon "button" at bounding box center [11, 15] width 7 height 7
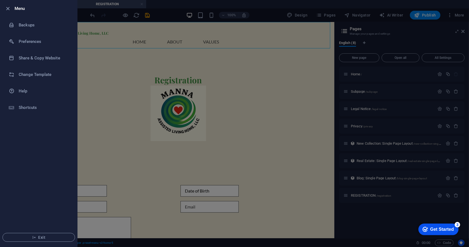
click at [287, 0] on div at bounding box center [234, 123] width 469 height 247
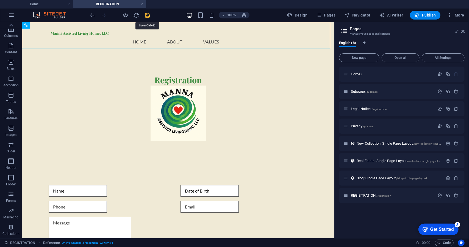
click at [147, 15] on icon "save" at bounding box center [147, 15] width 6 height 6
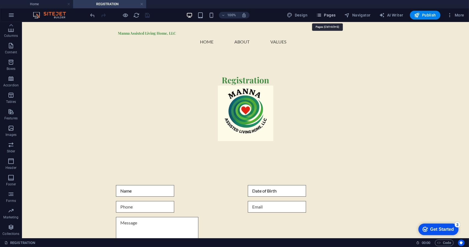
click at [330, 13] on span "Pages" at bounding box center [325, 14] width 19 height 5
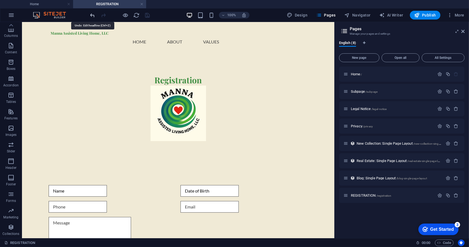
click at [93, 16] on icon "undo" at bounding box center [93, 15] width 6 height 6
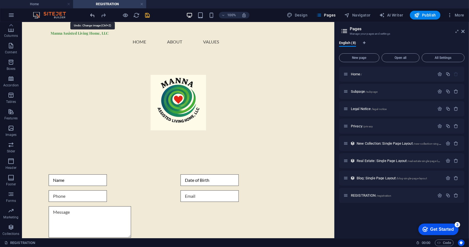
click at [93, 16] on icon "undo" at bounding box center [93, 15] width 6 height 6
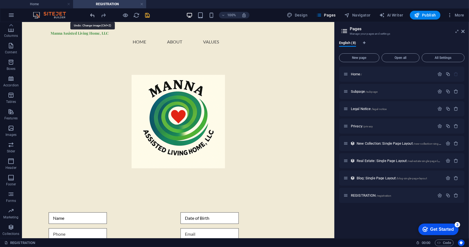
click at [93, 16] on icon "undo" at bounding box center [93, 15] width 6 height 6
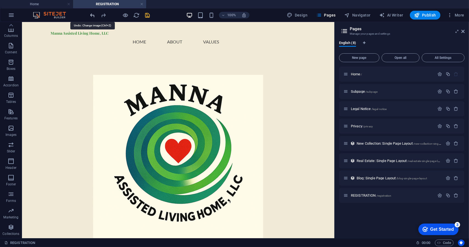
click at [93, 16] on icon "undo" at bounding box center [93, 15] width 6 height 6
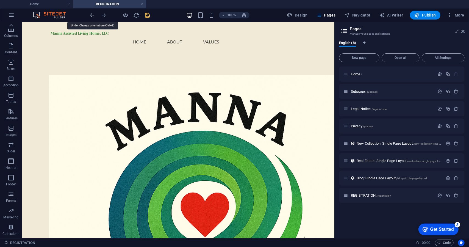
click at [93, 16] on icon "undo" at bounding box center [93, 15] width 6 height 6
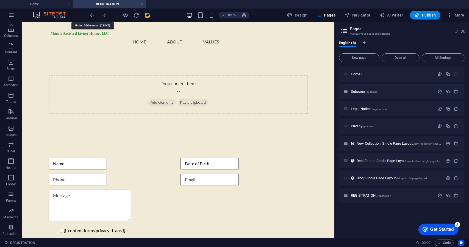
click at [93, 16] on icon "undo" at bounding box center [93, 15] width 6 height 6
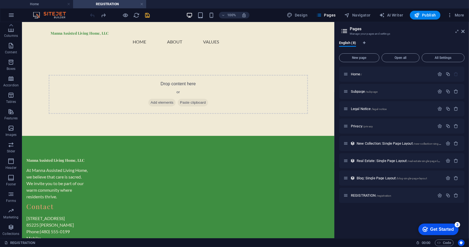
click at [93, 16] on div at bounding box center [120, 15] width 62 height 9
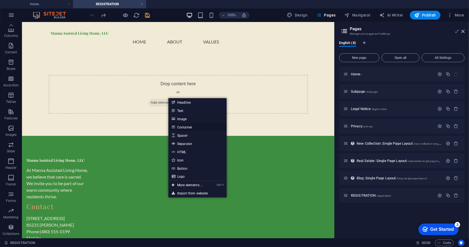
click at [188, 127] on link "Container" at bounding box center [197, 127] width 58 height 8
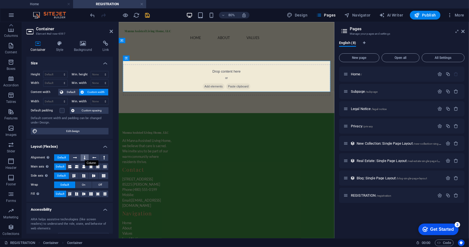
click at [84, 158] on icon at bounding box center [85, 157] width 2 height 7
click at [92, 157] on icon at bounding box center [94, 157] width 4 height 7
click at [77, 156] on button at bounding box center [74, 157] width 10 height 7
click at [104, 209] on h4 "Accessibility" at bounding box center [69, 208] width 87 height 10
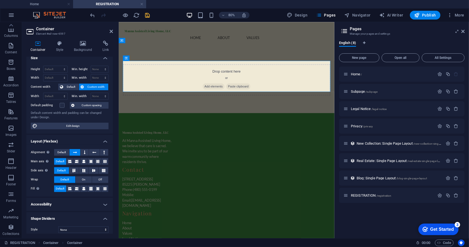
scroll to position [8, 0]
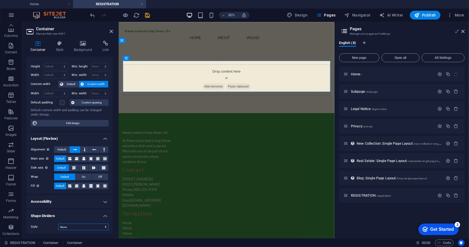
click at [104, 226] on select "None Triangle Square Diagonal Polygon 1 Polygon 2 Zigzag Multiple Zigzags Waves…" at bounding box center [83, 226] width 50 height 7
click at [58, 223] on select "None Triangle Square Diagonal Polygon 1 Polygon 2 Zigzag Multiple Zigzags Waves…" at bounding box center [83, 226] width 50 height 7
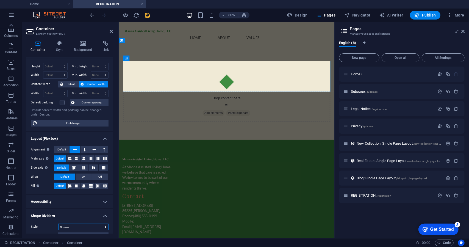
click at [105, 227] on select "None Triangle Square Diagonal Polygon 1 Polygon 2 Zigzag Multiple Zigzags Waves…" at bounding box center [83, 226] width 50 height 7
select select "none"
click at [58, 223] on select "None Triangle Square Diagonal Polygon 1 Polygon 2 Zigzag Multiple Zigzags Waves…" at bounding box center [83, 226] width 50 height 7
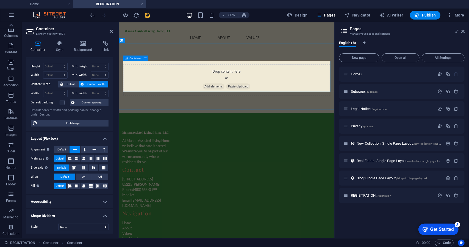
click at [239, 98] on span "Add elements" at bounding box center [236, 102] width 27 height 8
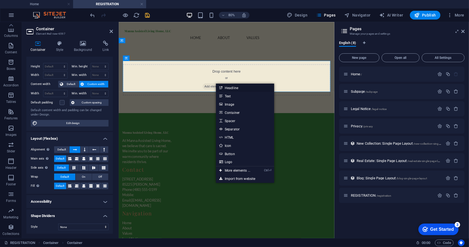
click at [228, 87] on link "Headline" at bounding box center [245, 88] width 58 height 8
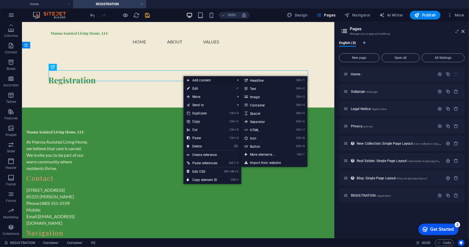
click at [206, 79] on span "Add content" at bounding box center [207, 80] width 49 height 8
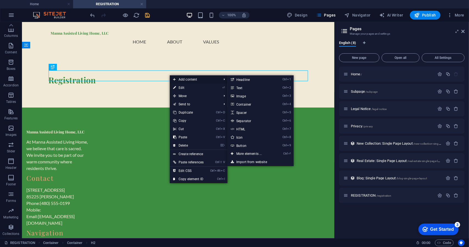
click at [182, 77] on span "Add content" at bounding box center [194, 79] width 49 height 8
click at [246, 94] on link "Ctrl 3 Image" at bounding box center [249, 96] width 45 height 8
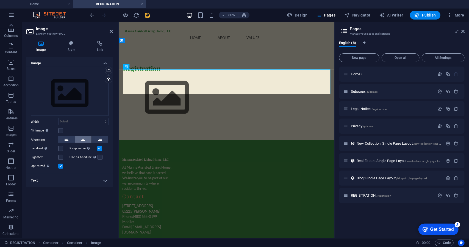
click at [83, 137] on icon at bounding box center [83, 139] width 4 height 7
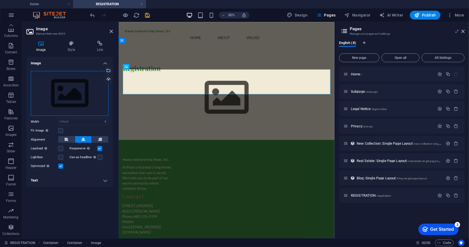
click at [69, 95] on div "Drag files here, click to choose files or select files from Files or our free s…" at bounding box center [70, 93] width 78 height 45
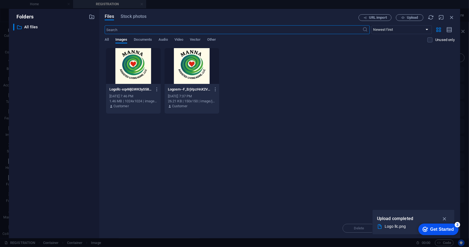
click at [132, 72] on div at bounding box center [133, 66] width 55 height 36
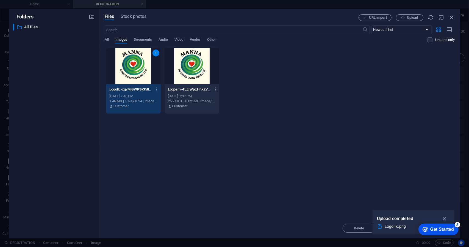
click at [132, 72] on div "1" at bounding box center [133, 66] width 55 height 36
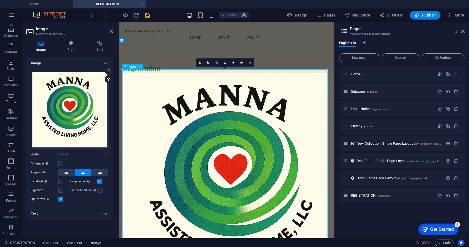
drag, startPoint x: 445, startPoint y: 91, endPoint x: 290, endPoint y: 149, distance: 165.9
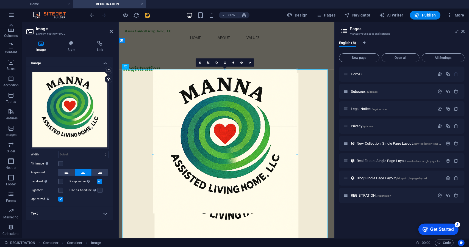
type input "655"
select select "px"
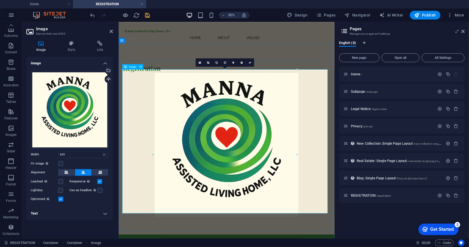
click at [337, 246] on figure at bounding box center [253, 175] width 259 height 180
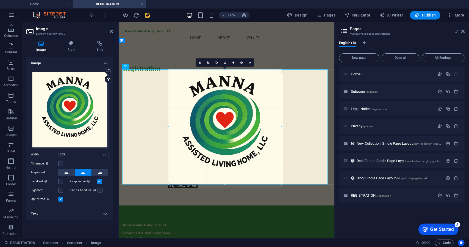
drag, startPoint x: 297, startPoint y: 213, endPoint x: 173, endPoint y: 93, distance: 173.1
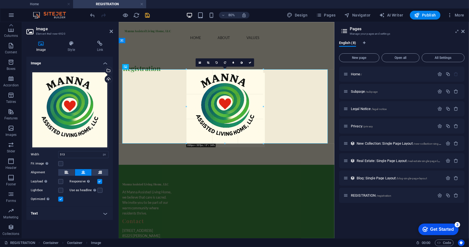
drag, startPoint x: 282, startPoint y: 185, endPoint x: 236, endPoint y: 76, distance: 118.2
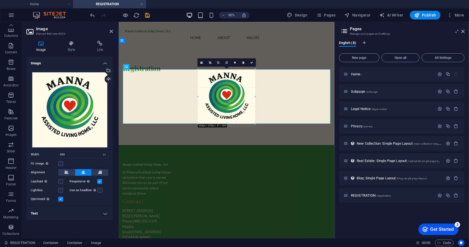
drag, startPoint x: 263, startPoint y: 144, endPoint x: 149, endPoint y: 71, distance: 134.7
type input "260"
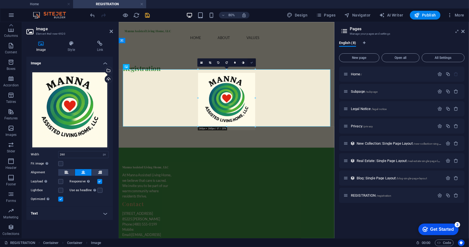
click at [254, 62] on link at bounding box center [251, 62] width 8 height 8
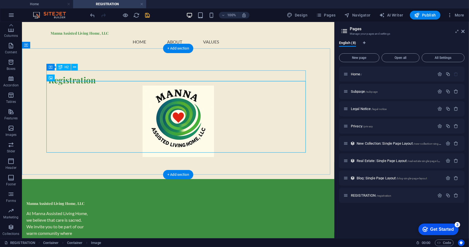
click at [120, 74] on div "Registration" at bounding box center [177, 79] width 259 height 11
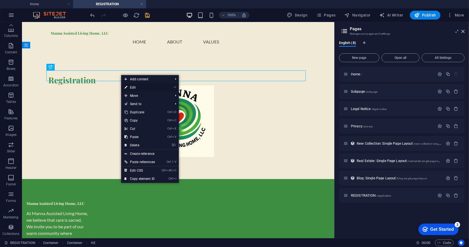
click at [162, 85] on li "⏎ Edit" at bounding box center [150, 87] width 58 height 8
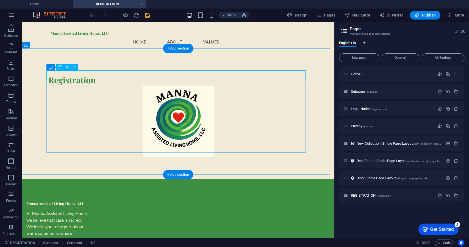
click at [108, 77] on div "Registration" at bounding box center [177, 79] width 259 height 11
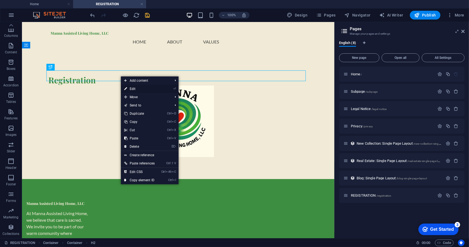
drag, startPoint x: 132, startPoint y: 87, endPoint x: 16, endPoint y: 82, distance: 115.2
click at [132, 87] on link "⏎ Edit" at bounding box center [139, 89] width 37 height 8
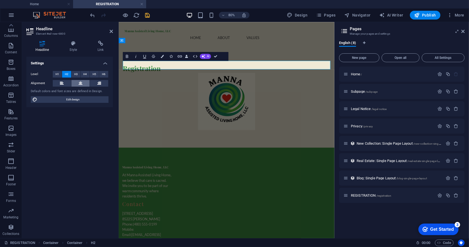
click at [81, 82] on icon at bounding box center [81, 83] width 4 height 7
click at [326, 163] on div "Registration" at bounding box center [252, 115] width 269 height 126
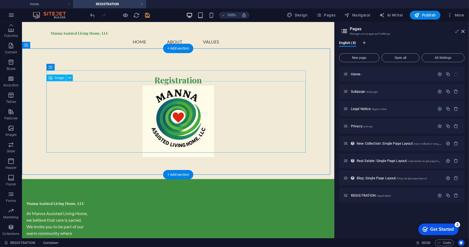
click at [236, 145] on figure at bounding box center [177, 120] width 259 height 71
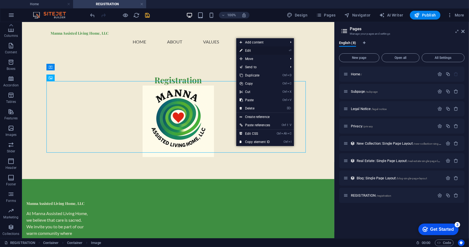
click at [248, 50] on link "⏎ Edit" at bounding box center [254, 50] width 37 height 8
select select "px"
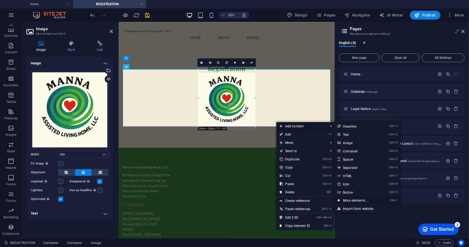
click at [365, 199] on link "Ctrl ⏎ More elements ..." at bounding box center [356, 200] width 45 height 8
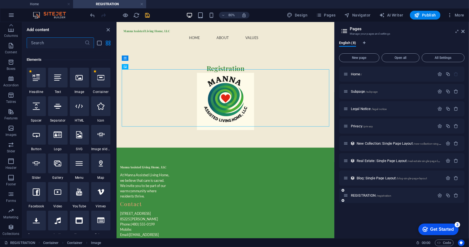
scroll to position [59, 0]
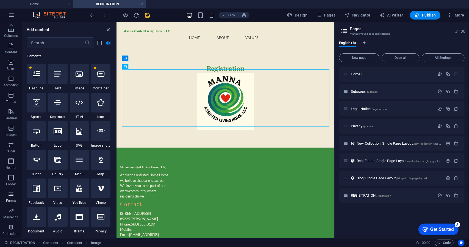
click at [11, 195] on icon "button" at bounding box center [11, 194] width 7 height 7
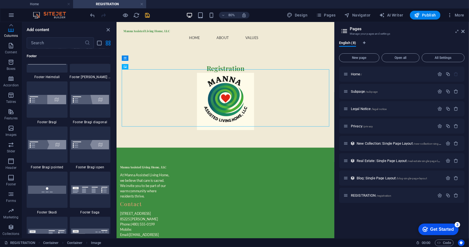
scroll to position [4010, 0]
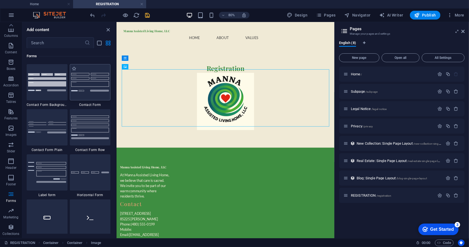
click at [91, 84] on img at bounding box center [90, 82] width 38 height 18
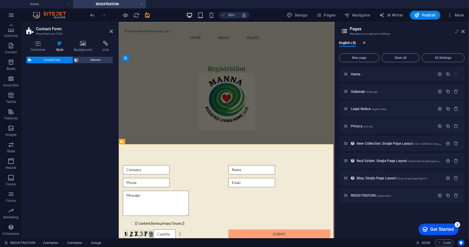
select select "rem"
select select "preset-contact-form-v3-default"
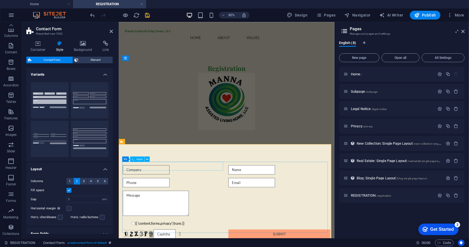
click at [177, 201] on input "text" at bounding box center [153, 207] width 58 height 12
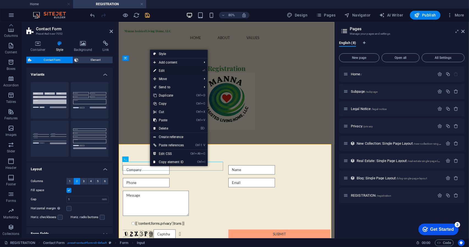
click at [167, 71] on link "⏎ Edit" at bounding box center [168, 70] width 37 height 8
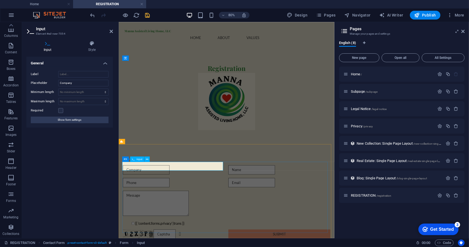
click at [182, 204] on input "text" at bounding box center [153, 207] width 58 height 12
click at [275, 203] on div at bounding box center [318, 207] width 127 height 12
type input "Name"
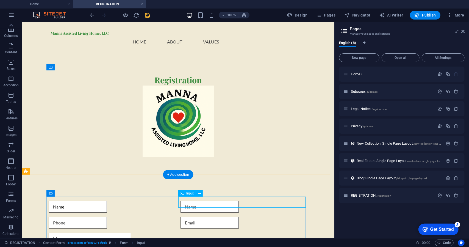
click at [202, 205] on div at bounding box center [243, 207] width 127 height 12
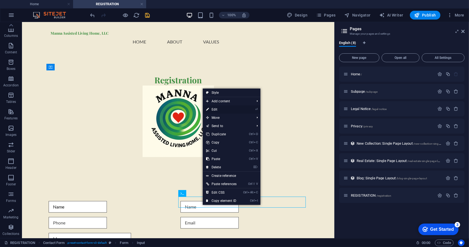
click at [218, 109] on link "⏎ Edit" at bounding box center [221, 109] width 37 height 8
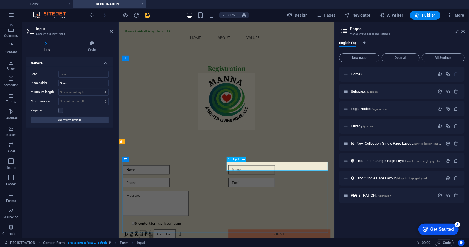
click at [298, 202] on input "text" at bounding box center [284, 207] width 58 height 12
click at [336, 168] on div "Registration" at bounding box center [252, 115] width 269 height 126
type input "Date of Birth"
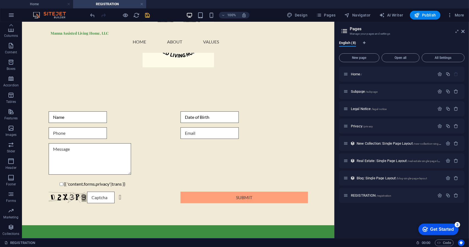
scroll to position [0, 0]
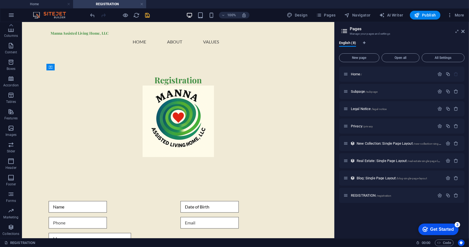
drag, startPoint x: 333, startPoint y: 139, endPoint x: 375, endPoint y: 137, distance: 42.4
click at [149, 16] on icon "save" at bounding box center [147, 15] width 6 height 6
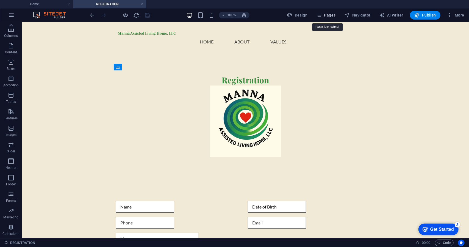
click at [328, 14] on span "Pages" at bounding box center [325, 14] width 19 height 5
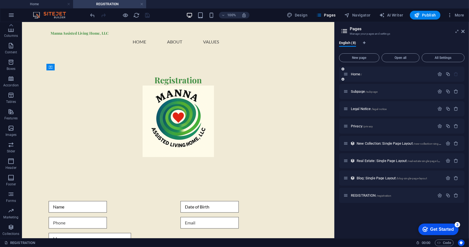
click at [352, 67] on div "Home /" at bounding box center [402, 73] width 126 height 15
click at [352, 73] on span "Home /" at bounding box center [356, 74] width 11 height 4
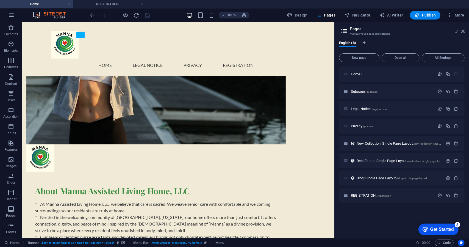
scroll to position [434, 0]
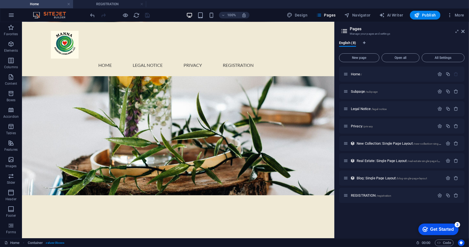
scroll to position [16, 0]
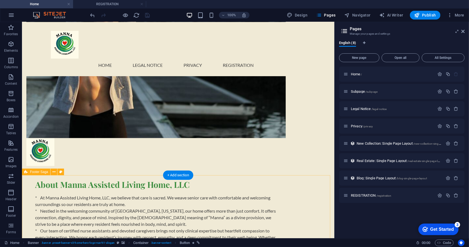
scroll to position [434, 0]
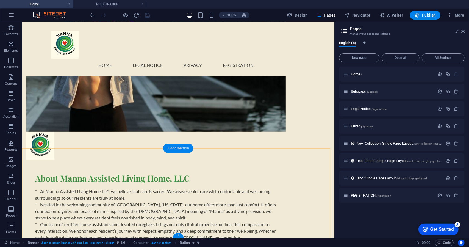
click at [178, 148] on div "+ Add section" at bounding box center [178, 147] width 30 height 9
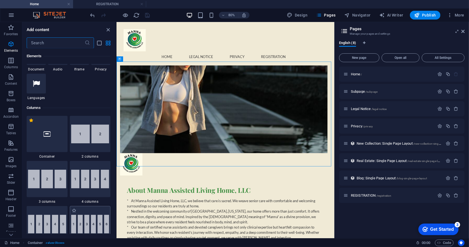
scroll to position [219, 0]
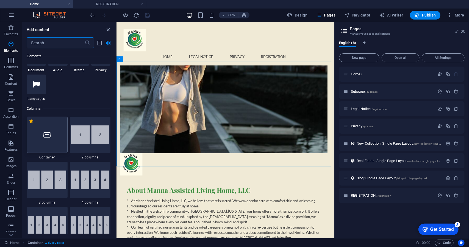
click at [49, 134] on icon at bounding box center [46, 134] width 7 height 7
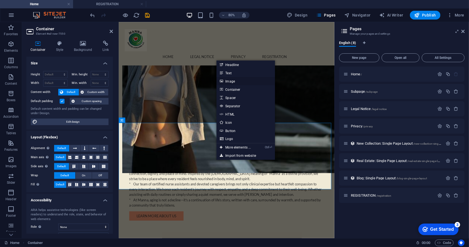
click at [234, 80] on link "Image" at bounding box center [245, 81] width 58 height 8
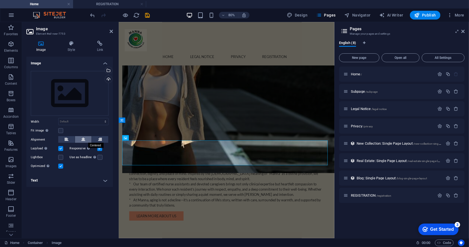
click at [83, 140] on icon at bounding box center [83, 139] width 4 height 7
click at [66, 91] on div "Drag files here, click to choose files or select files from Files or our free s…" at bounding box center [70, 93] width 78 height 45
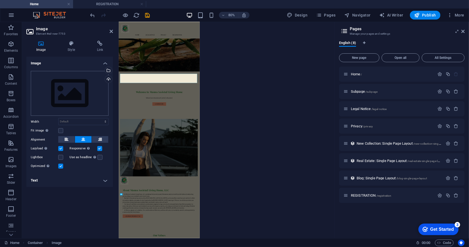
scroll to position [458, 0]
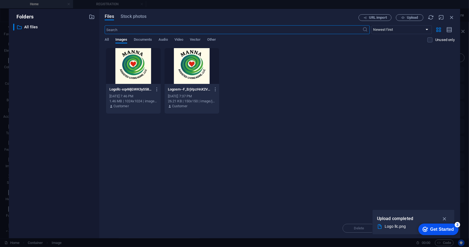
click at [139, 79] on div at bounding box center [133, 66] width 55 height 36
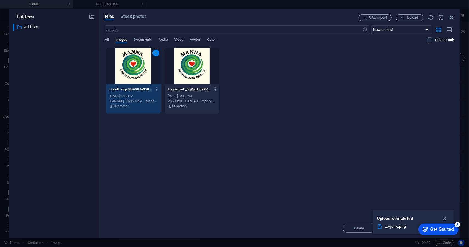
click at [140, 70] on div "1" at bounding box center [133, 66] width 55 height 36
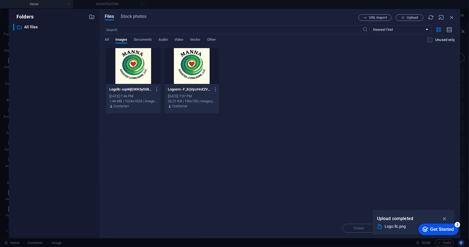
click at [140, 70] on div at bounding box center [133, 66] width 55 height 36
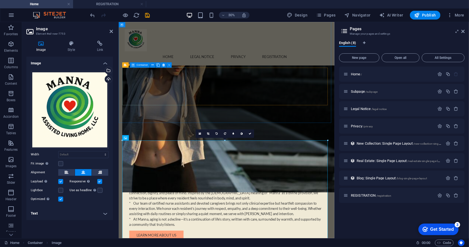
scroll to position [482, 0]
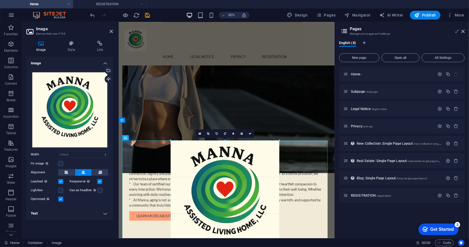
drag, startPoint x: 327, startPoint y: 140, endPoint x: 74, endPoint y: 260, distance: 280.4
type input "495"
select select "px"
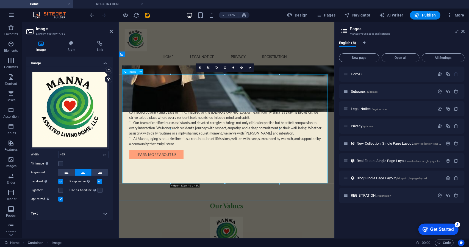
scroll to position [565, 0]
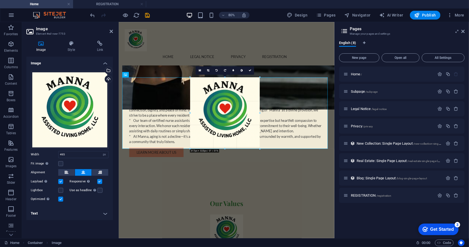
drag, startPoint x: 279, startPoint y: 184, endPoint x: 141, endPoint y: 57, distance: 187.8
type input "316"
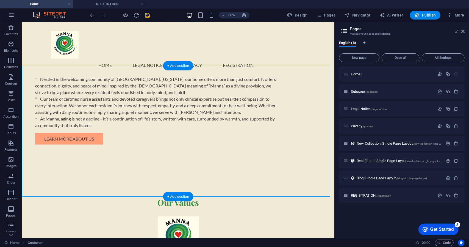
scroll to position [516, 0]
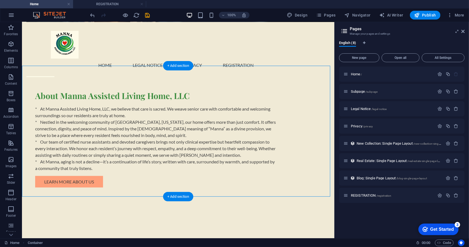
drag, startPoint x: 282, startPoint y: 172, endPoint x: 246, endPoint y: 117, distance: 65.8
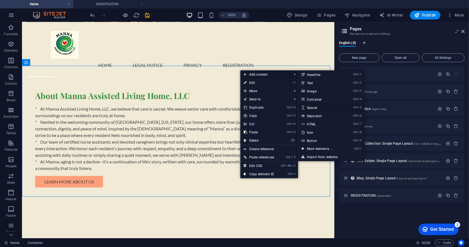
click at [319, 109] on link "Ctrl 5 Spacer" at bounding box center [320, 107] width 45 height 8
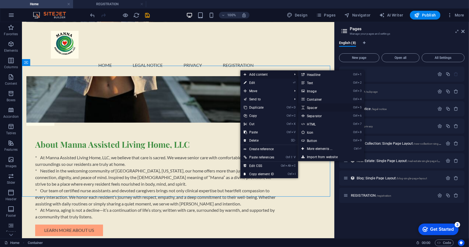
select select "px"
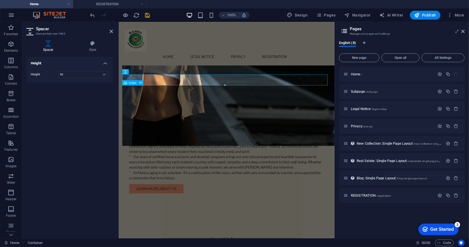
scroll to position [565, 0]
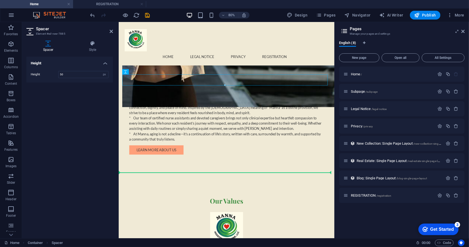
drag, startPoint x: 308, startPoint y: 92, endPoint x: 306, endPoint y: 193, distance: 101.1
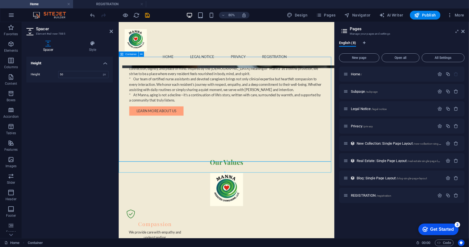
scroll to position [516, 0]
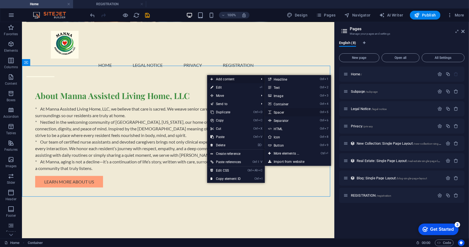
click at [283, 112] on link "Ctrl 5 Spacer" at bounding box center [287, 112] width 45 height 8
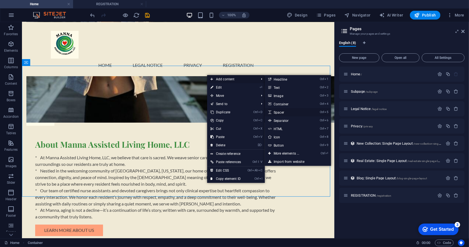
scroll to position [565, 0]
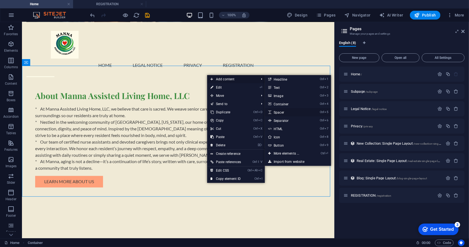
select select "px"
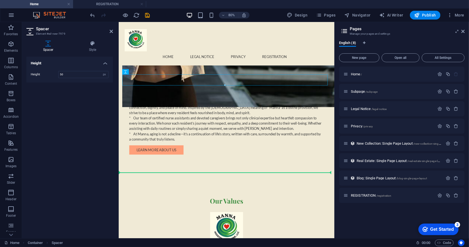
drag, startPoint x: 244, startPoint y: 93, endPoint x: 136, endPoint y: 192, distance: 146.0
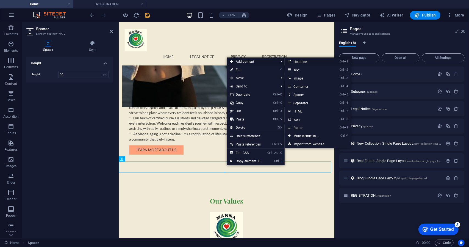
click at [300, 60] on link "Ctrl 1 Headline" at bounding box center [307, 61] width 45 height 8
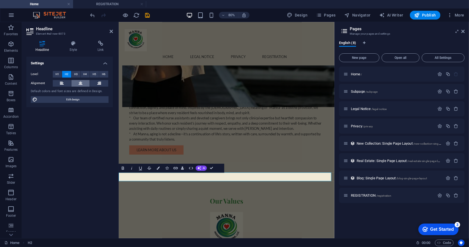
click at [78, 82] on button at bounding box center [80, 83] width 18 height 7
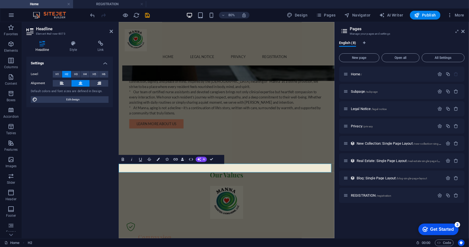
scroll to position [597, 0]
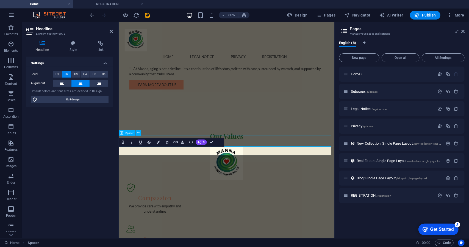
scroll to position [549, 0]
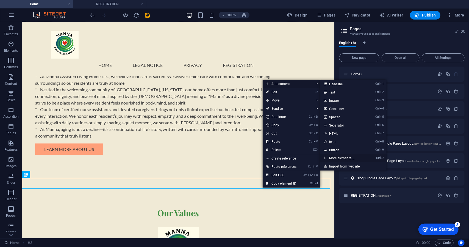
drag, startPoint x: 352, startPoint y: 155, endPoint x: 220, endPoint y: 167, distance: 132.9
click at [352, 155] on link "Ctrl ⏎ More elements ..." at bounding box center [342, 158] width 45 height 8
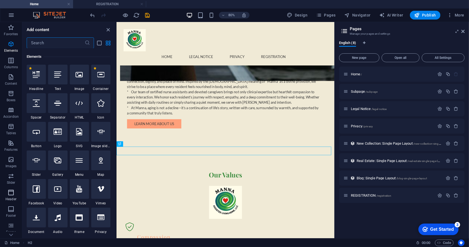
scroll to position [59, 0]
click at [12, 225] on icon "button" at bounding box center [11, 225] width 7 height 7
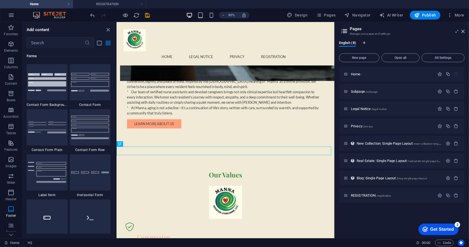
scroll to position [3955, 0]
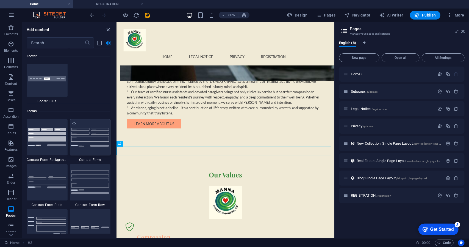
click at [88, 138] on img at bounding box center [90, 137] width 38 height 18
click at [116, 138] on div "Container Banner Preset Container H2 Spacer Text Button Spacer Container Menu B…" at bounding box center [225, 130] width 218 height 216
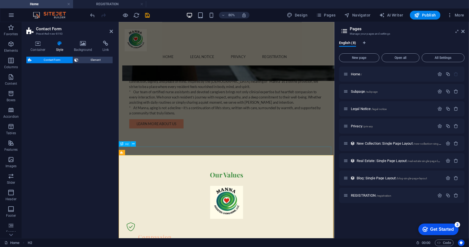
select select "rem"
select select "preset-contact-form-v3-default"
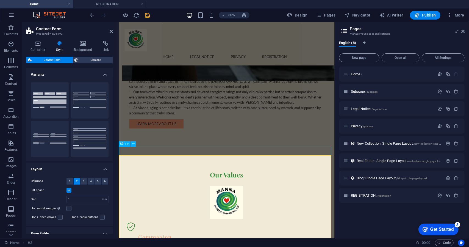
scroll to position [549, 0]
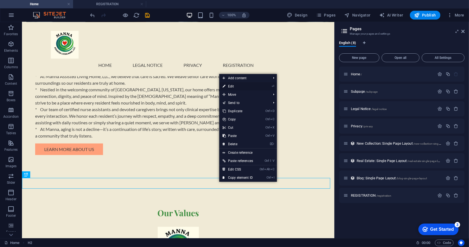
click at [231, 84] on link "⏎ Edit" at bounding box center [237, 86] width 37 height 8
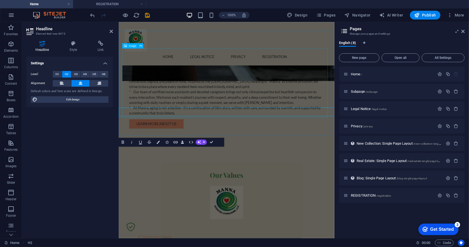
scroll to position [597, 0]
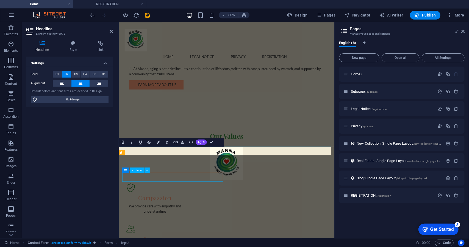
scroll to position [549, 0]
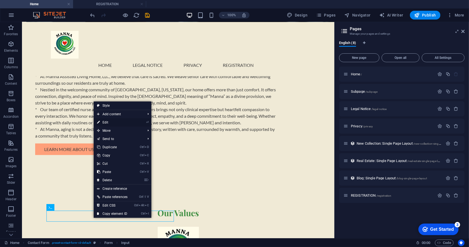
click at [105, 123] on link "⏎ Edit" at bounding box center [112, 122] width 37 height 8
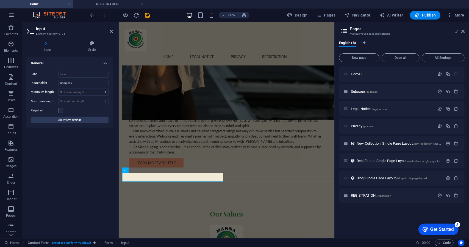
scroll to position [597, 0]
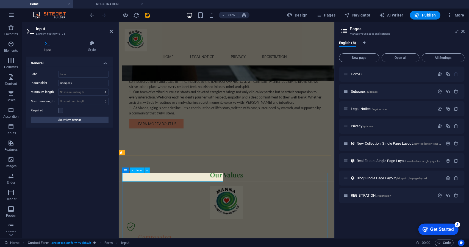
type input "Name"
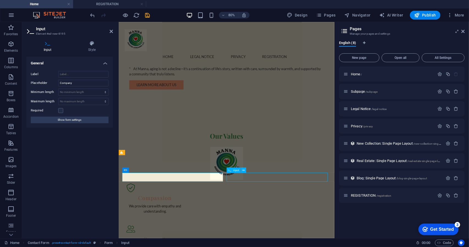
scroll to position [549, 0]
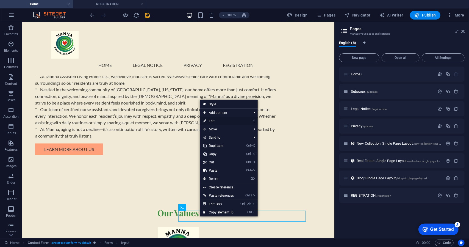
click at [213, 121] on link "⏎ Edit" at bounding box center [218, 121] width 37 height 8
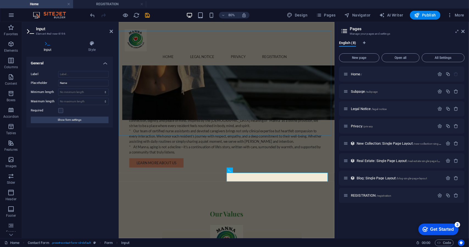
scroll to position [597, 0]
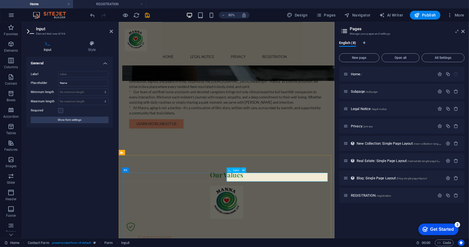
type input "Birthdate"
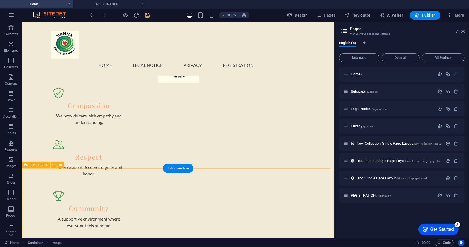
scroll to position [735, 0]
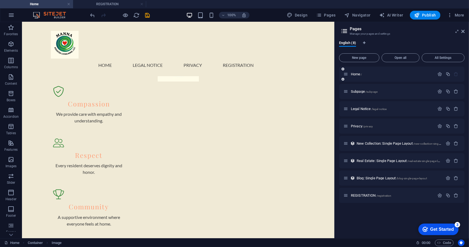
drag, startPoint x: 334, startPoint y: 191, endPoint x: 349, endPoint y: 66, distance: 125.3
click at [349, 67] on aside "Pages Manage your pages and settings English (8) New page Open all All Settings…" at bounding box center [401, 130] width 135 height 216
click at [149, 14] on icon "save" at bounding box center [147, 15] width 6 height 6
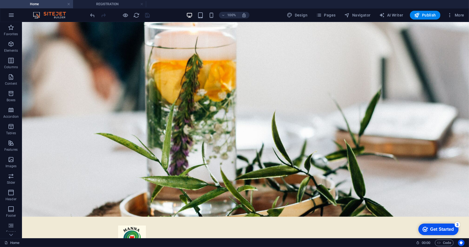
scroll to position [27, 0]
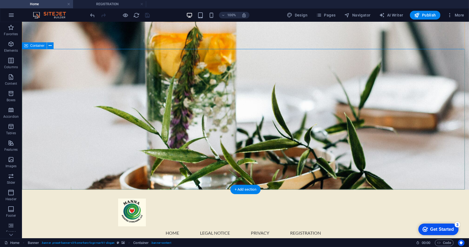
drag, startPoint x: 464, startPoint y: 63, endPoint x: 468, endPoint y: 108, distance: 45.0
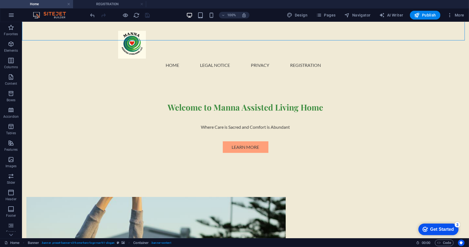
scroll to position [176, 0]
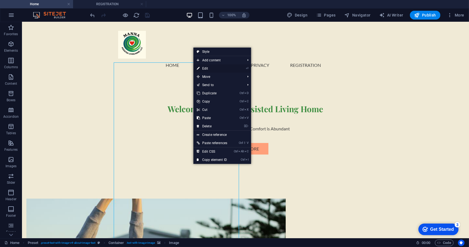
click at [206, 68] on link "⏎ Edit" at bounding box center [211, 68] width 37 height 8
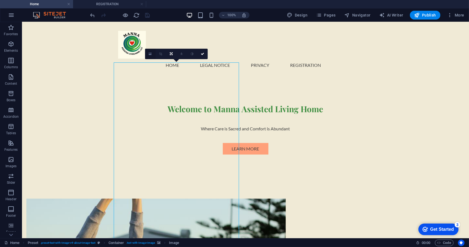
click at [151, 54] on icon at bounding box center [150, 54] width 3 height 4
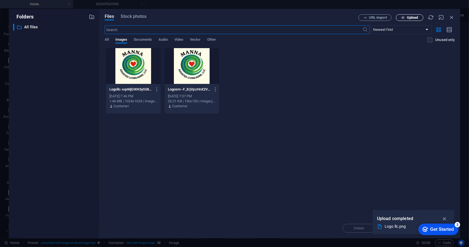
click at [414, 17] on span "Upload" at bounding box center [412, 17] width 11 height 3
